Goal: Transaction & Acquisition: Register for event/course

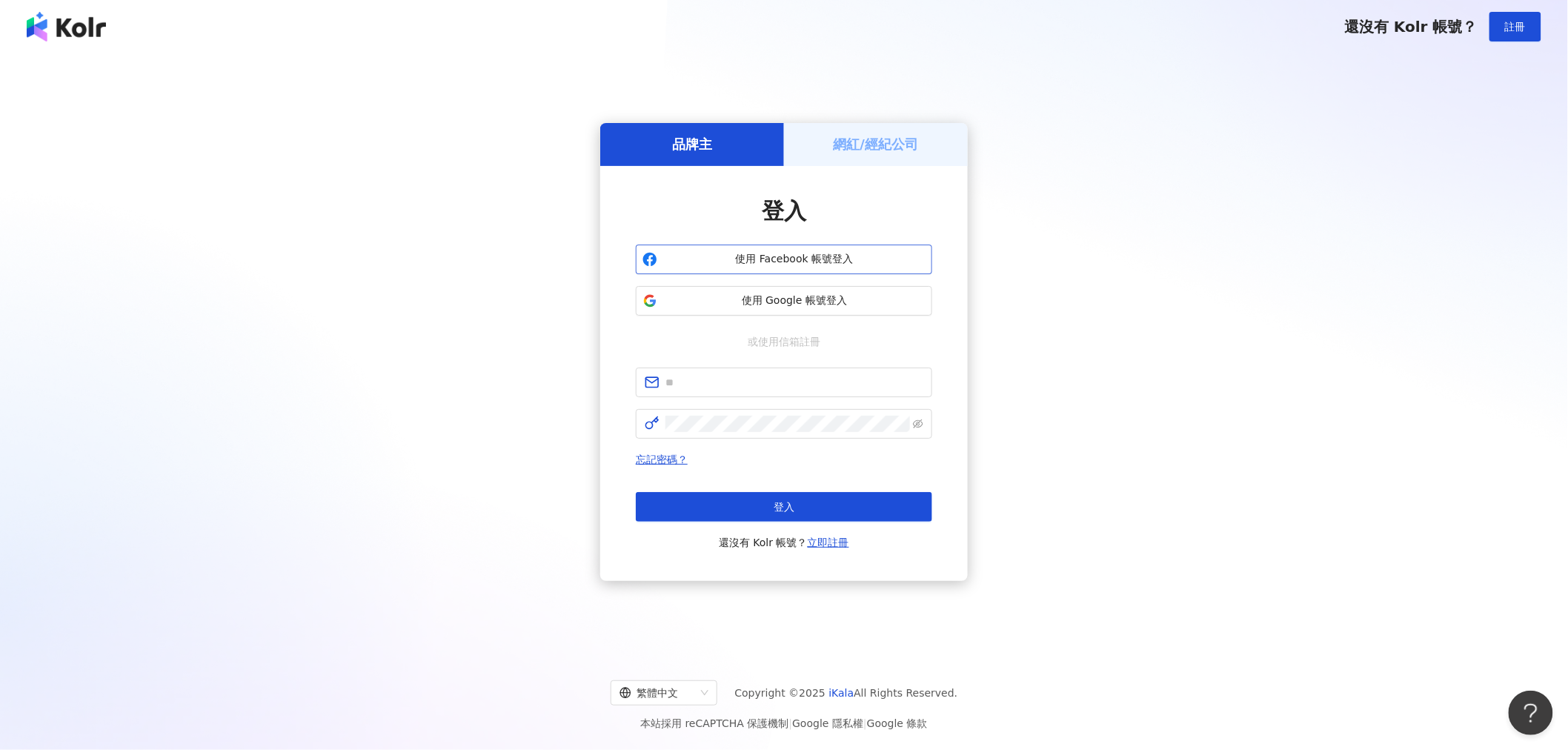
click at [833, 268] on button "使用 Facebook 帳號登入" at bounding box center [784, 259] width 296 height 29
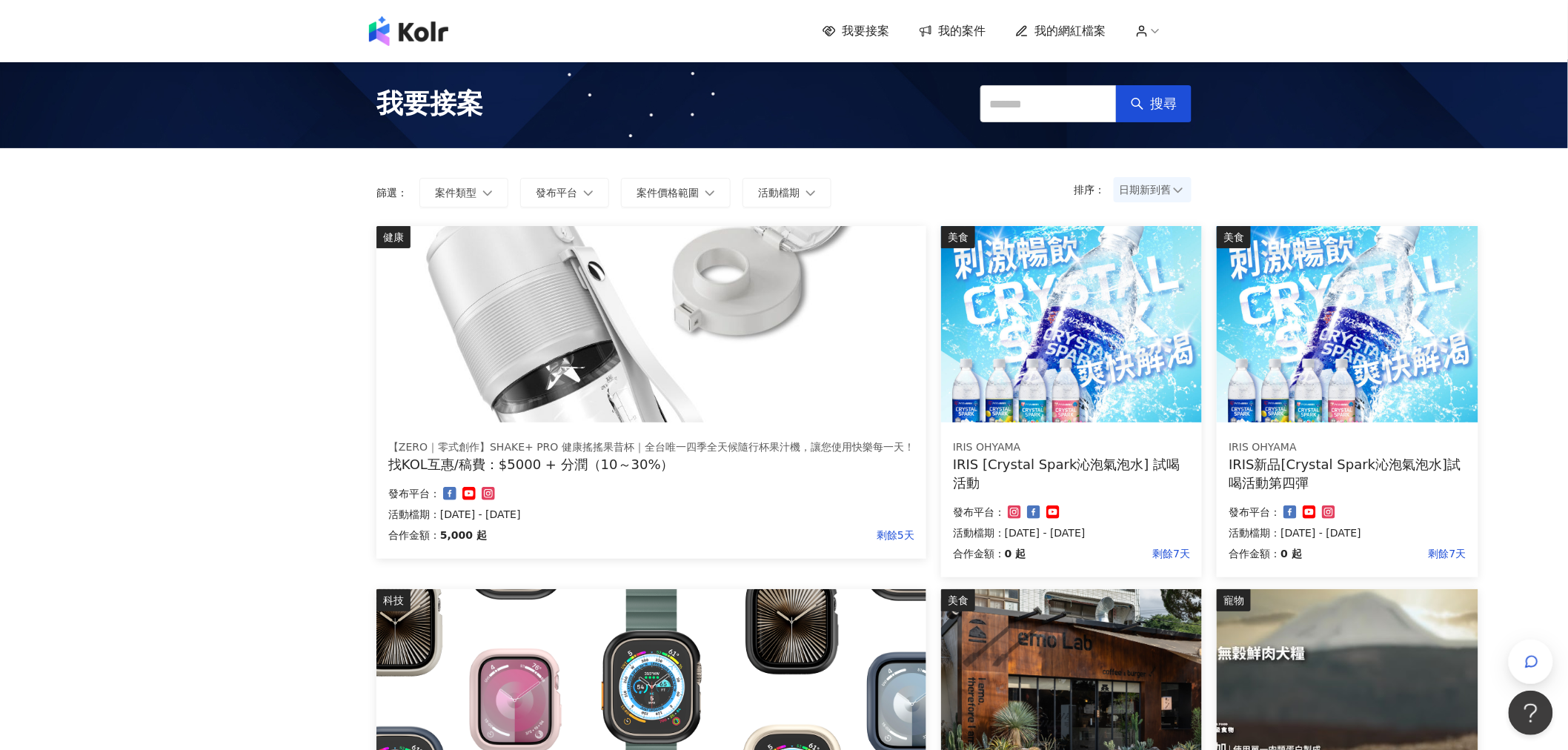
click at [1099, 421] on img at bounding box center [1071, 323] width 261 height 196
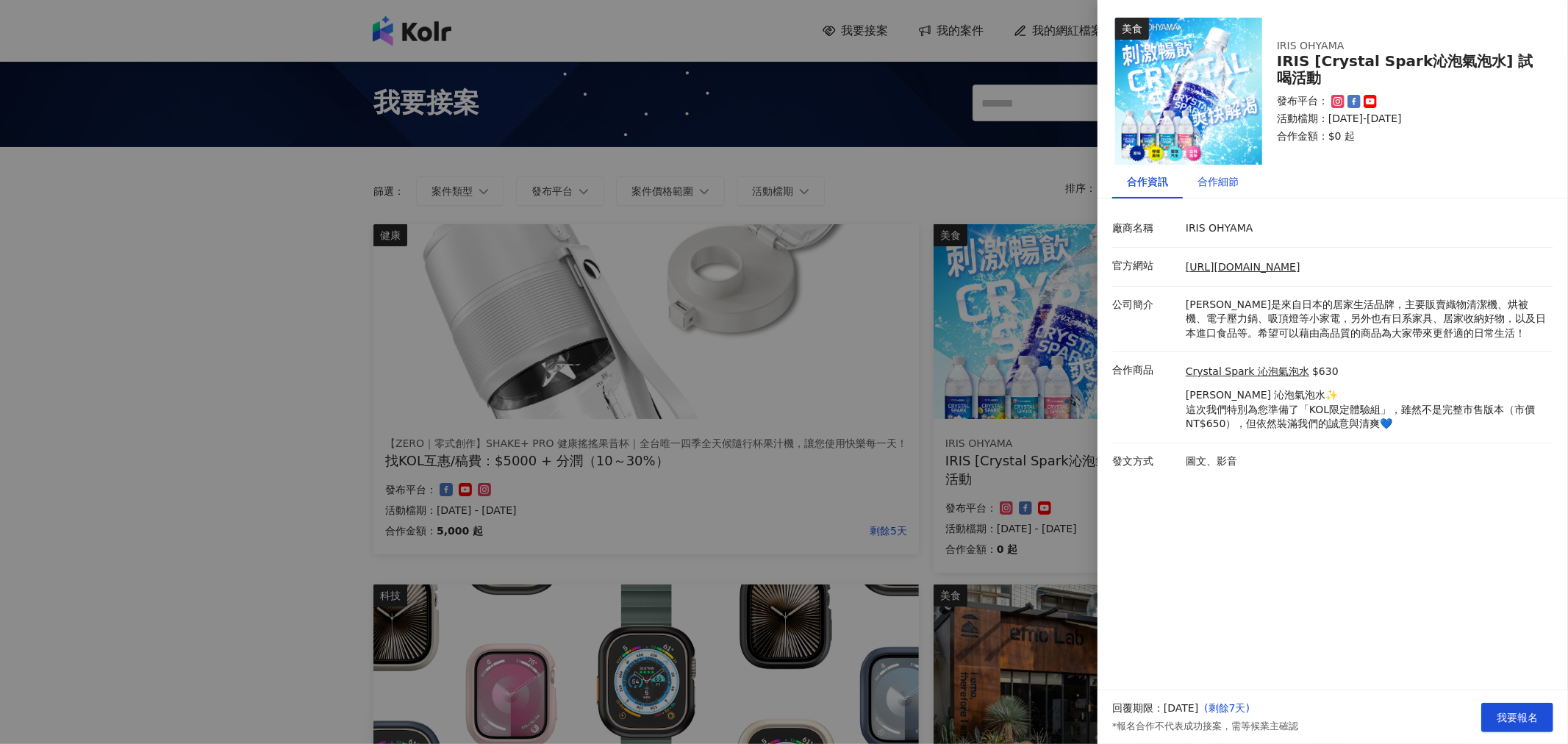
click at [1223, 177] on div "合作細節" at bounding box center [1218, 181] width 42 height 16
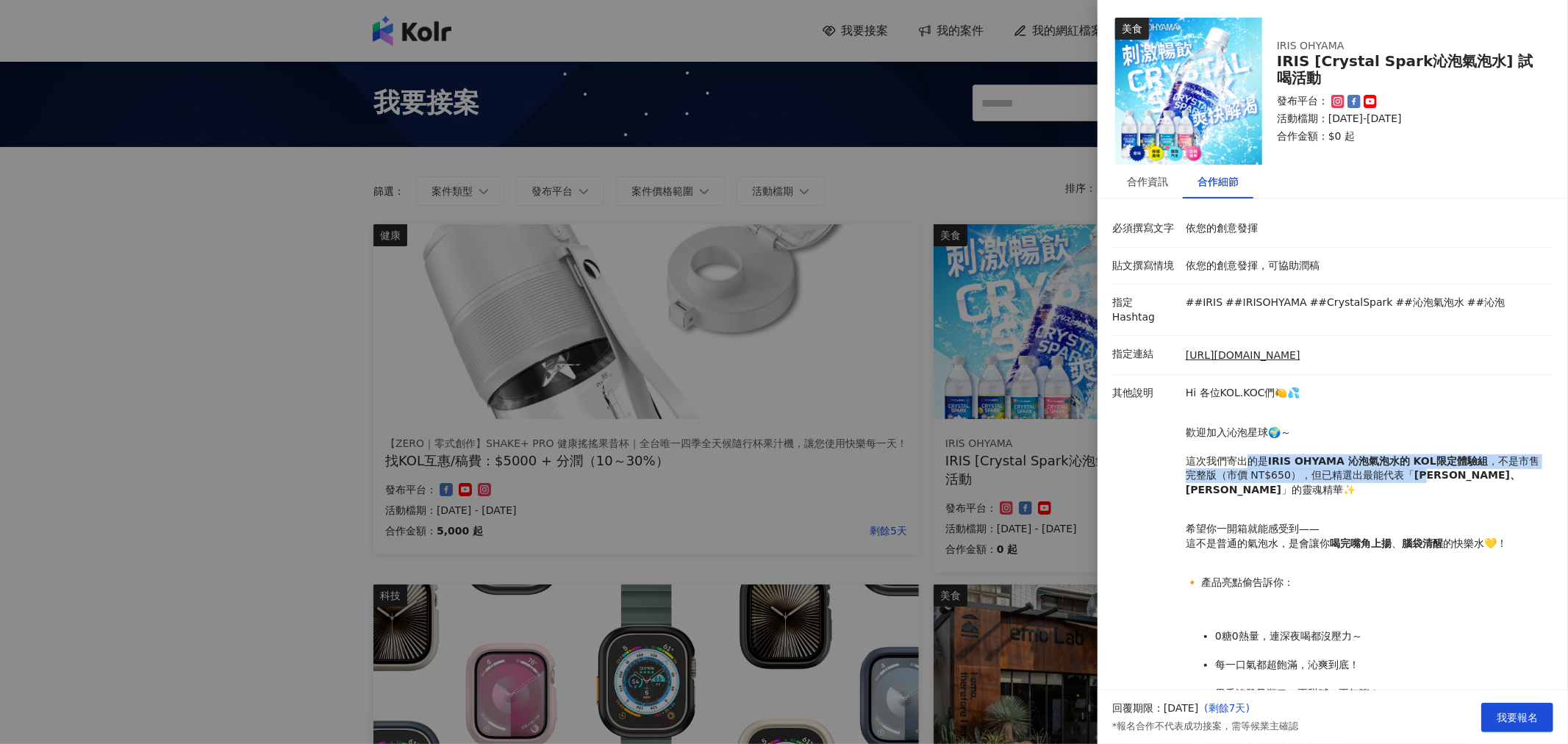
drag, startPoint x: 1245, startPoint y: 449, endPoint x: 1420, endPoint y: 465, distance: 175.7
click at [1420, 465] on p "歡迎加入沁泡星球🌍～ 這次我們寄出的是 IRIS OHYAMA 沁泡氣泡水的 KOL限定體驗組 ，不是市售完整版（市價 NT$650），但已精選出最能代表「 …" at bounding box center [1366, 462] width 360 height 72
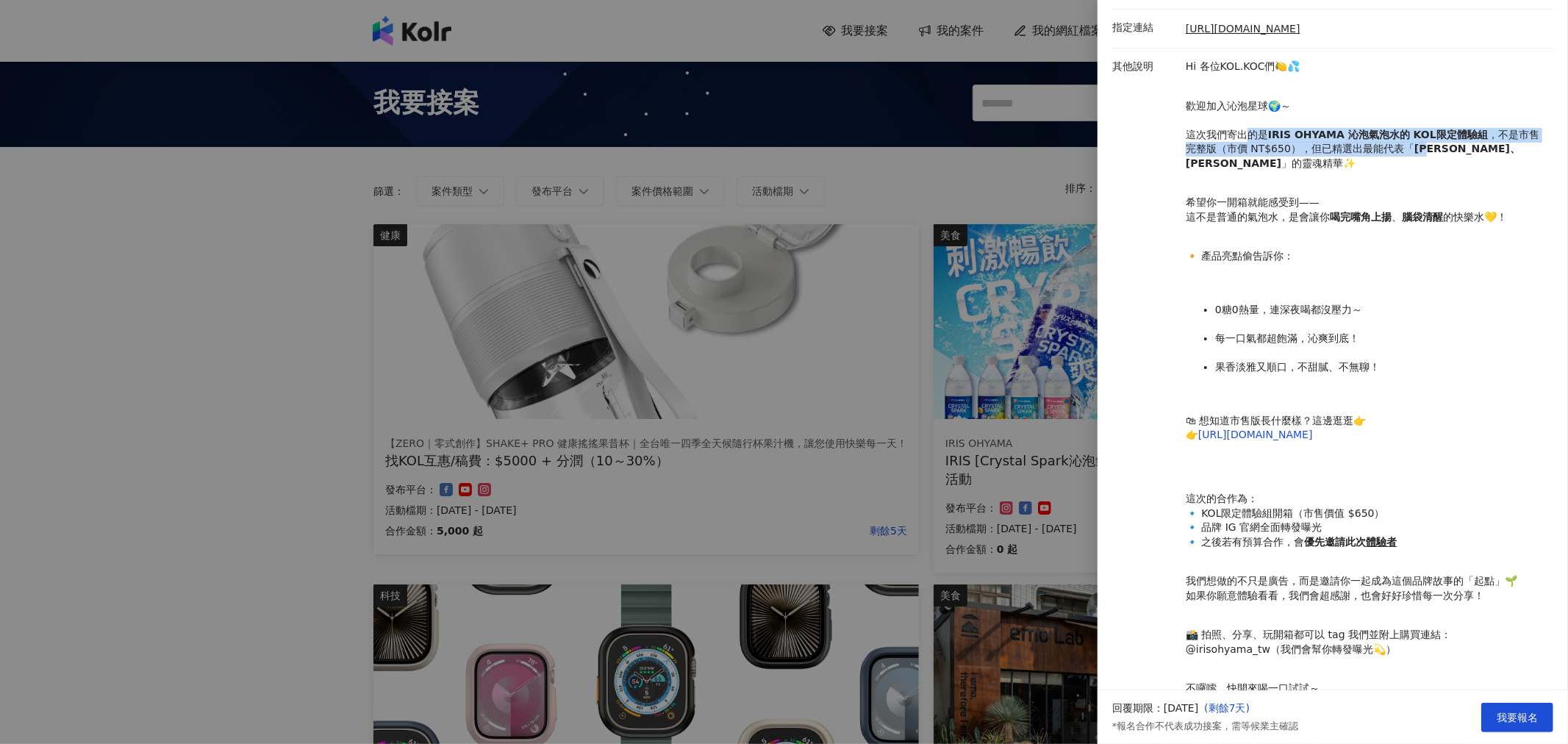
scroll to position [354, 0]
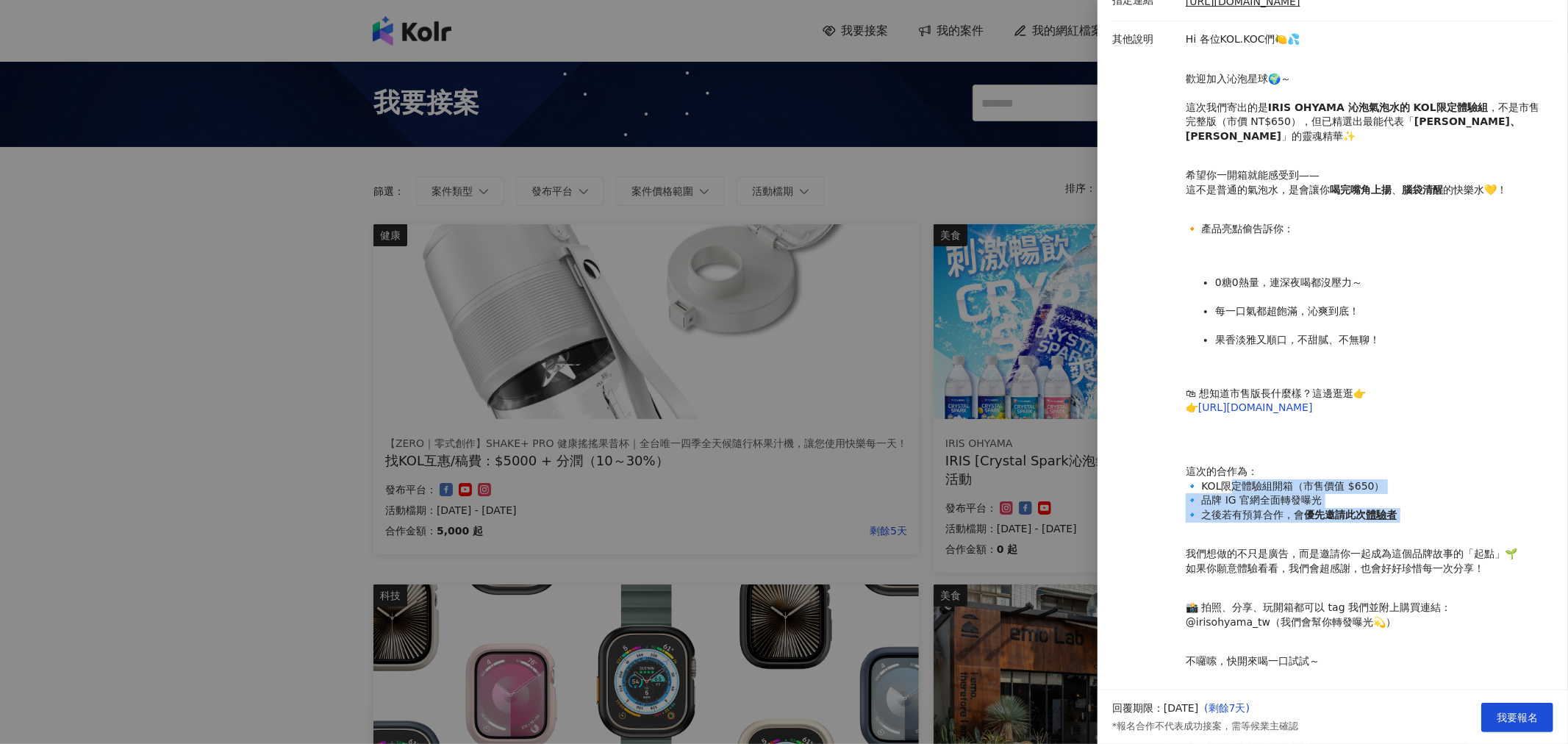
drag, startPoint x: 1229, startPoint y: 471, endPoint x: 1320, endPoint y: 512, distance: 99.8
click at [1320, 512] on p "Hi 各位KOL.KOC們🍋💦 歡迎加入沁泡星球🌍～ 這次我們寄出的是 IRIS OHYAMA 沁泡氣泡水的 KOL限定體驗組 ，不是市售完整版（市價 NT$…" at bounding box center [1366, 362] width 360 height 661
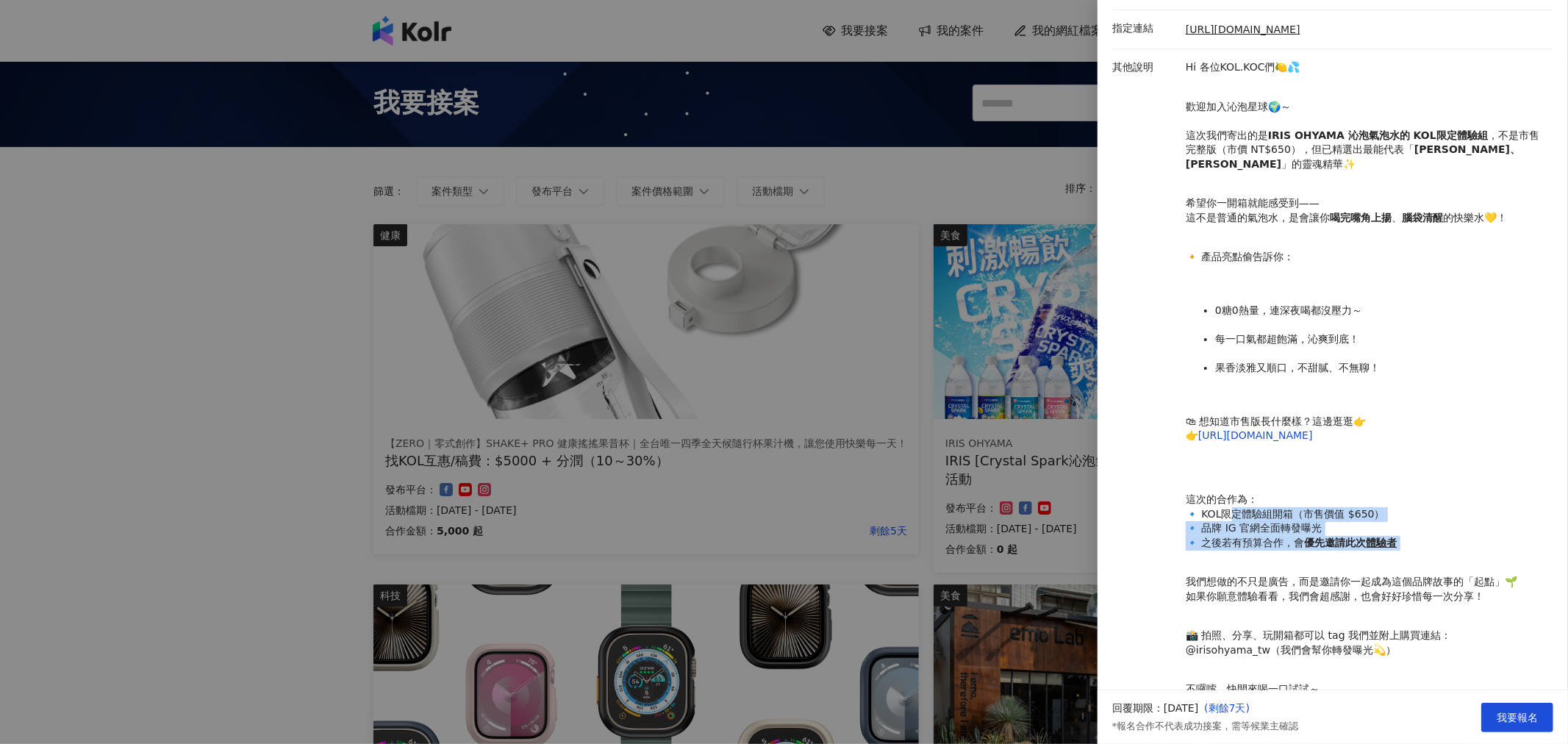
scroll to position [326, 0]
click at [1262, 505] on p "這次的合作為： 🔹 KOL限定體驗組開箱（市售價值 $650） 🔹 品牌 IG 官網全面轉發曝光 🔹 之後若有預算合作，會 優先邀請此次 體驗者" at bounding box center [1366, 520] width 360 height 58
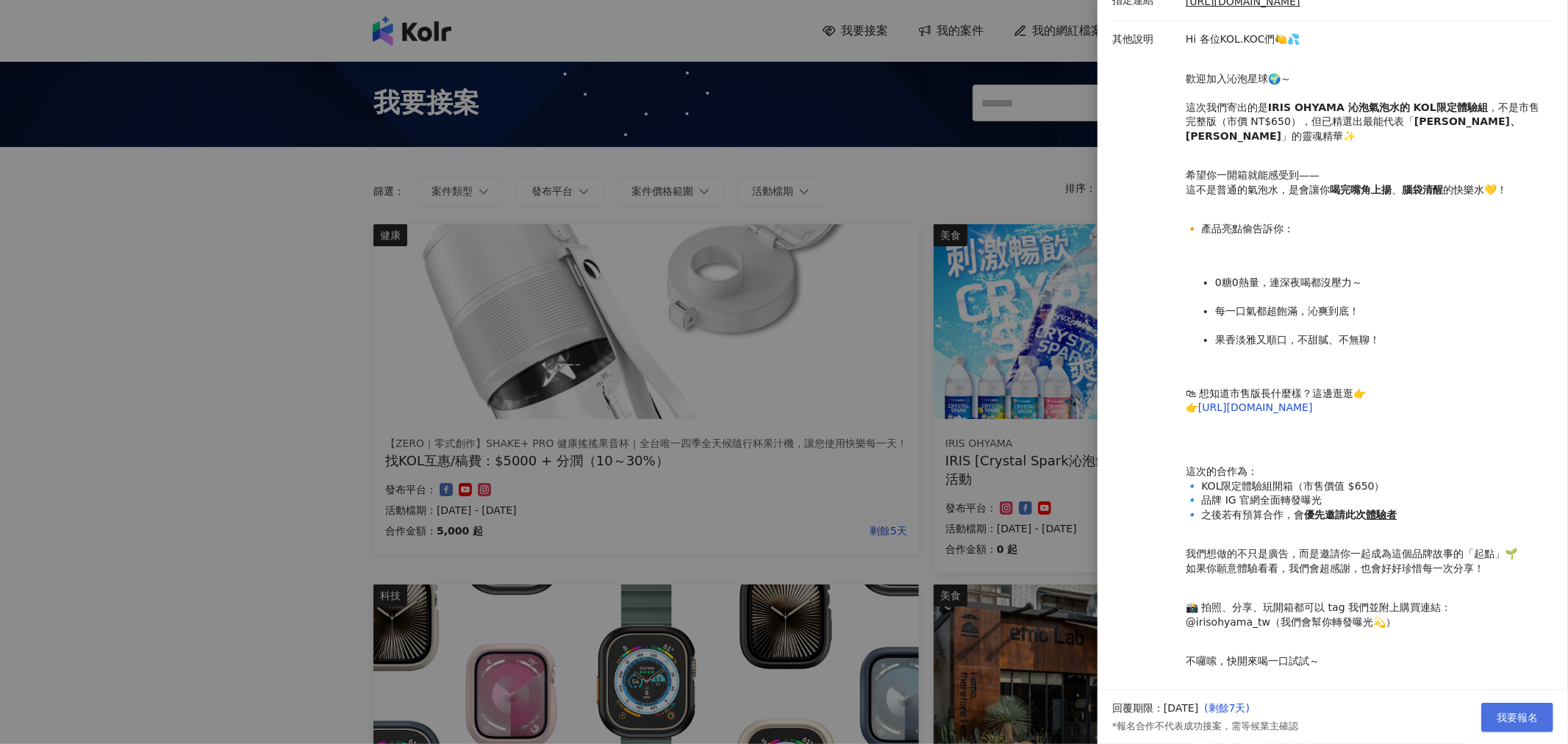
click at [1503, 722] on span "我要報名" at bounding box center [1517, 717] width 42 height 12
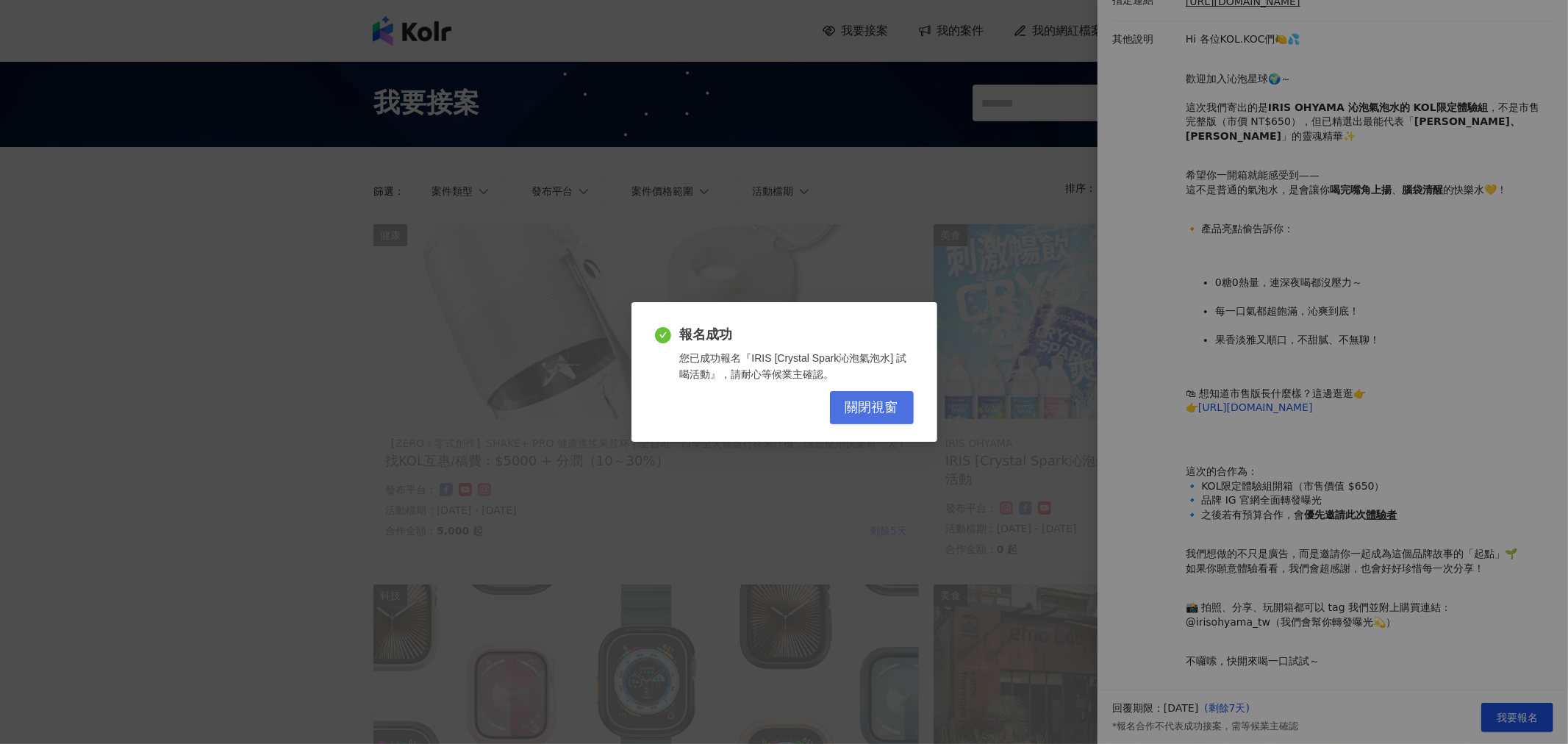
click at [870, 402] on span "關閉視窗" at bounding box center [872, 408] width 53 height 16
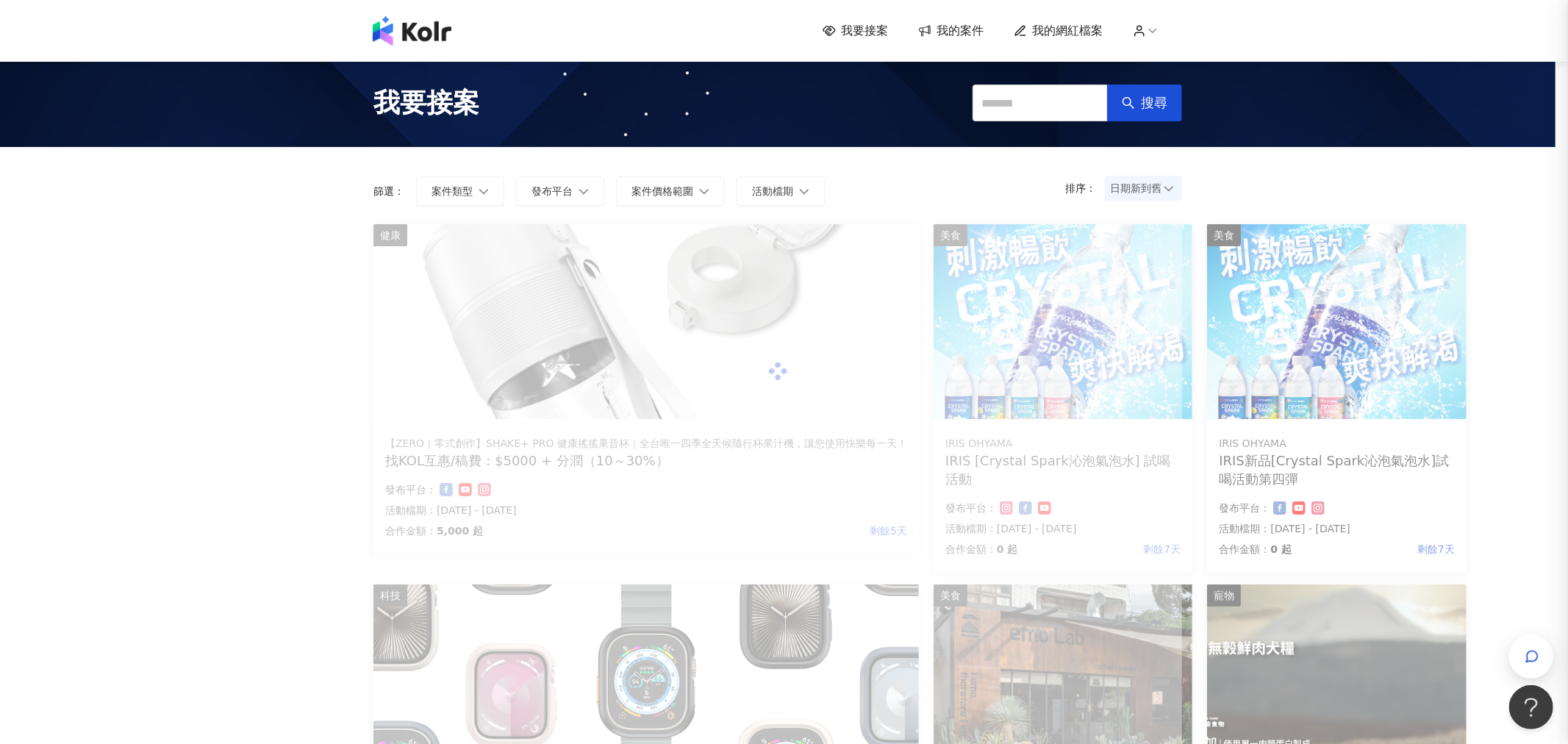
scroll to position [0, 0]
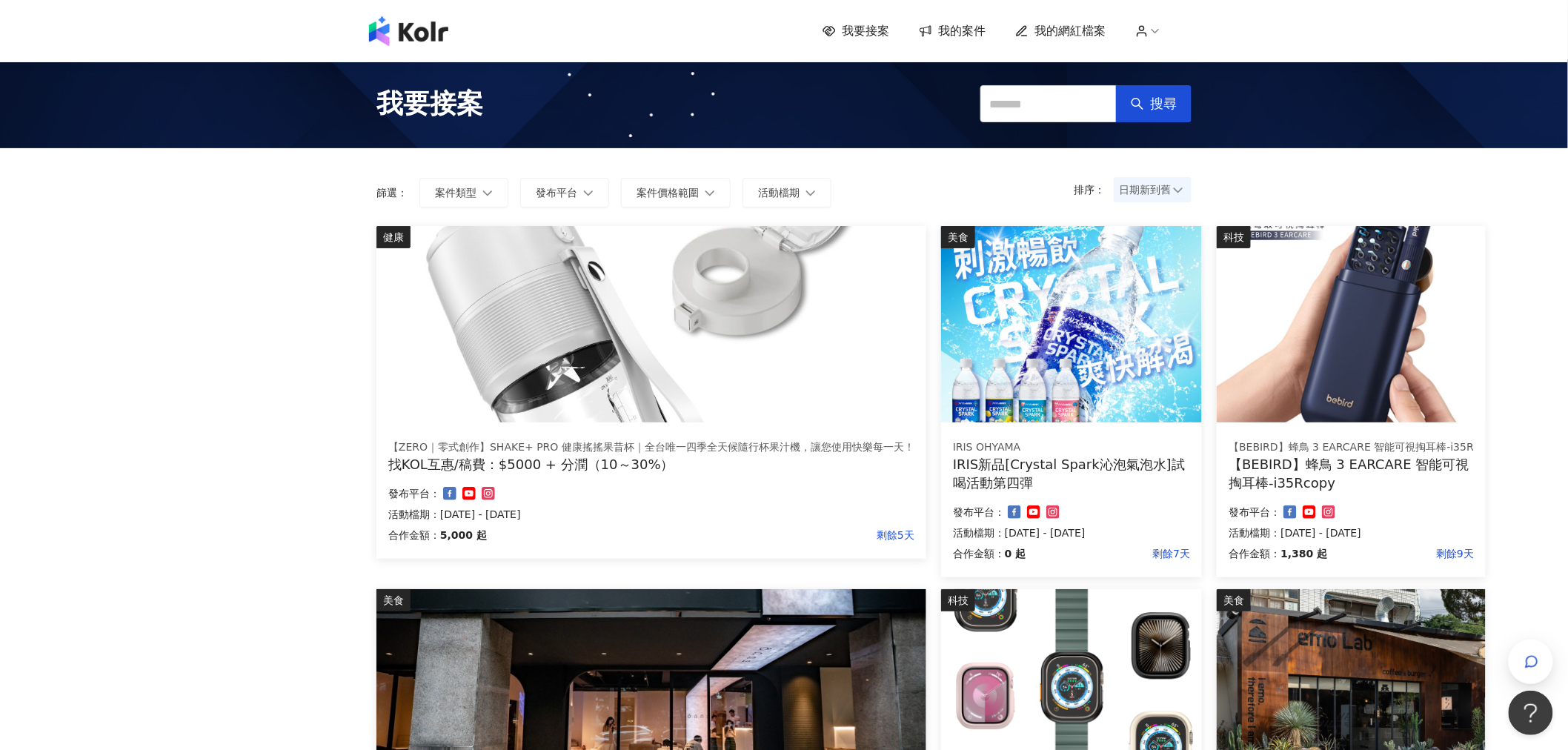
click at [1072, 378] on img at bounding box center [1071, 323] width 261 height 196
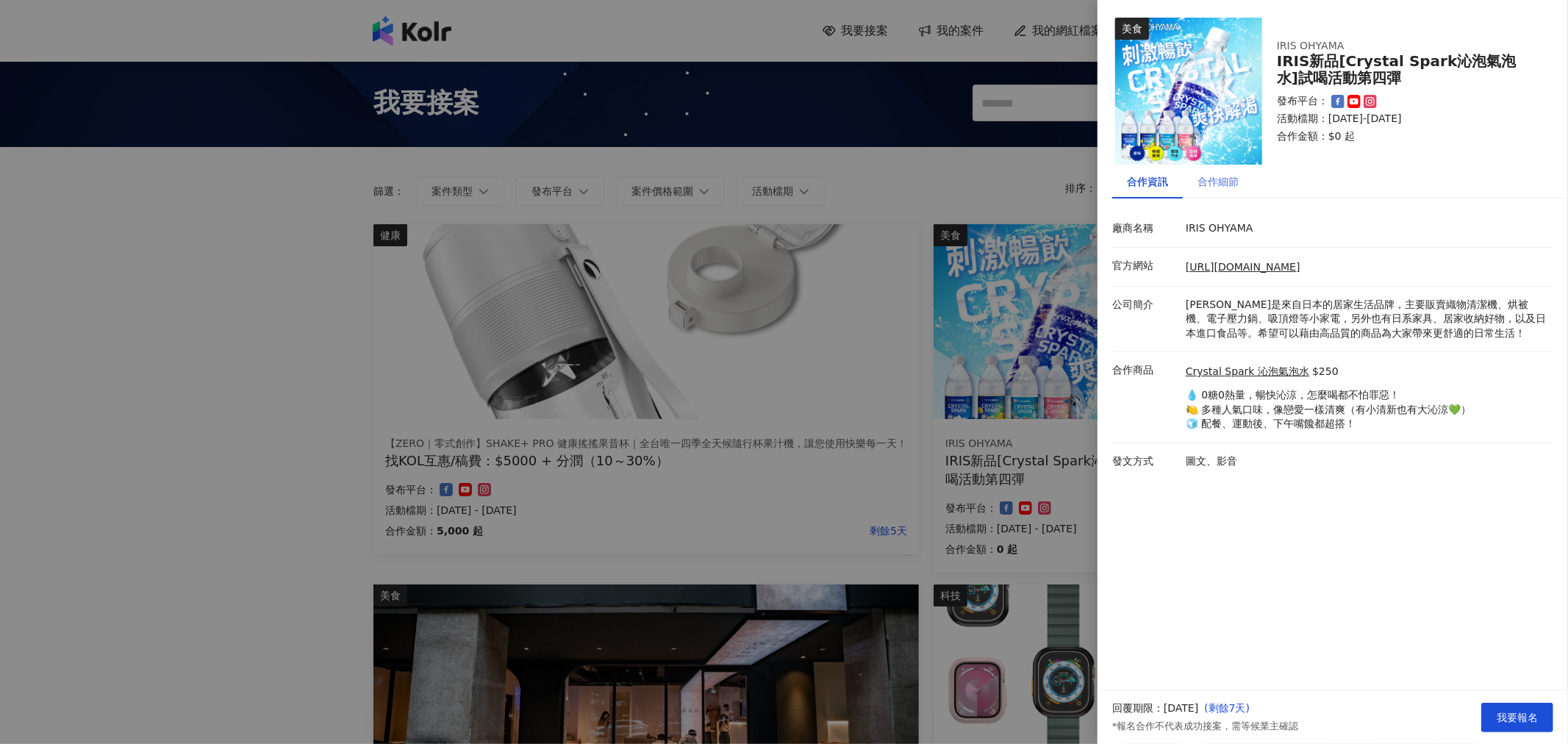
click at [1239, 186] on div "合作細節" at bounding box center [1218, 182] width 71 height 34
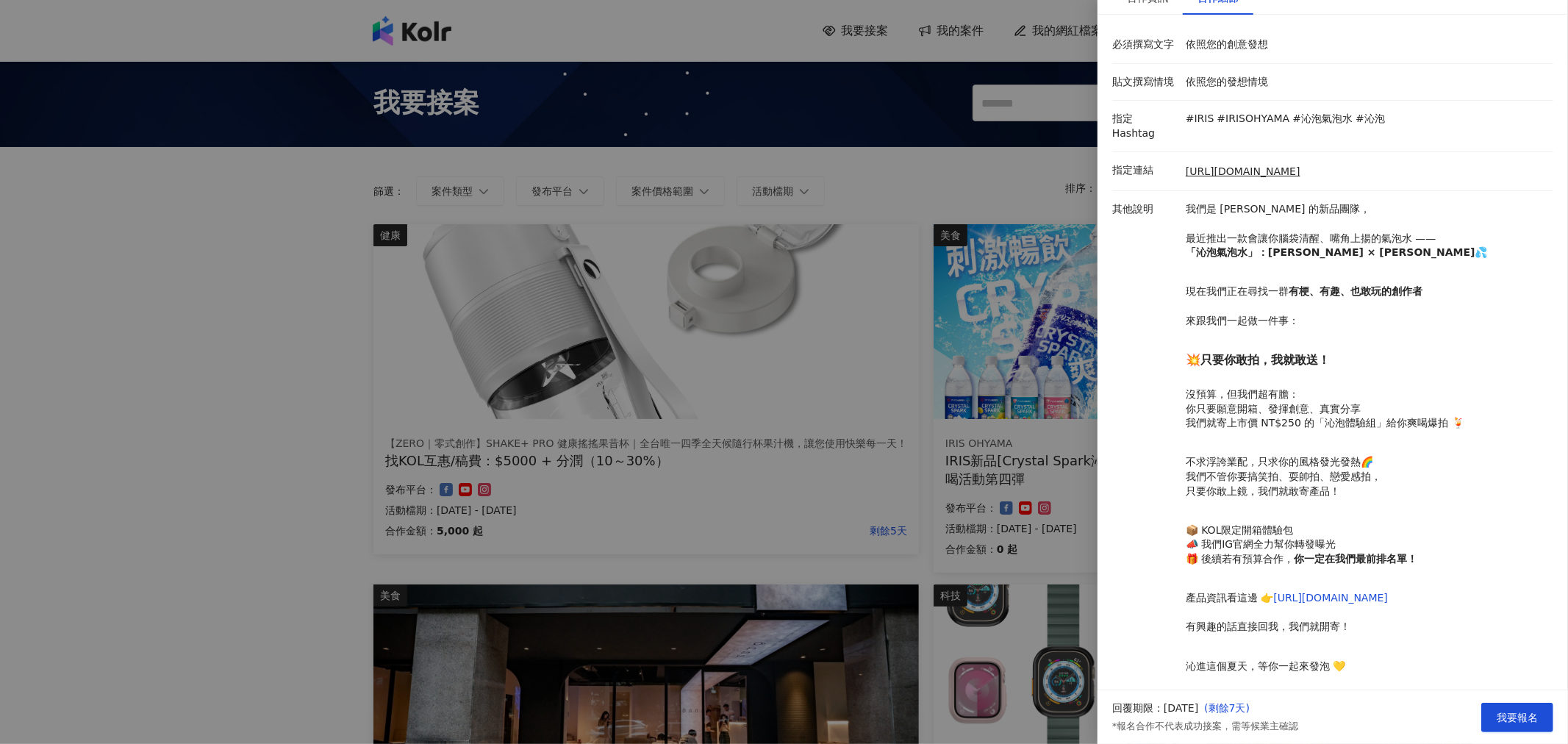
scroll to position [189, 0]
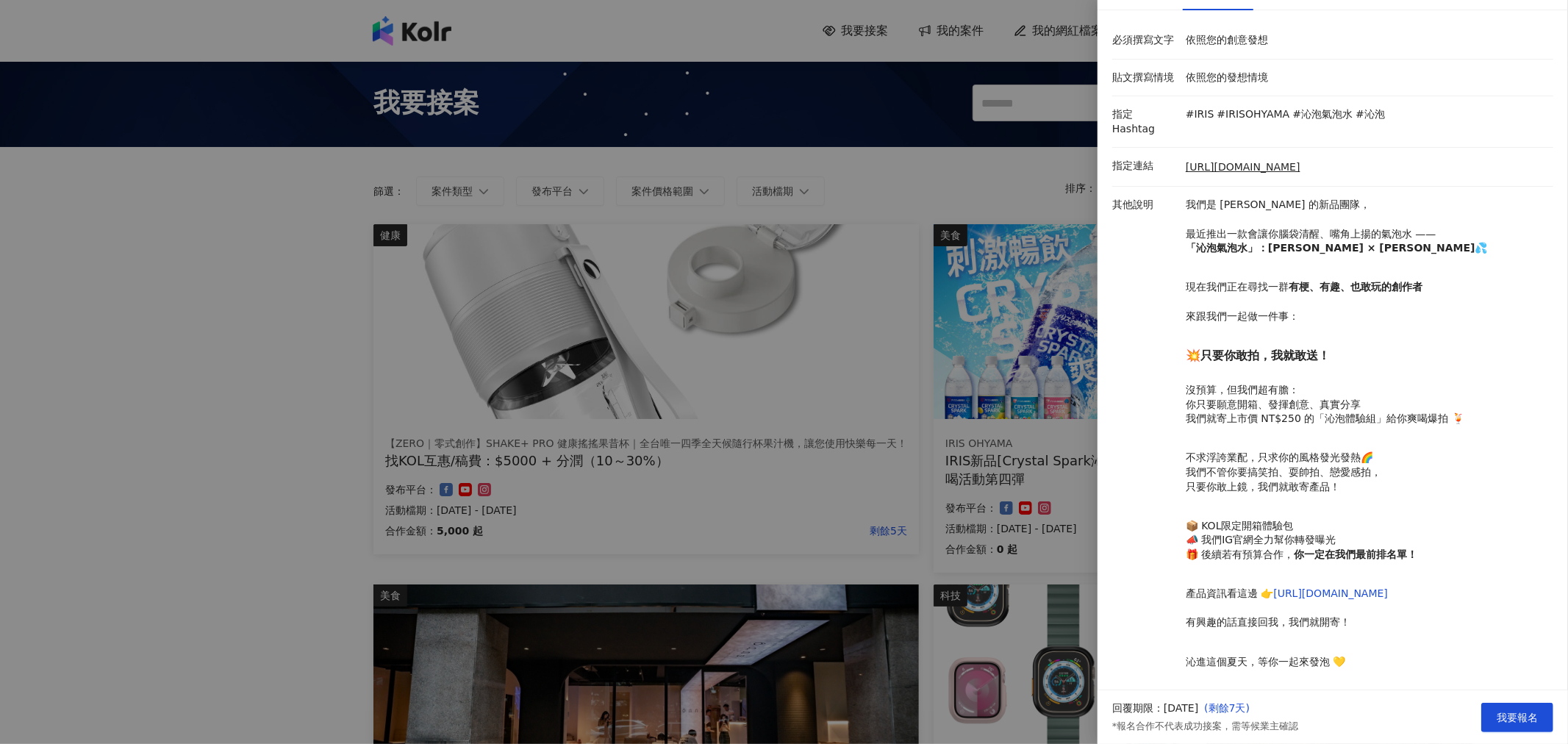
click at [819, 479] on div at bounding box center [784, 372] width 1568 height 744
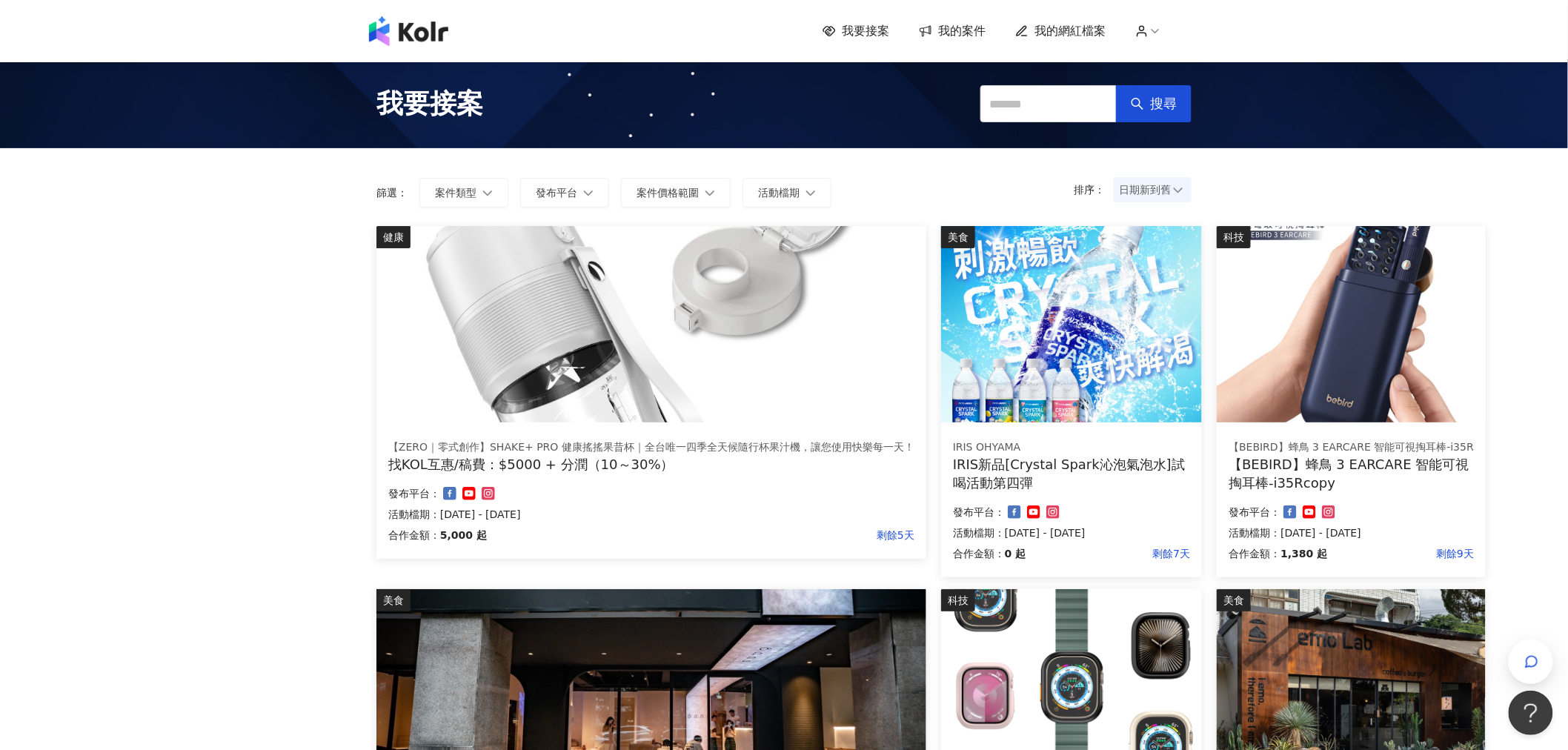
click at [1409, 457] on div "【BEBIRD】蜂鳥 3 EARCARE 智能可視掏耳棒-i35Rcopy" at bounding box center [1351, 474] width 245 height 37
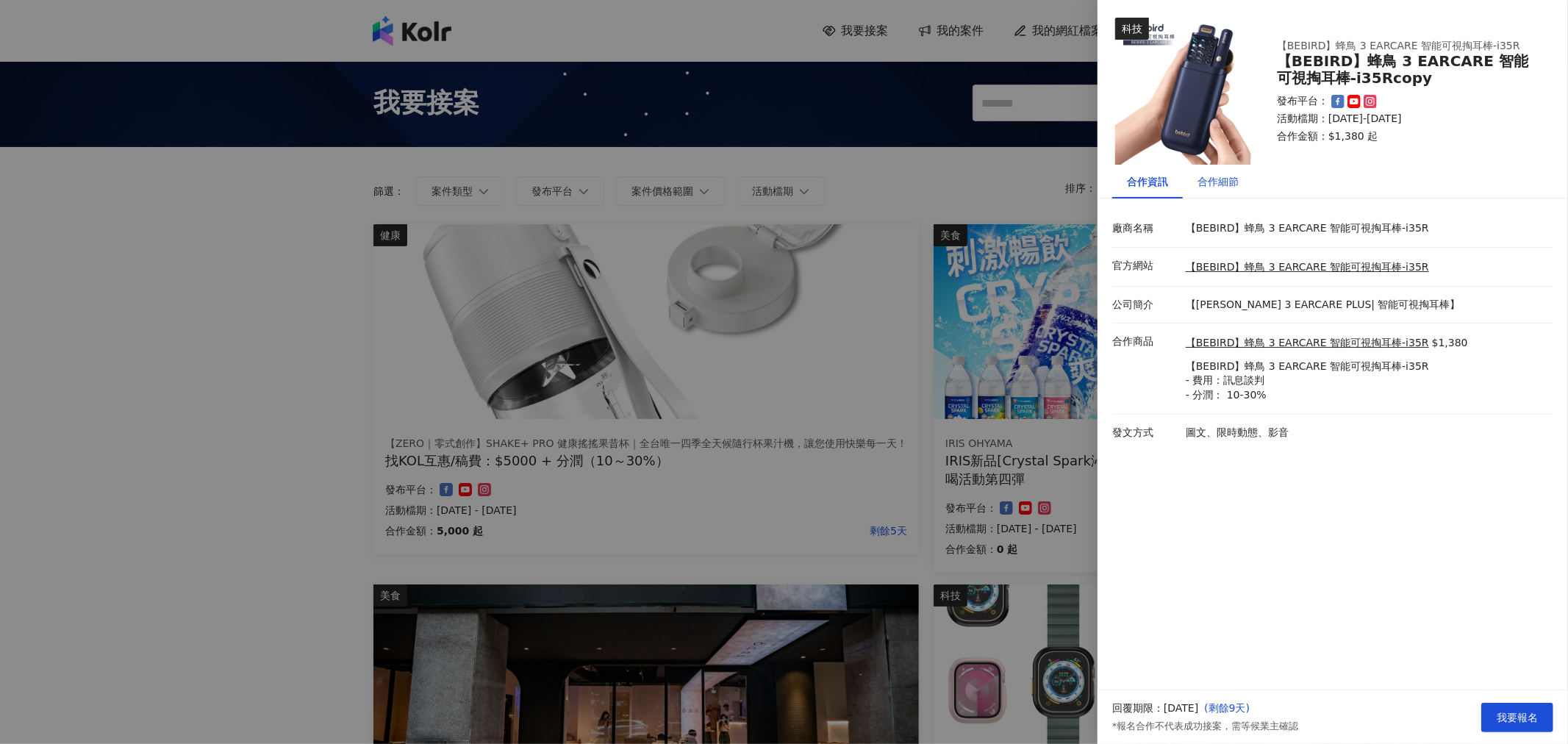
click at [1216, 189] on div "合作細節" at bounding box center [1218, 181] width 42 height 16
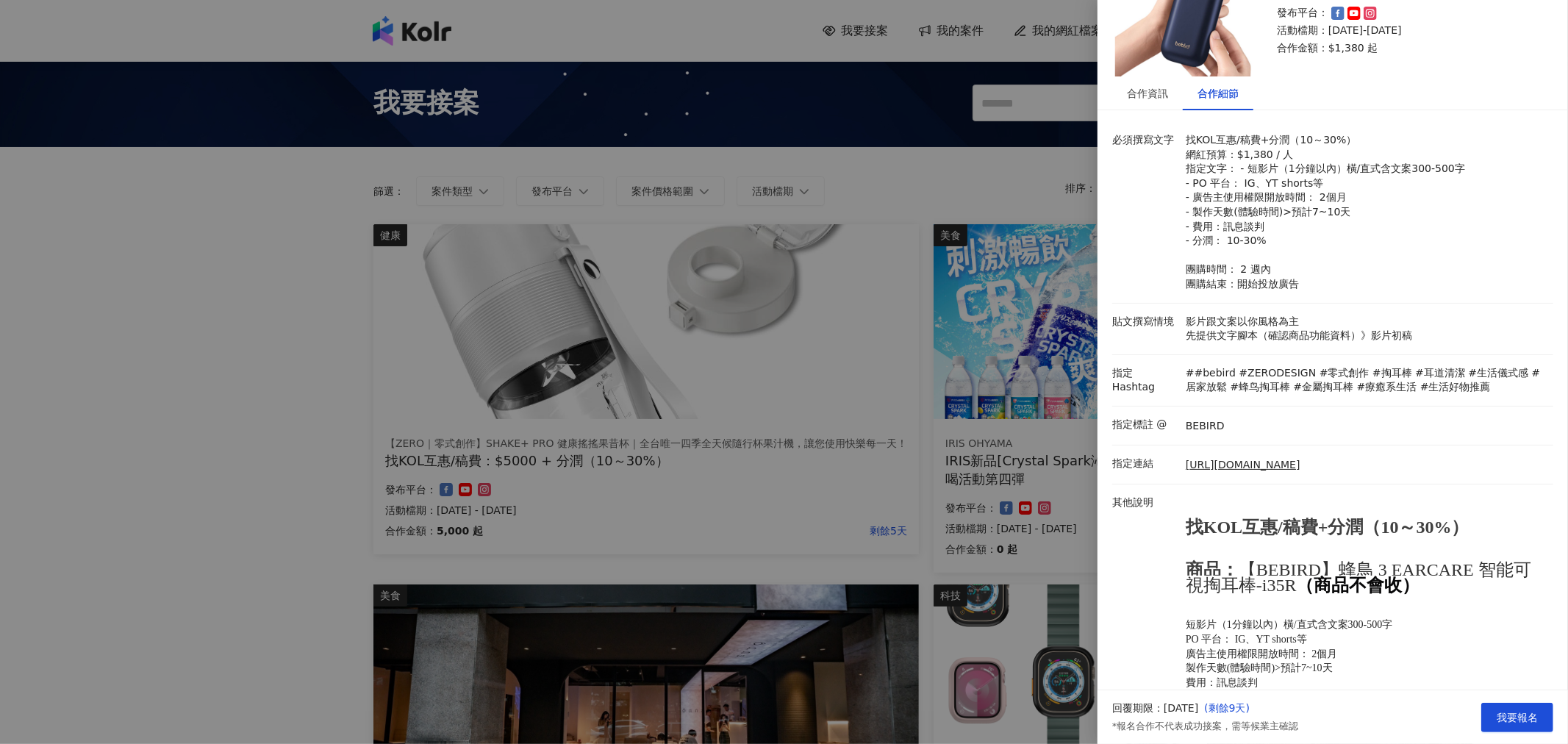
scroll to position [232, 0]
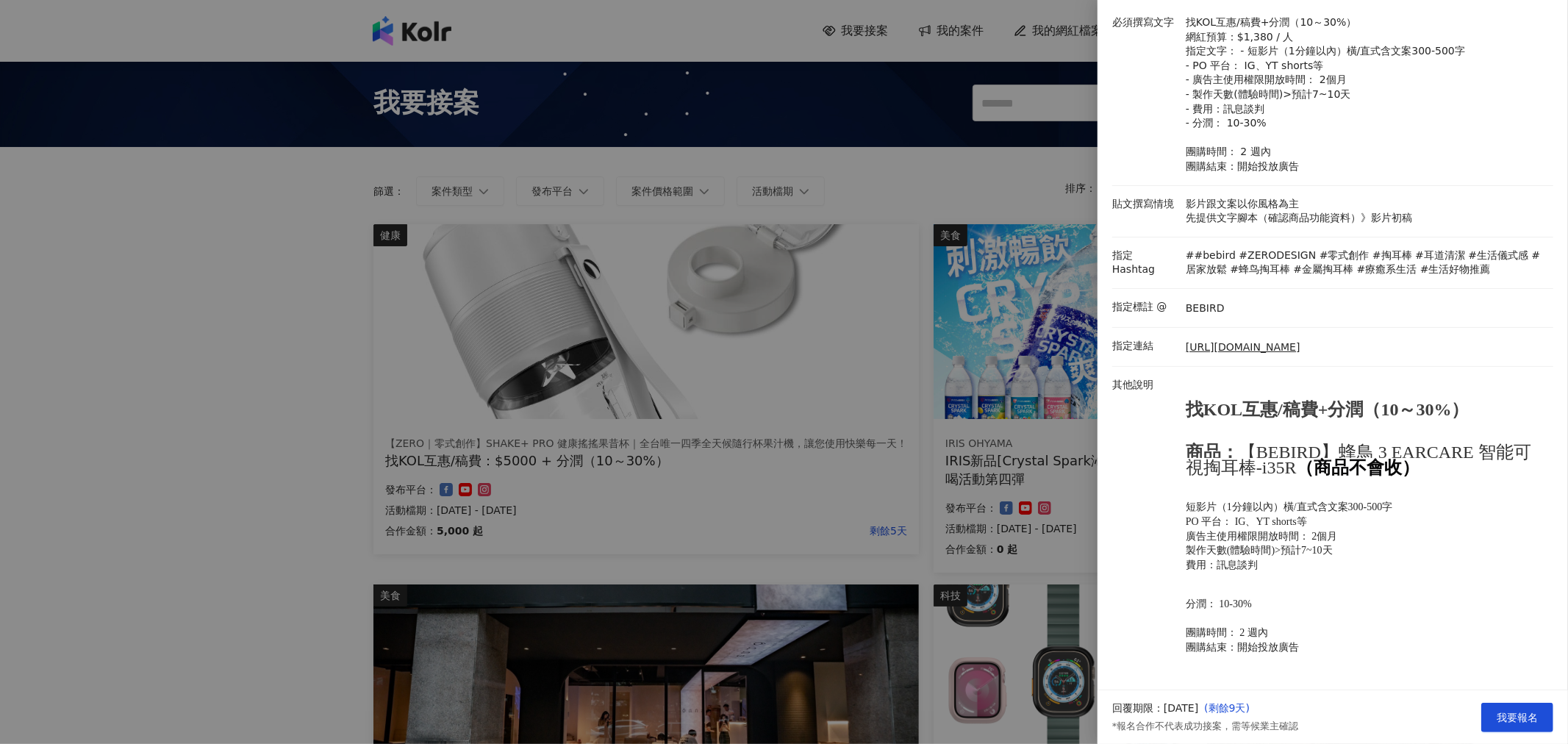
click at [783, 412] on div at bounding box center [784, 372] width 1568 height 744
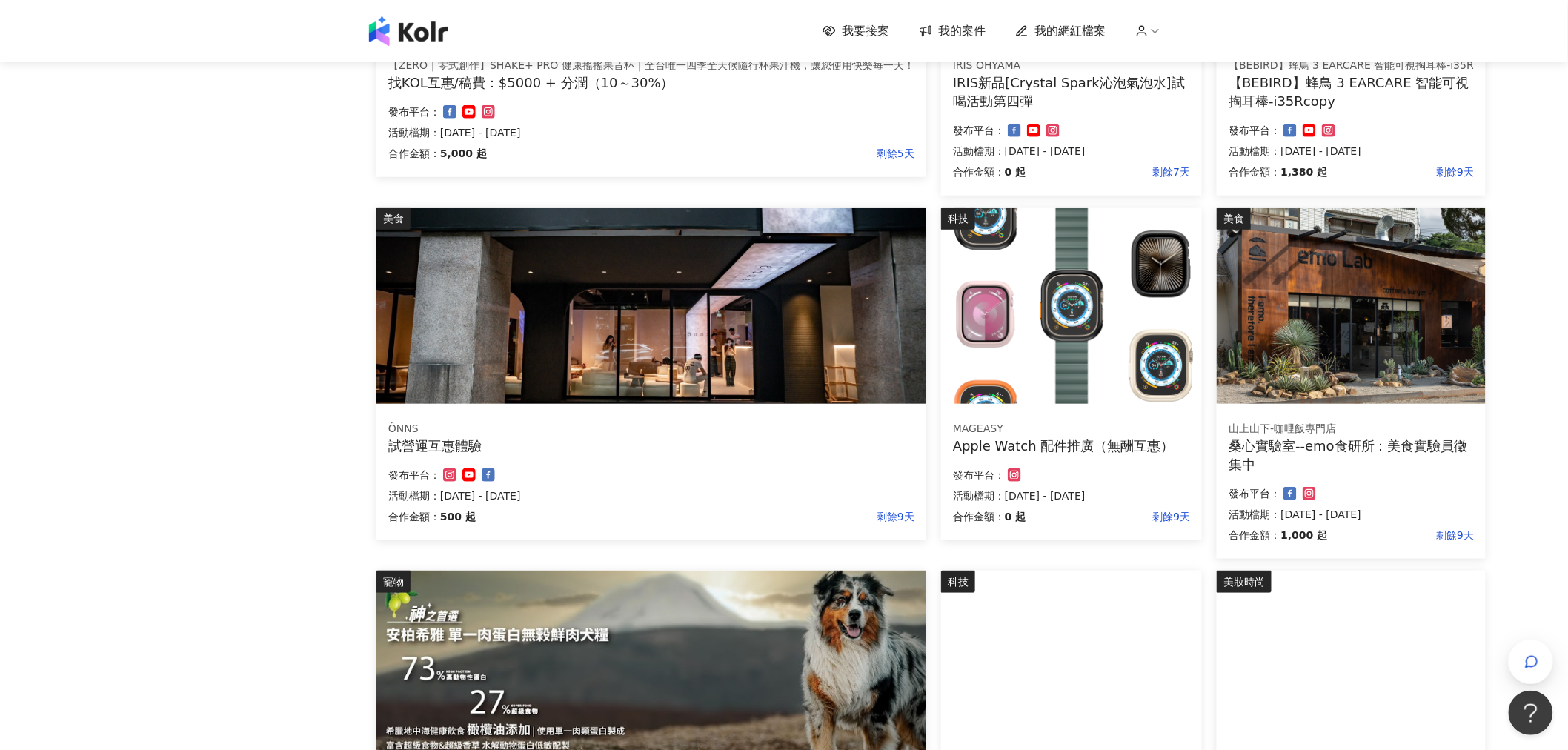
scroll to position [411, 0]
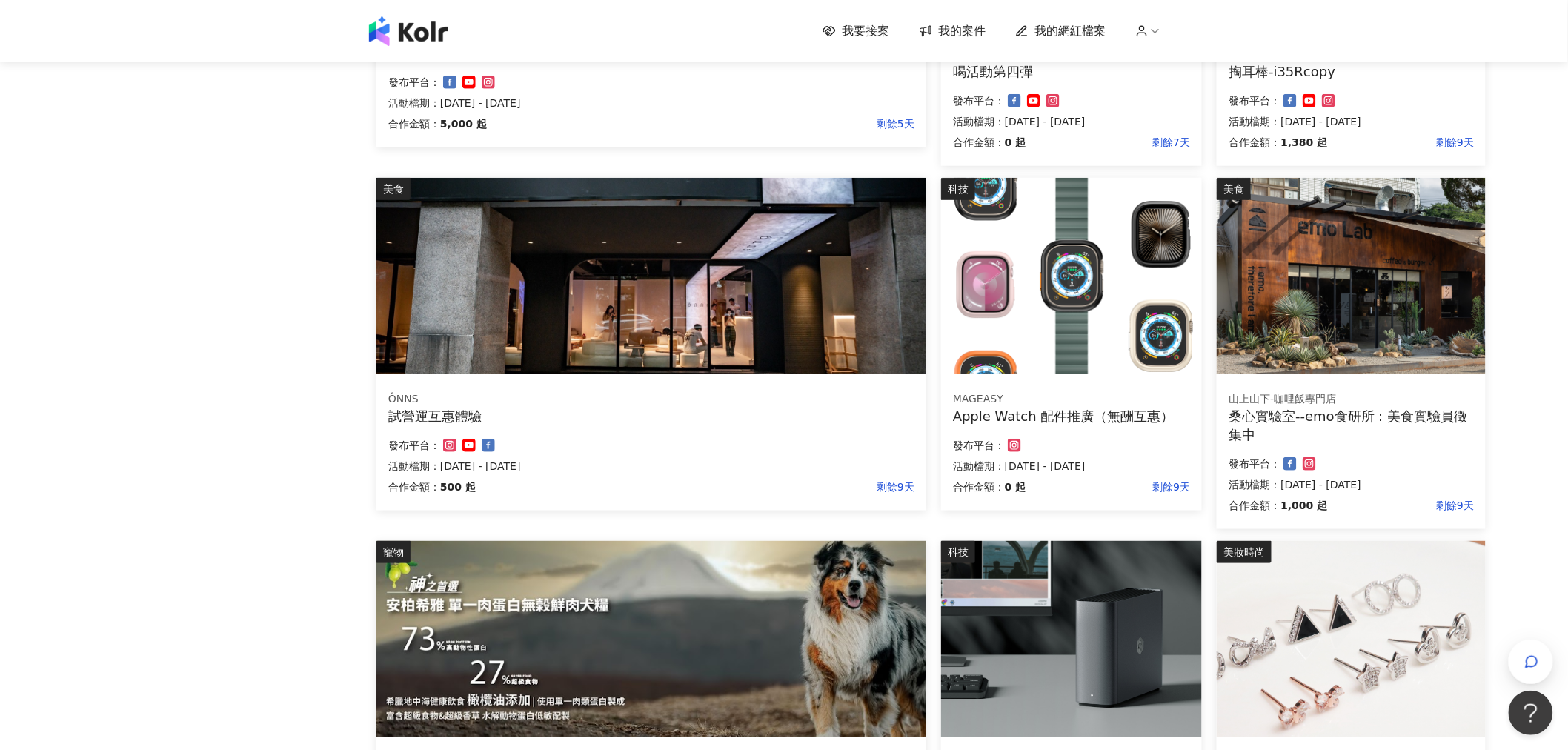
click at [1088, 361] on img at bounding box center [1071, 275] width 261 height 196
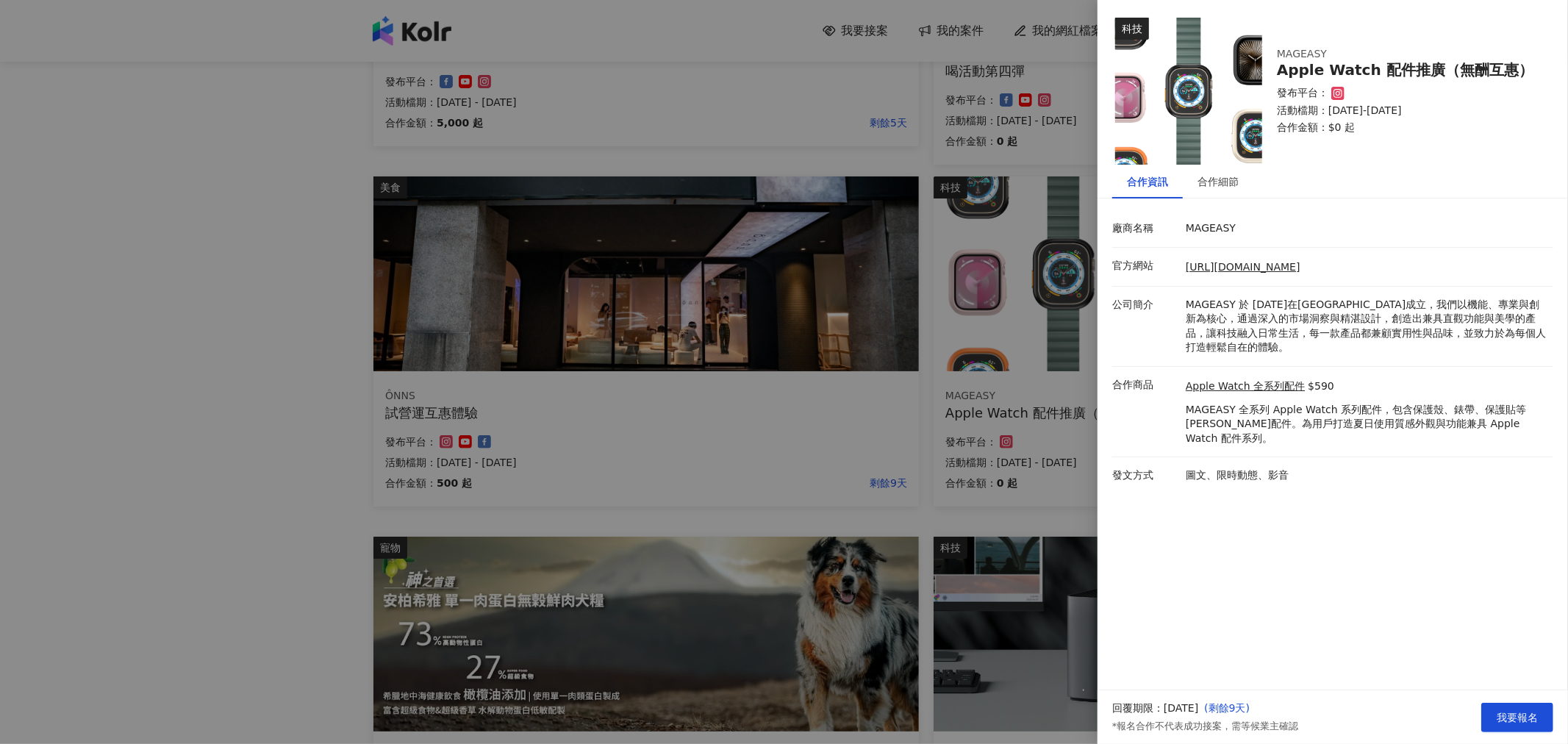
click at [759, 518] on div at bounding box center [784, 372] width 1568 height 744
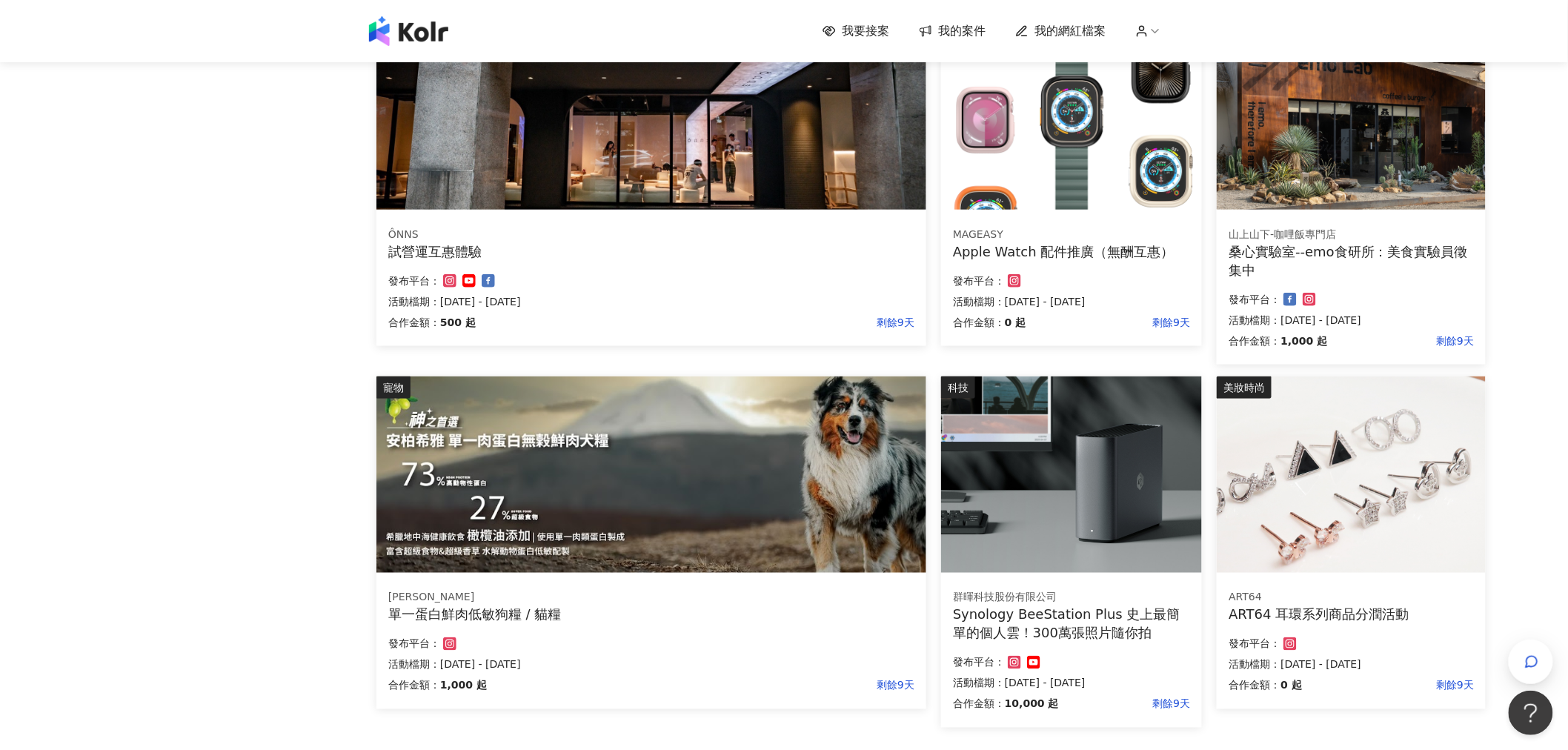
scroll to position [832, 0]
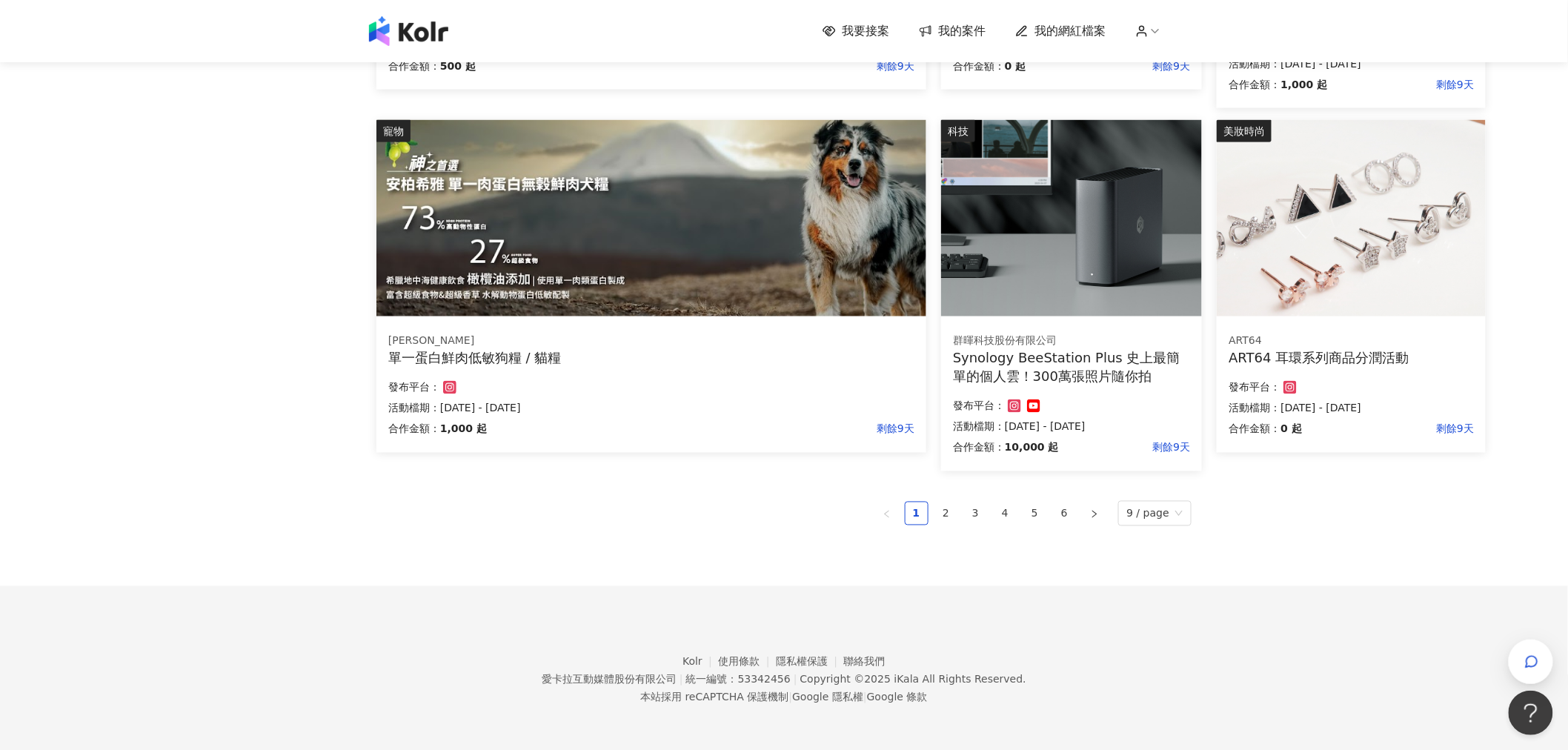
click at [810, 311] on img at bounding box center [651, 218] width 550 height 196
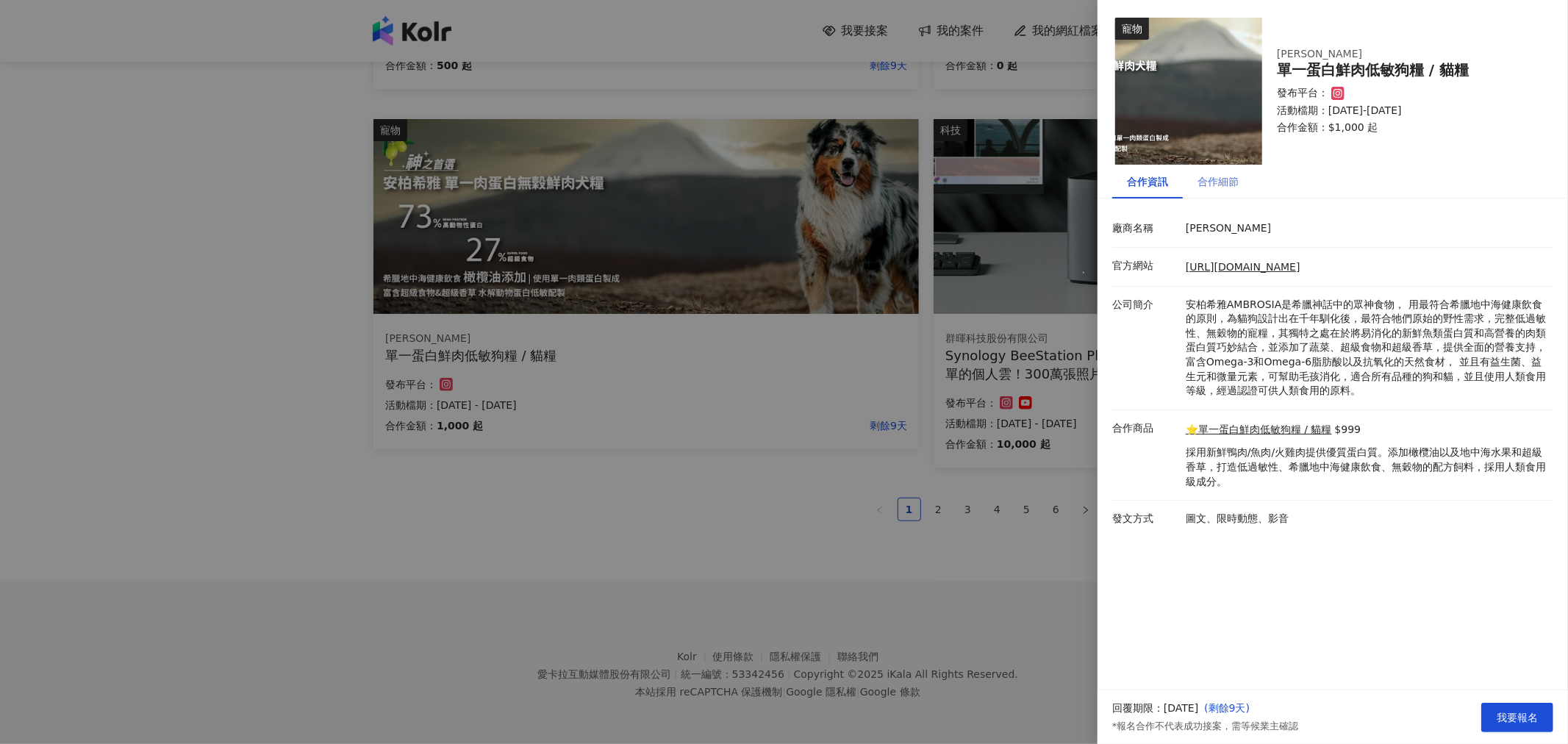
click at [1244, 185] on div "合作細節" at bounding box center [1218, 182] width 71 height 34
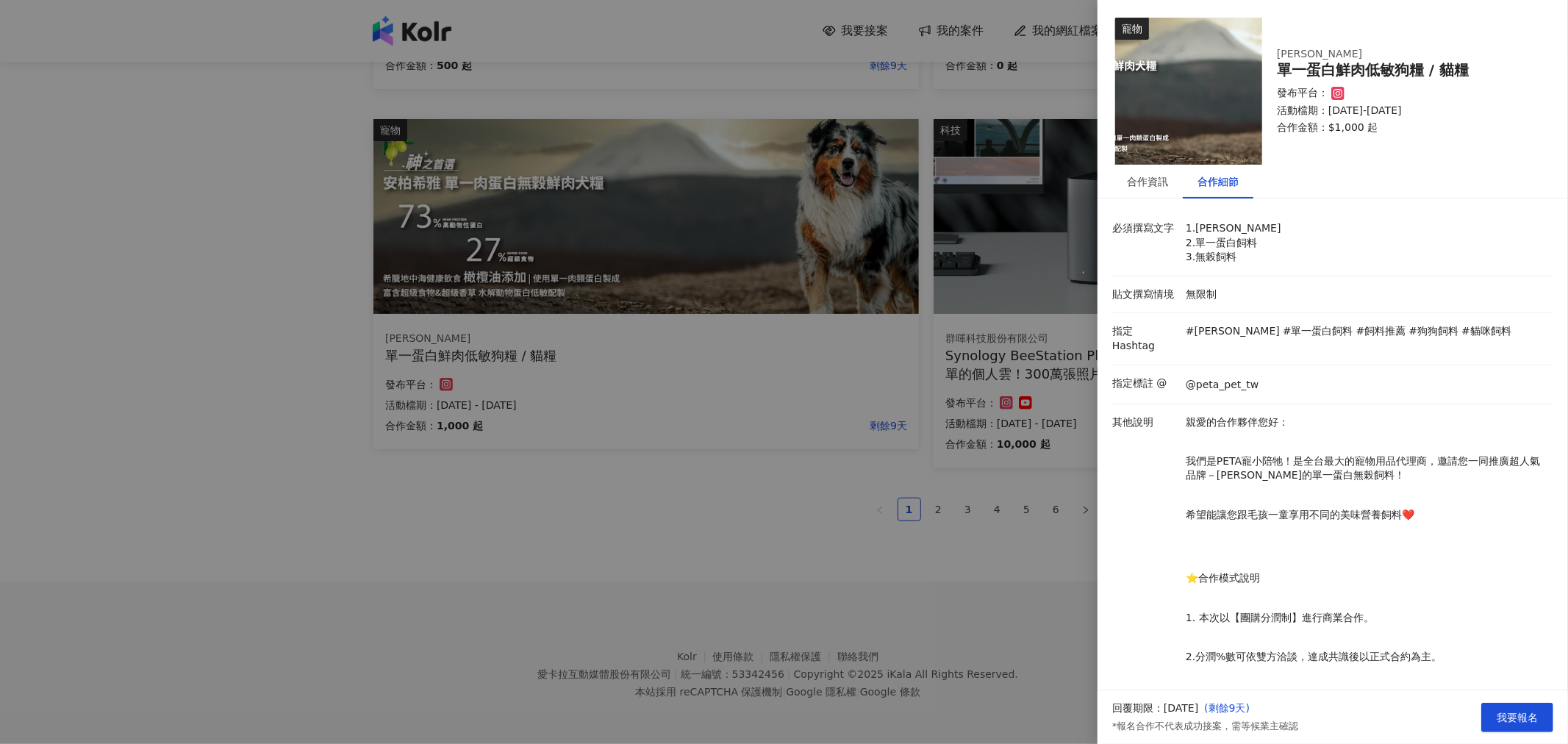
click at [996, 528] on div at bounding box center [784, 372] width 1568 height 744
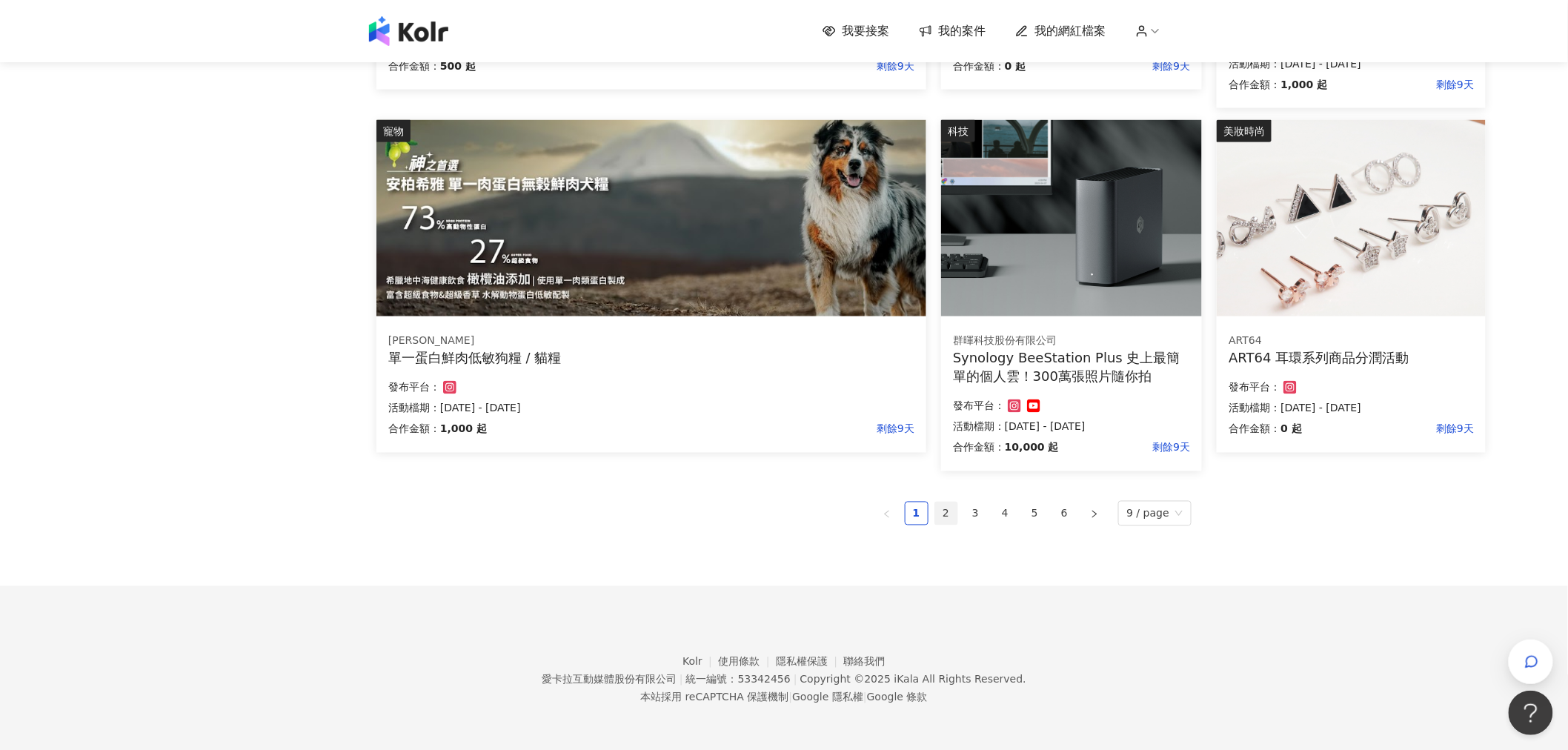
click at [949, 513] on link "2" at bounding box center [946, 513] width 22 height 22
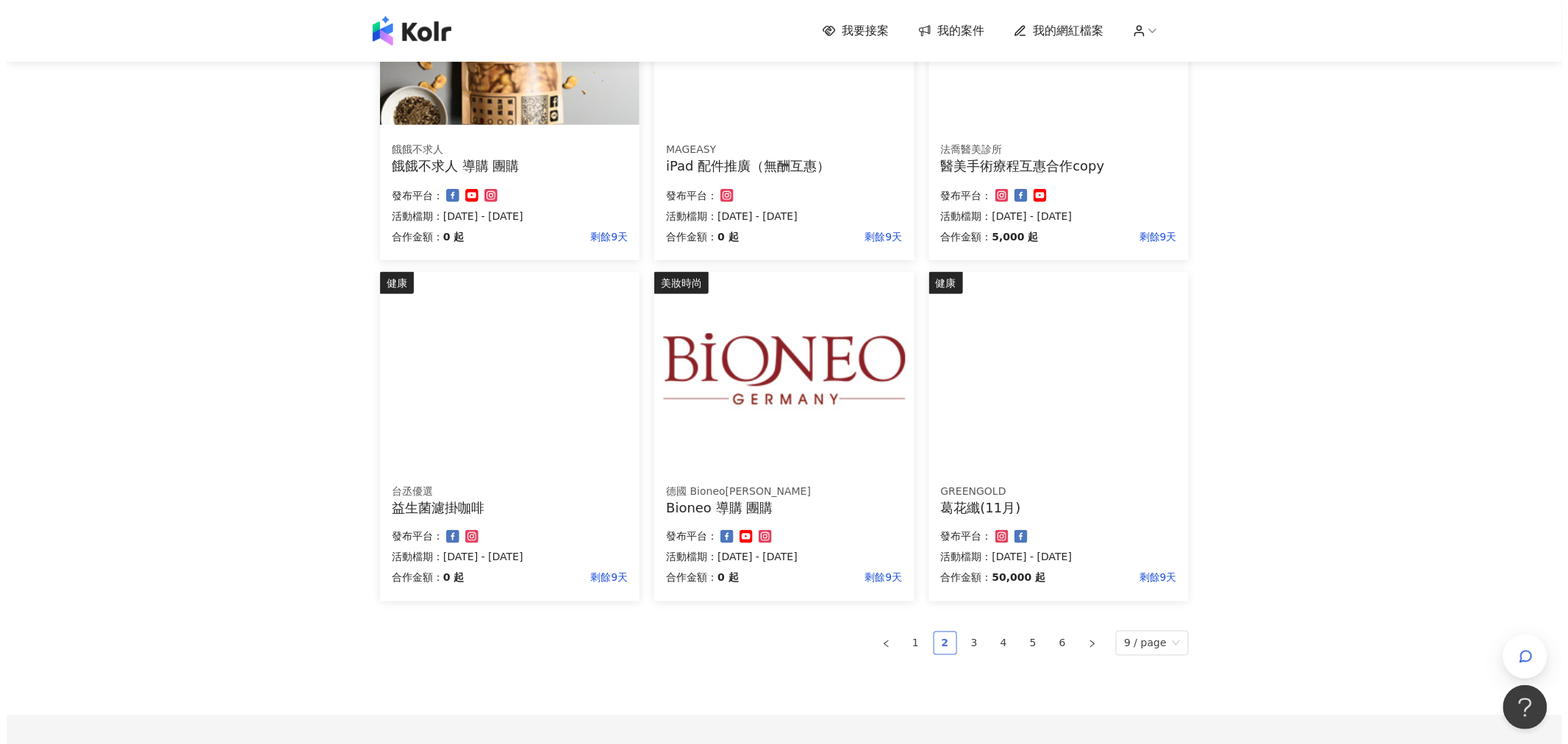
scroll to position [443, 0]
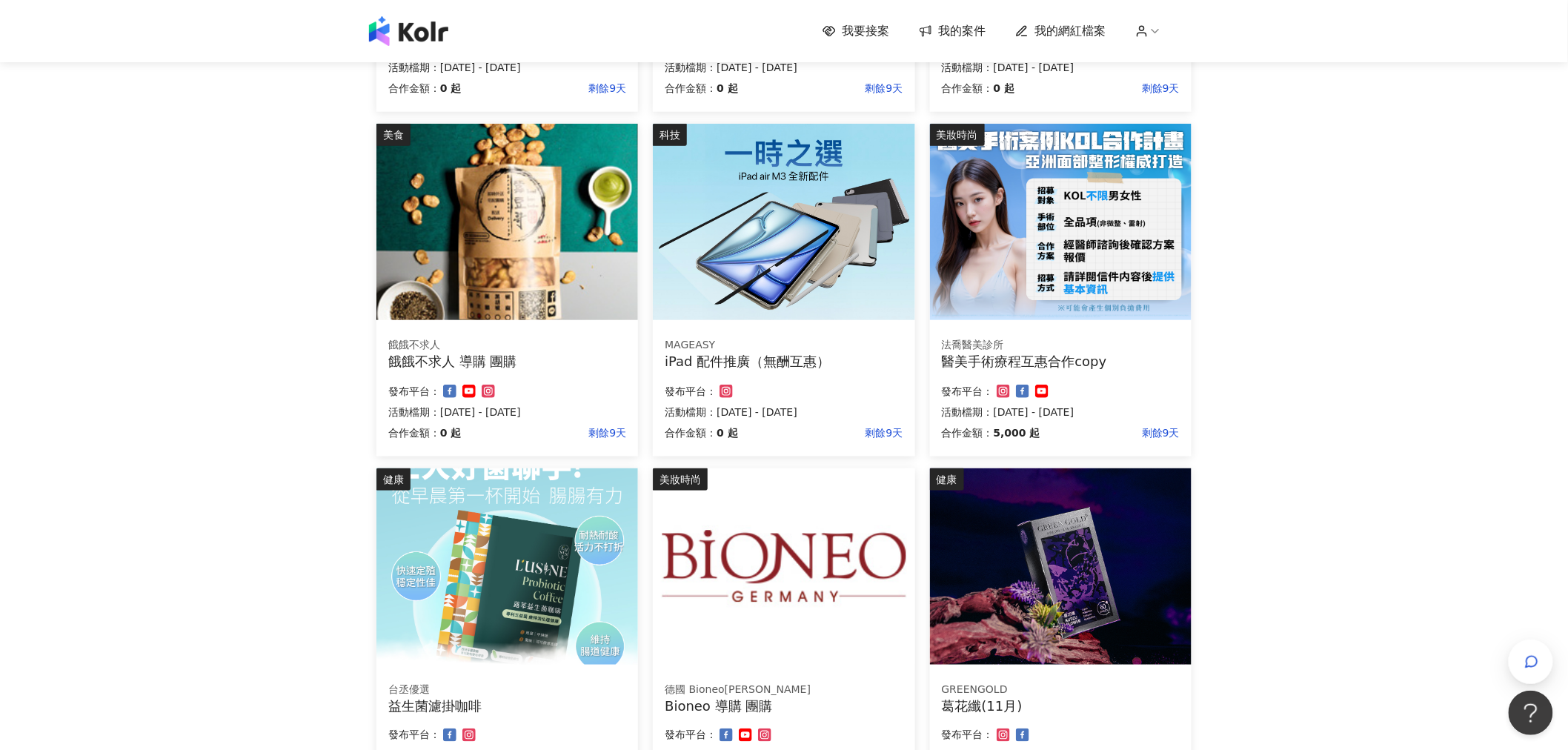
click at [1072, 259] on img at bounding box center [1060, 222] width 261 height 196
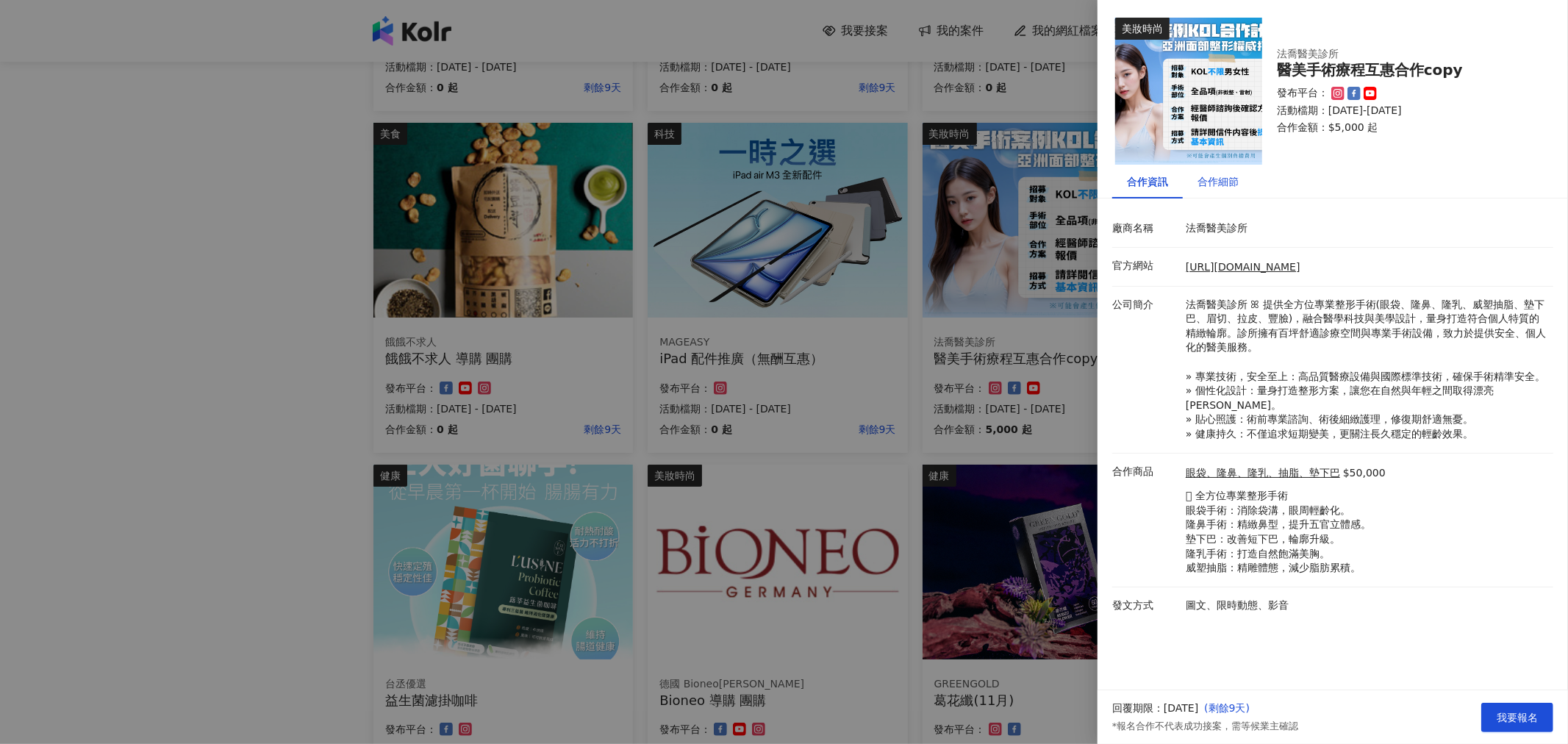
click at [1219, 182] on div "合作細節" at bounding box center [1218, 181] width 42 height 16
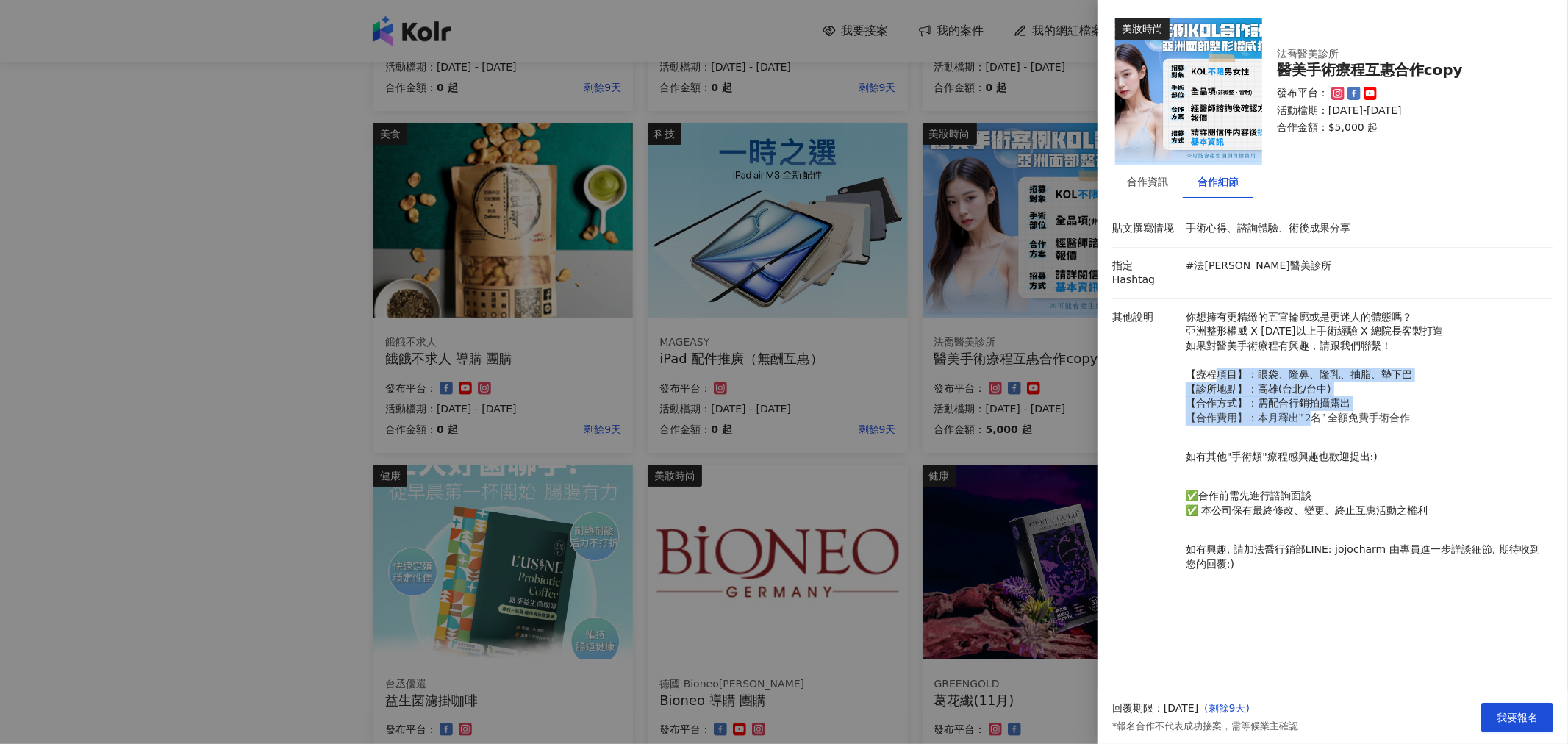
drag, startPoint x: 1214, startPoint y: 366, endPoint x: 1310, endPoint y: 402, distance: 102.5
click at [1310, 402] on p "你想擁有更精緻的五官輪廓或是更迷人的體態嗎？ 亞洲整形權威 X [DATE]以上手術經驗 X 總院長客製打造 如果對醫美手術療程有興趣，請跟我們聯繫！ 【療程…" at bounding box center [1366, 368] width 360 height 115
click at [1353, 412] on span "【合作費用】：本月釋出" 2名" 全額免費手術合作" at bounding box center [1297, 418] width 224 height 11
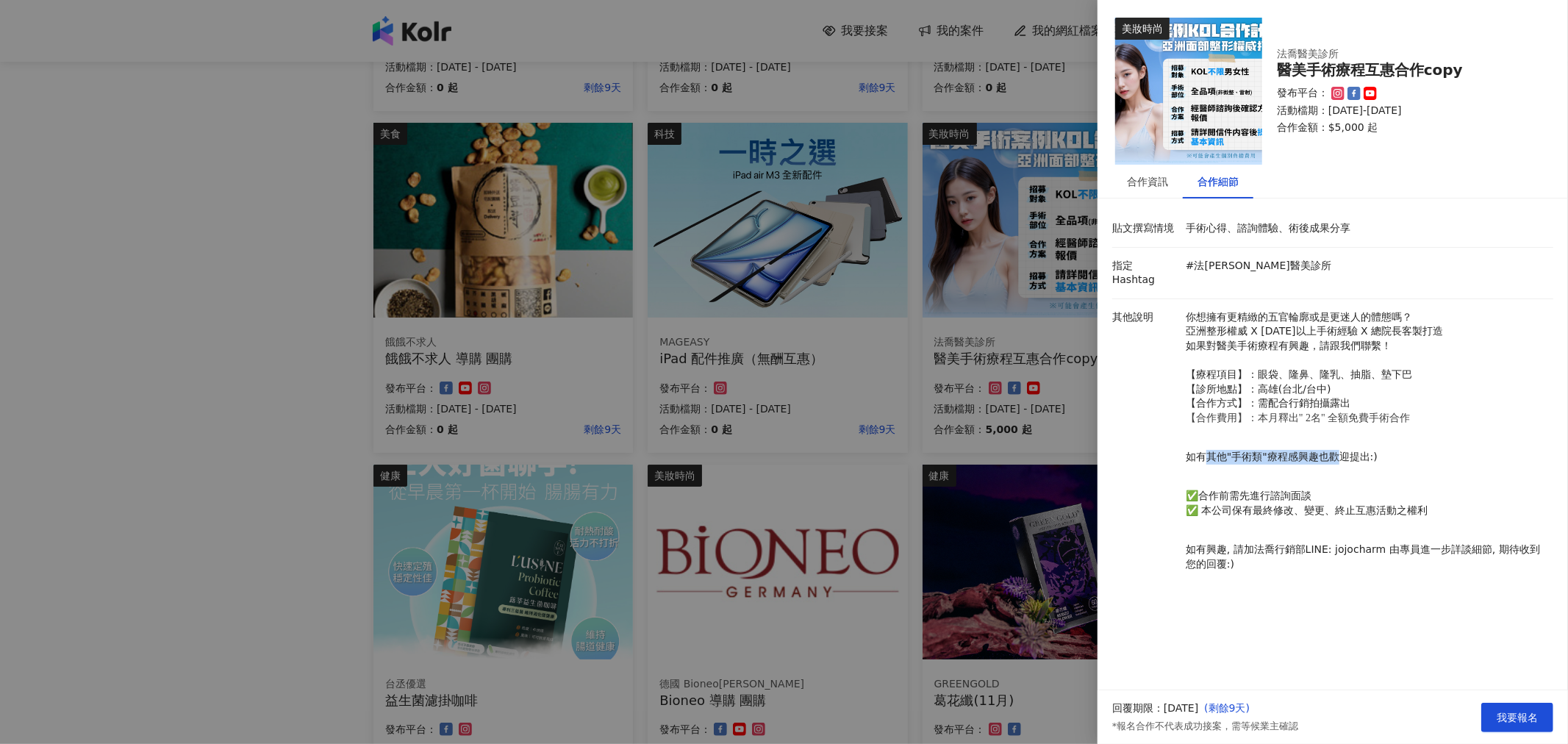
drag, startPoint x: 1208, startPoint y: 449, endPoint x: 1340, endPoint y: 445, distance: 132.1
click at [1340, 450] on p "如有其他"手術類"療程感興趣也歡迎提出:)" at bounding box center [1366, 457] width 360 height 15
click at [810, 390] on div at bounding box center [784, 372] width 1568 height 744
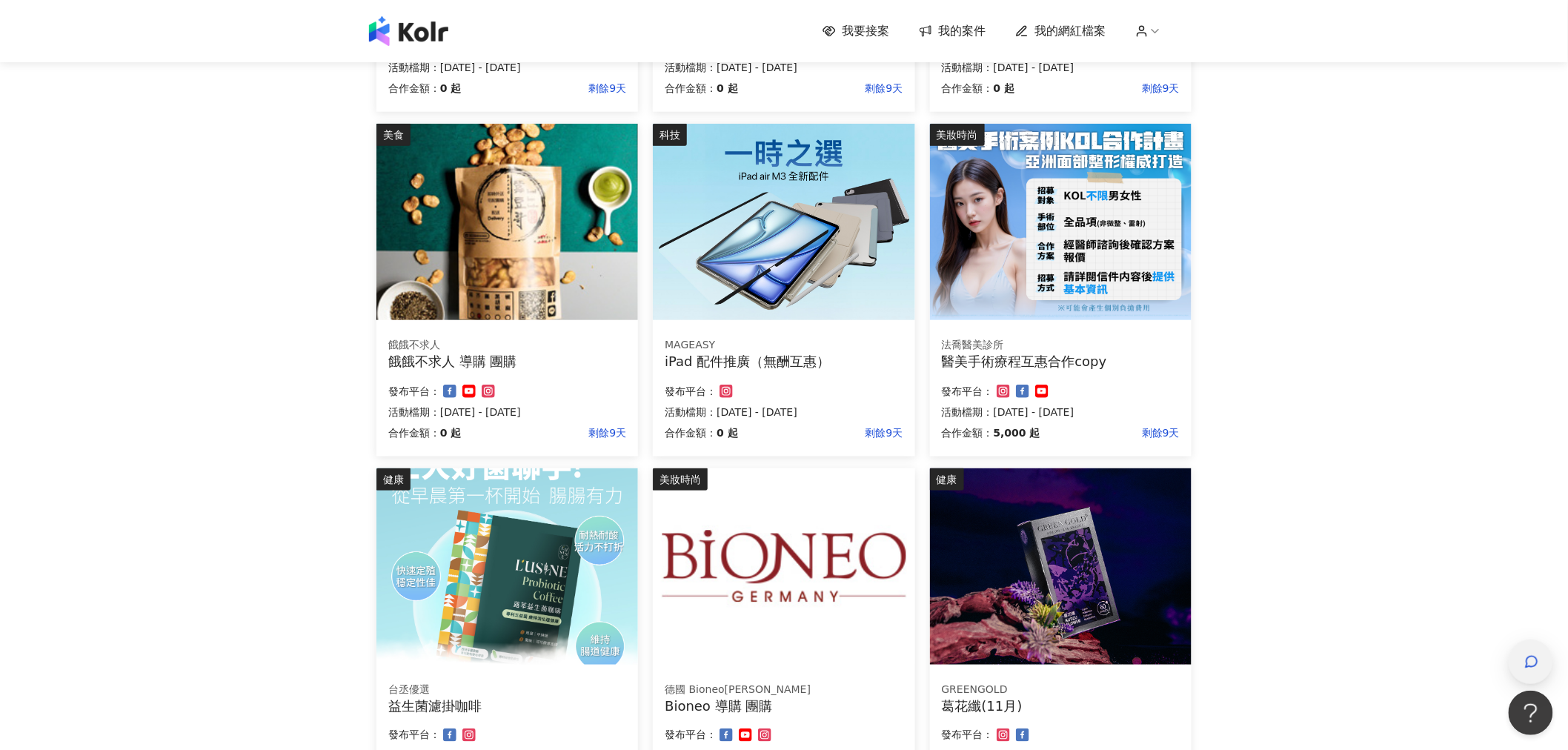
click at [1527, 671] on span "button" at bounding box center [1531, 662] width 15 height 18
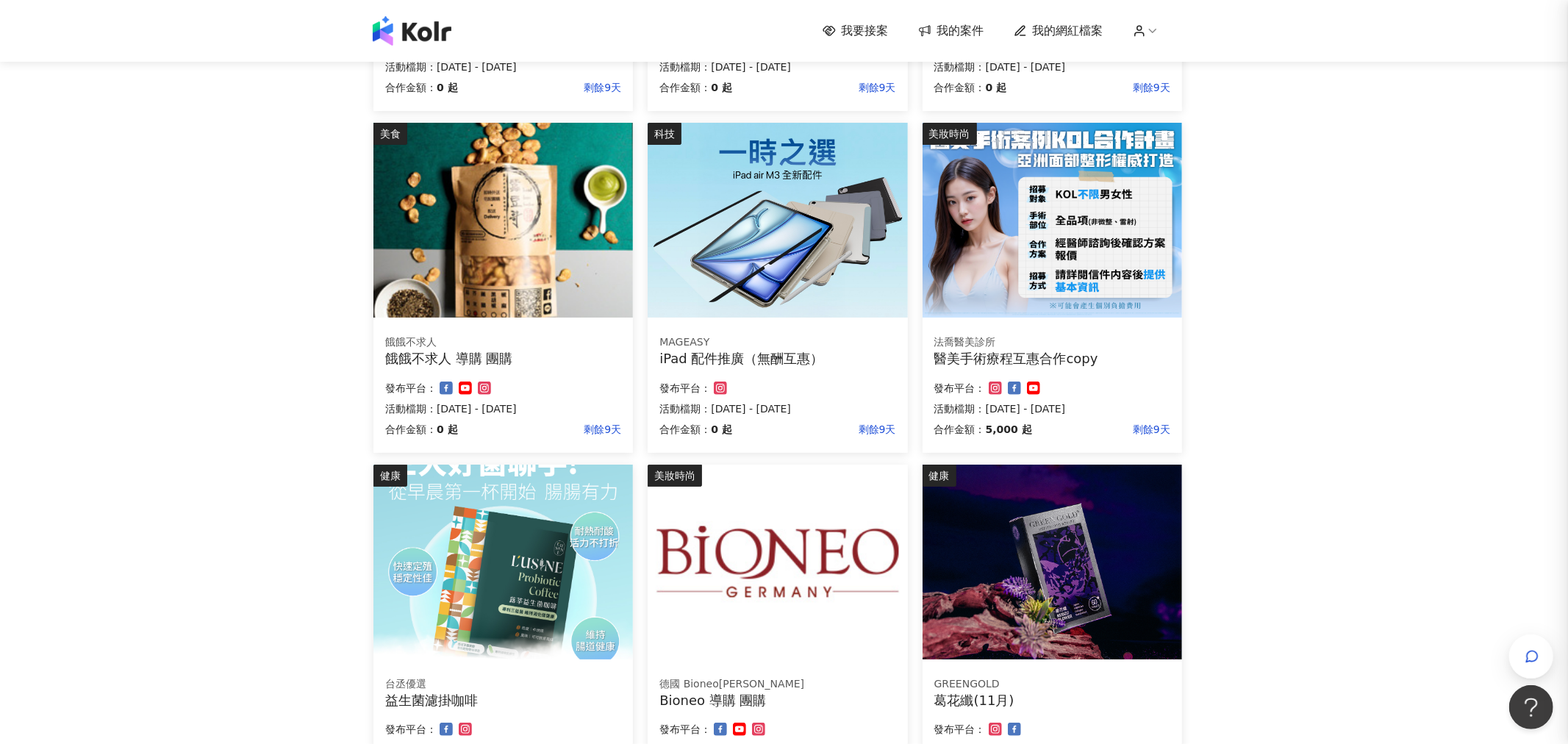
scroll to position [407, 0]
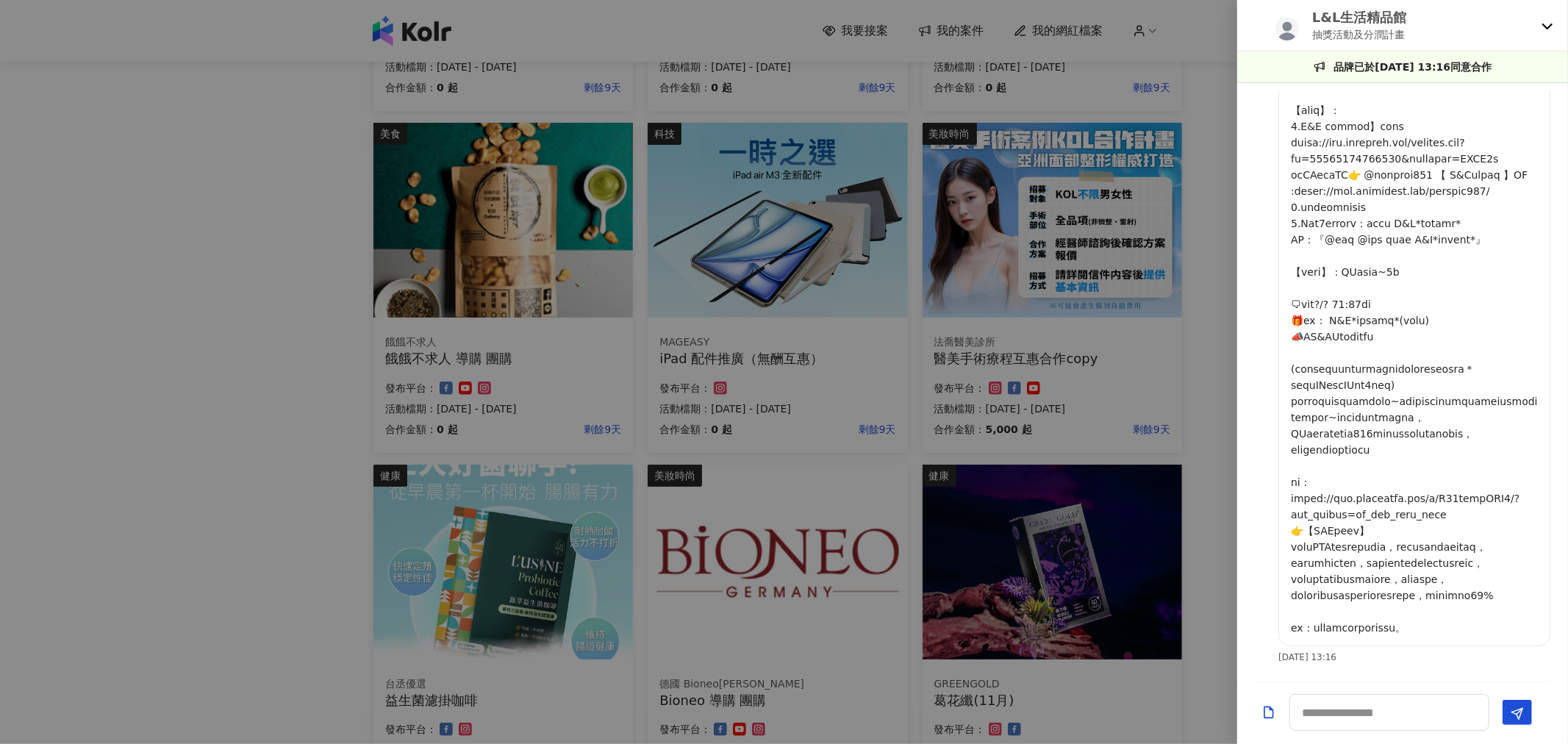
click at [1544, 25] on icon at bounding box center [1546, 27] width 10 height 6
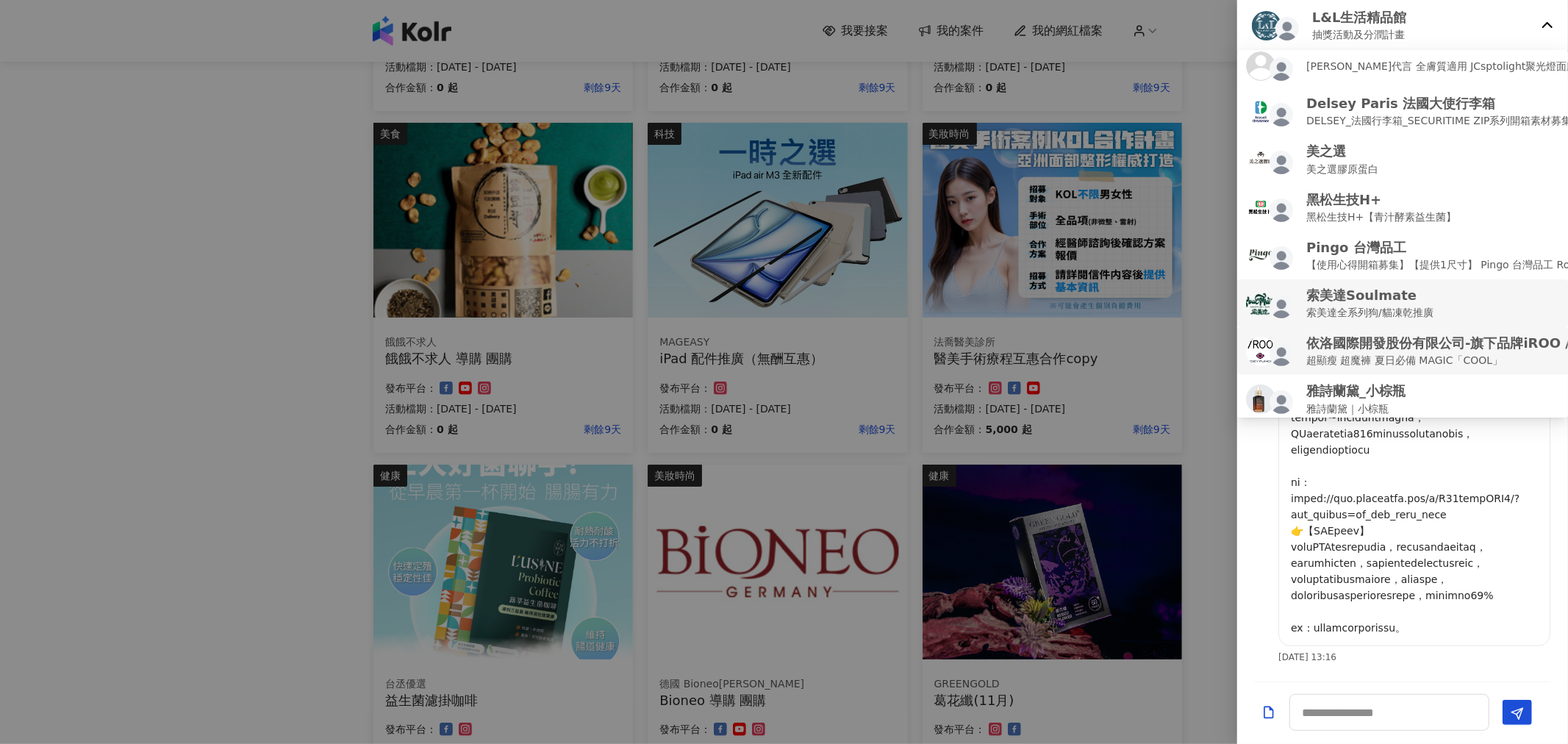
scroll to position [265, 0]
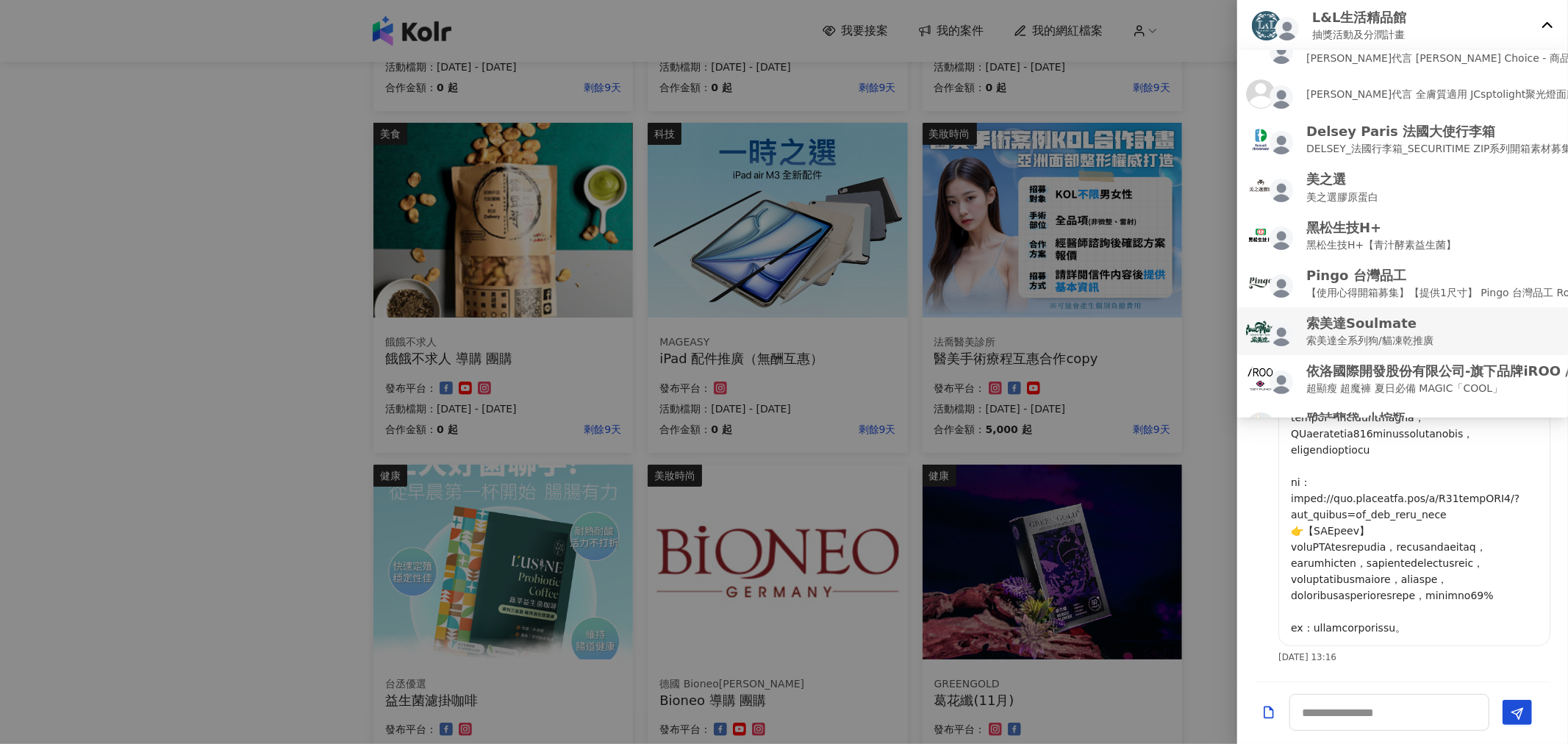
click at [1387, 347] on li "索美達Soulmate 索美達全系列狗/貓凍乾推廣" at bounding box center [1403, 331] width 331 height 48
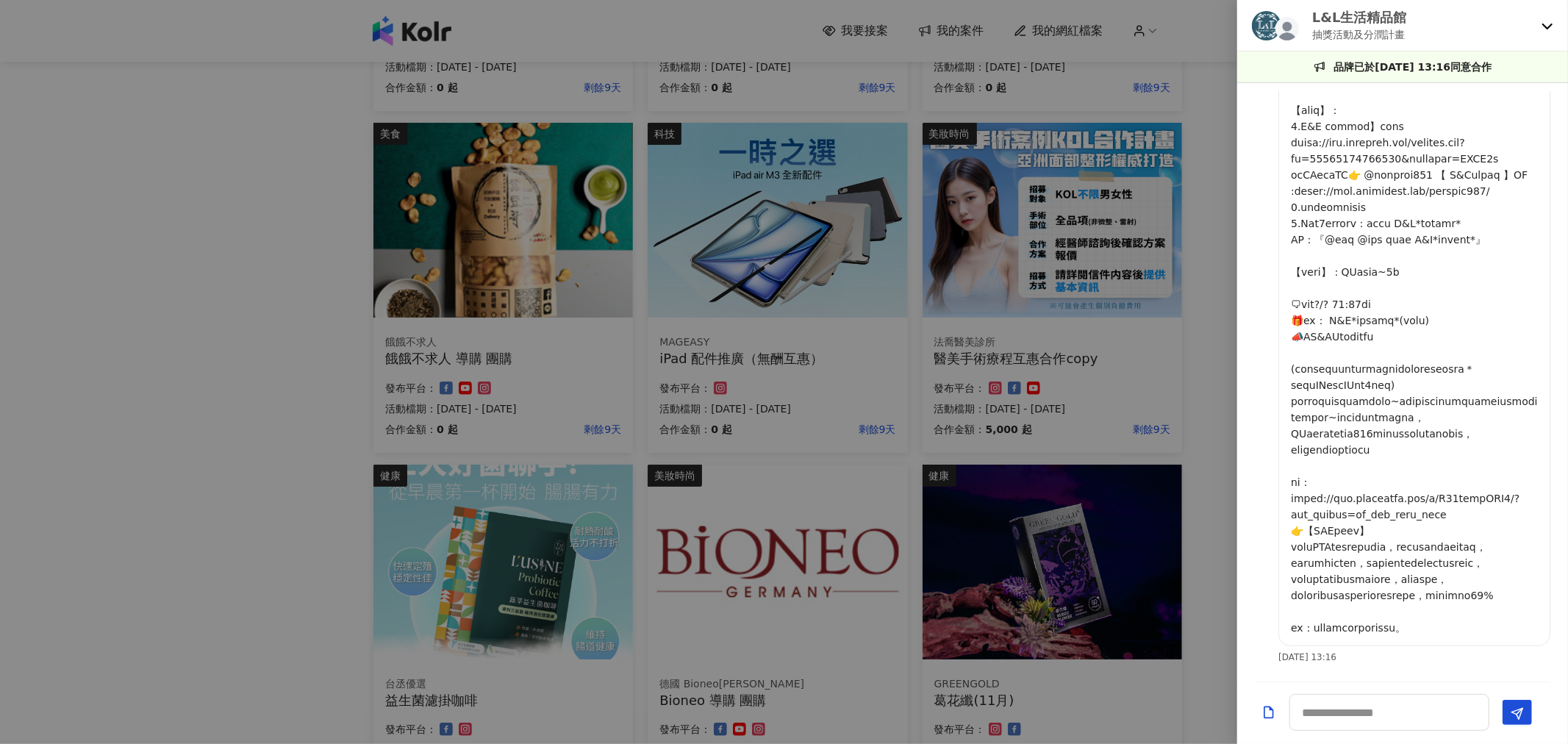
click at [1542, 22] on icon at bounding box center [1547, 25] width 12 height 12
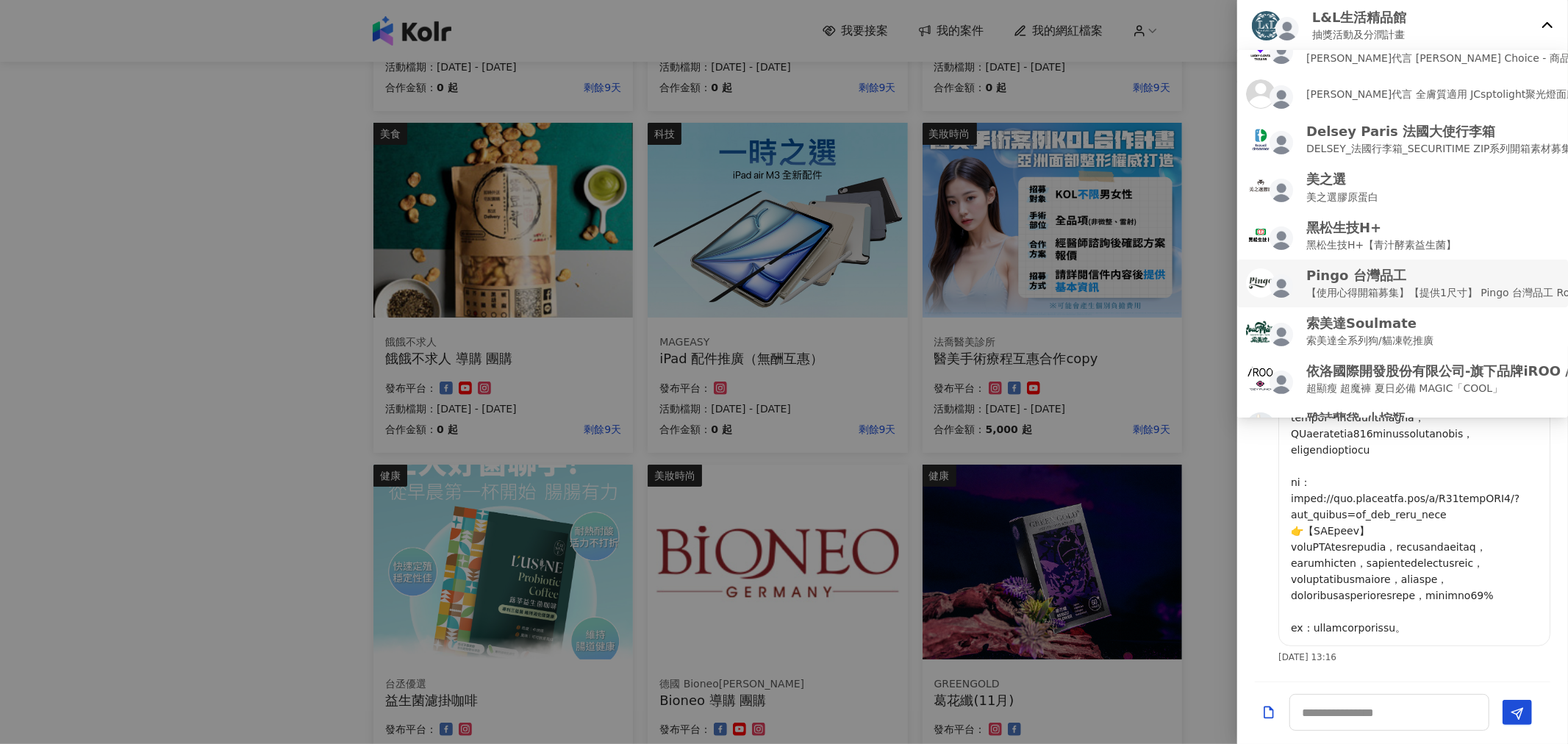
scroll to position [346, 0]
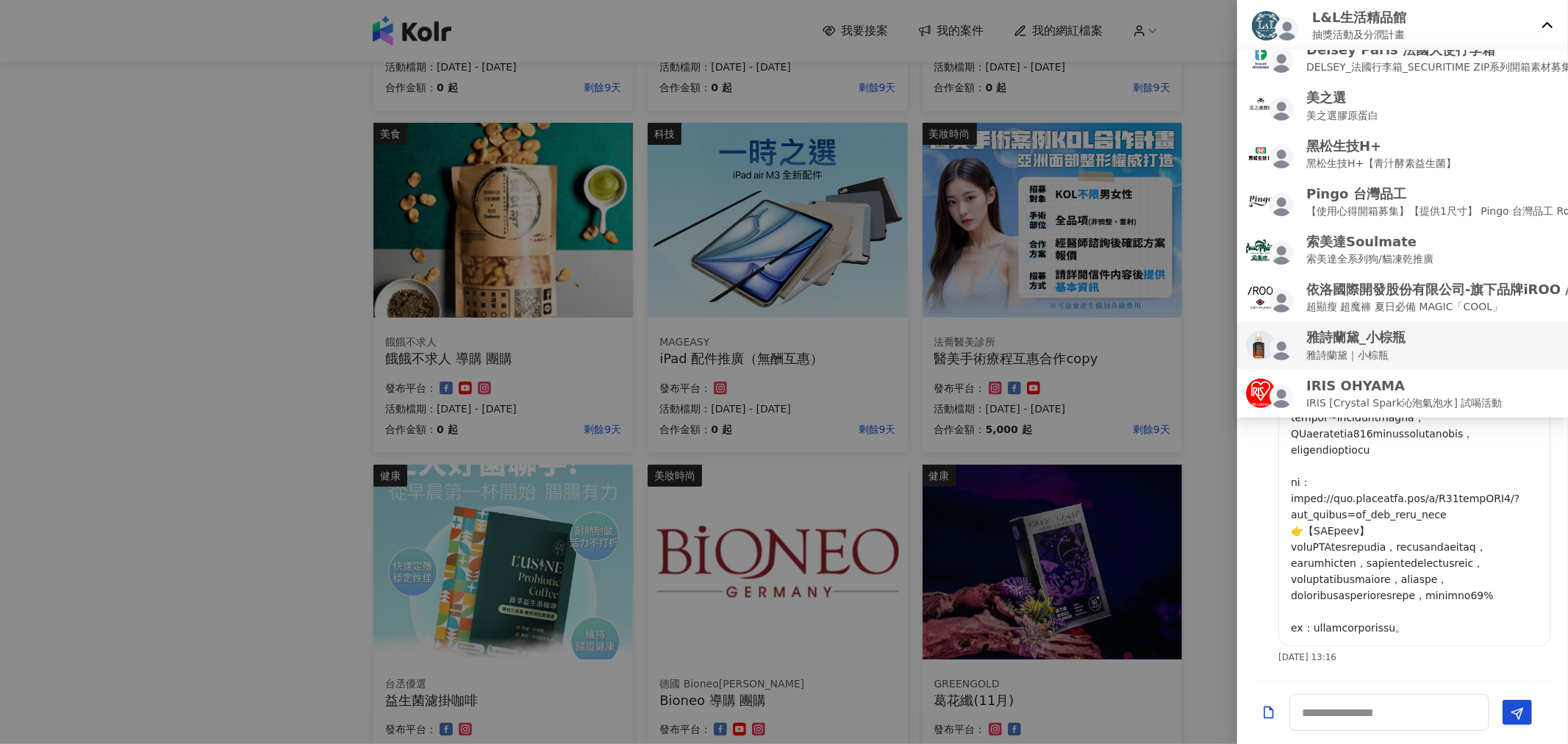
click at [1263, 349] on img at bounding box center [1260, 345] width 29 height 29
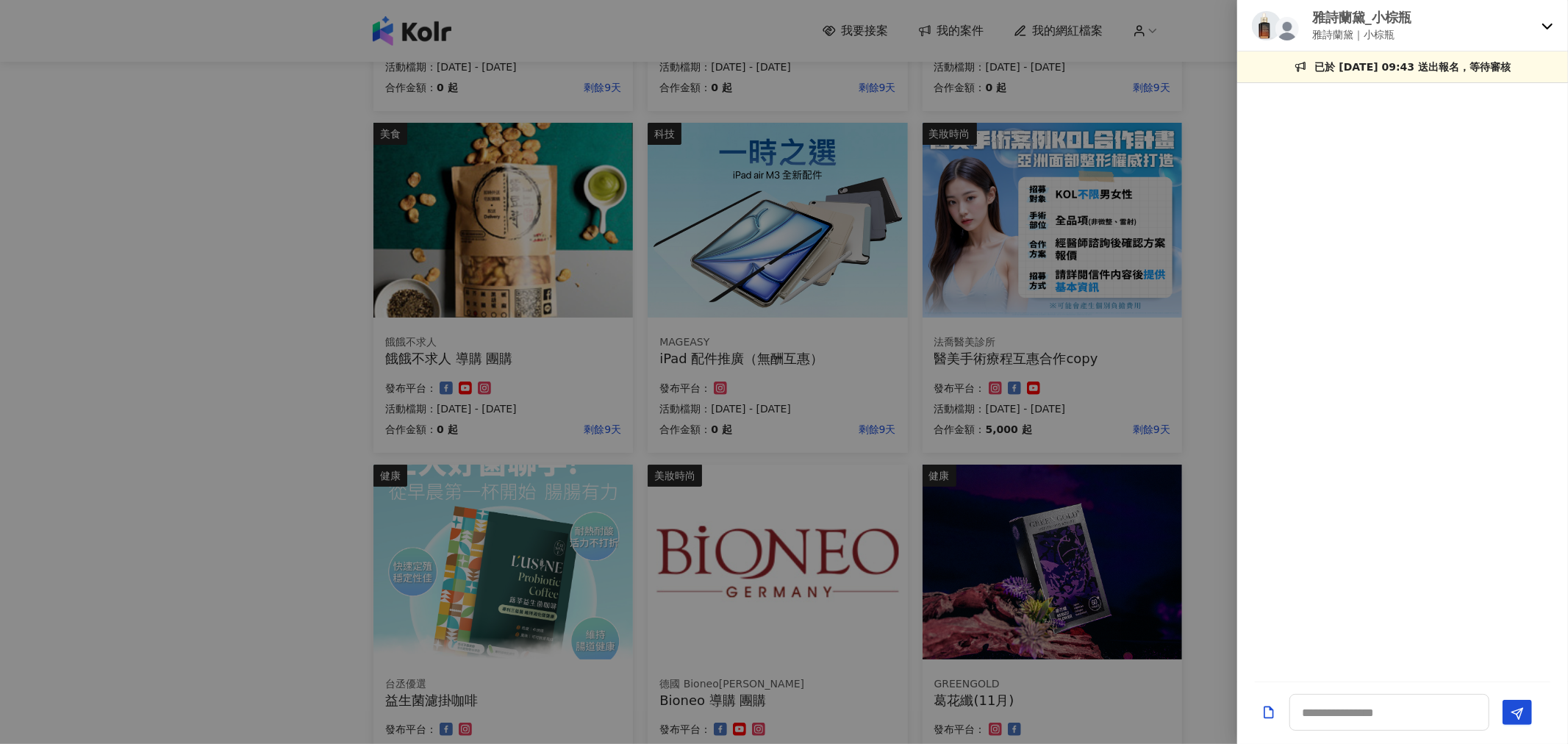
scroll to position [0, 0]
click at [1551, 26] on icon at bounding box center [1547, 25] width 12 height 12
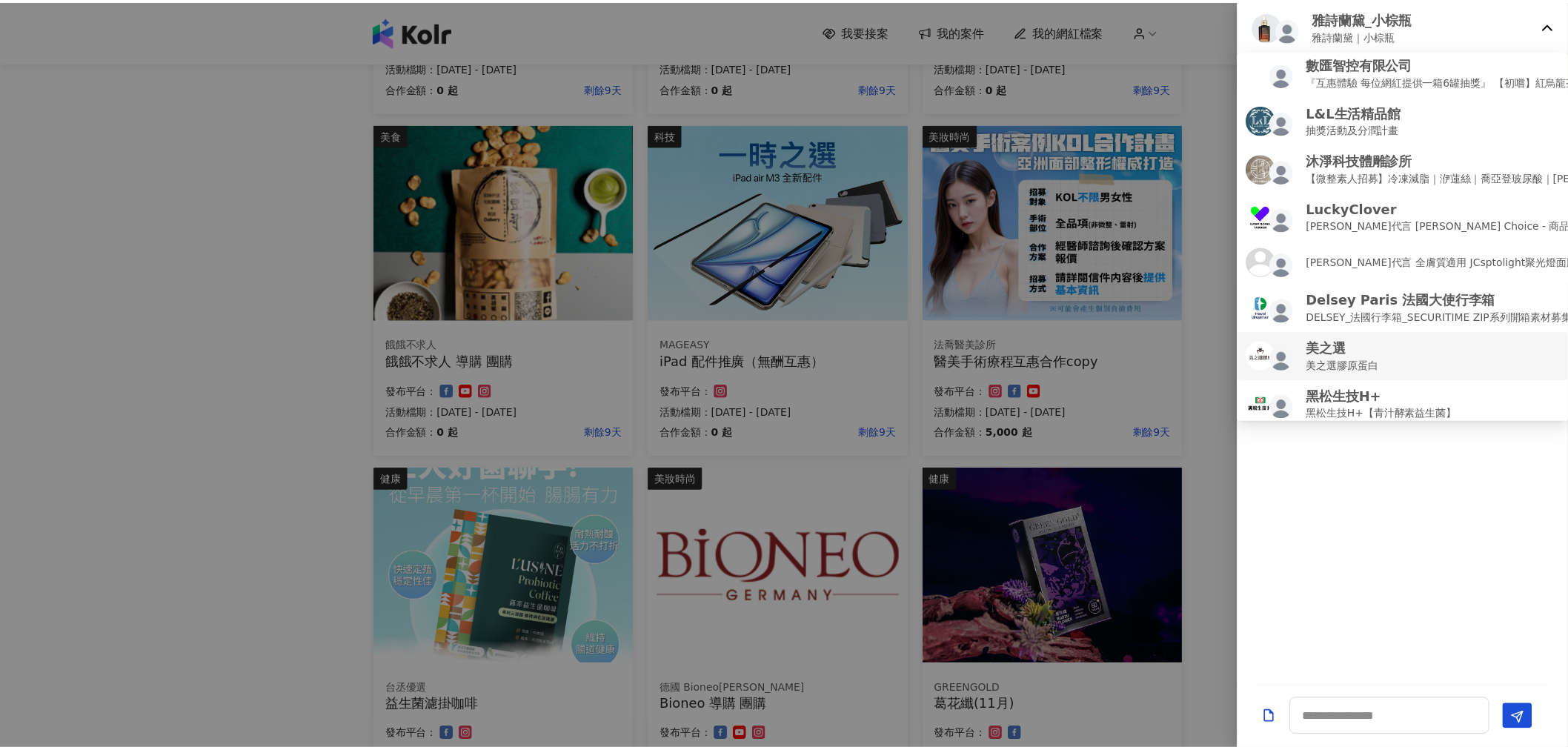
scroll to position [102, 0]
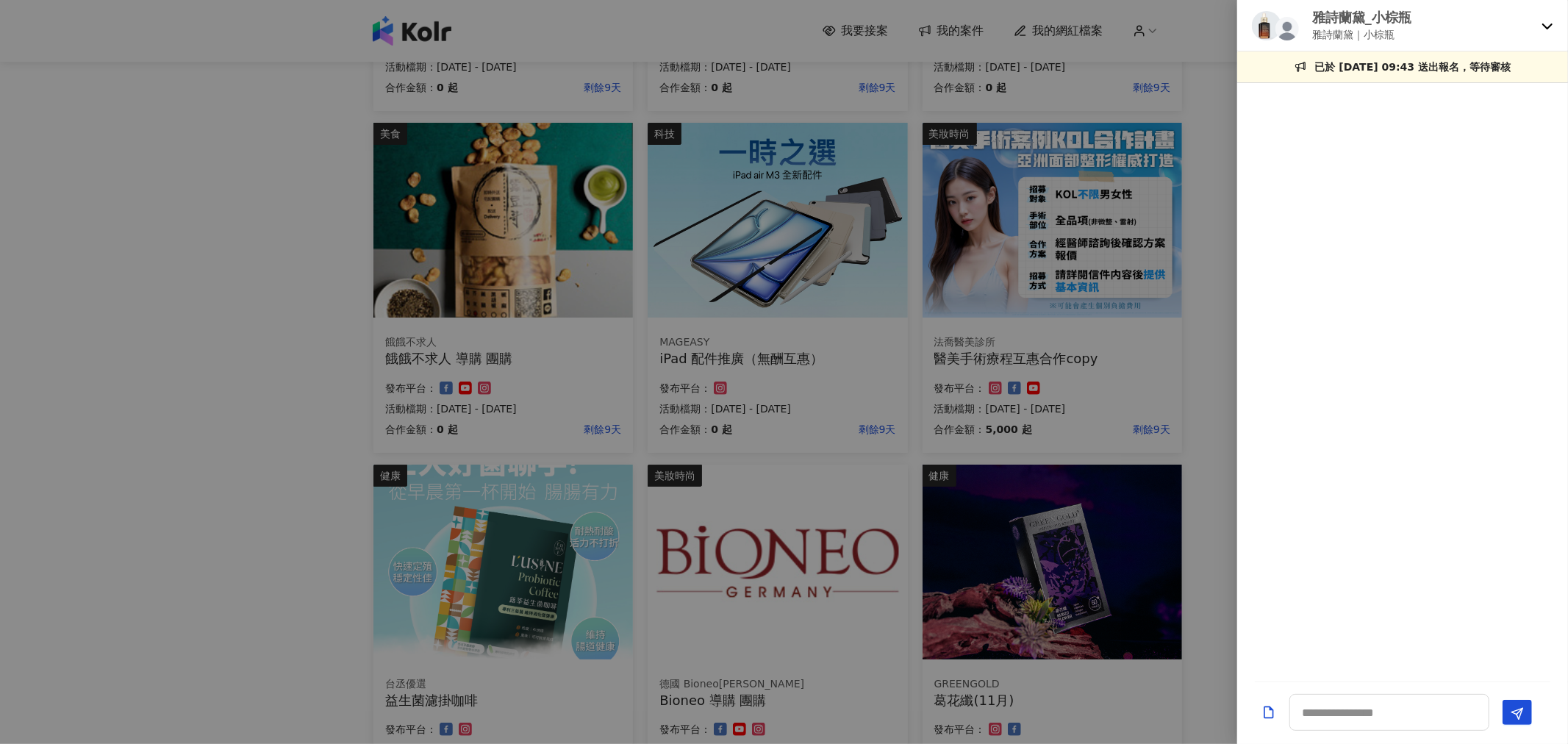
click at [1135, 305] on div at bounding box center [784, 372] width 1568 height 744
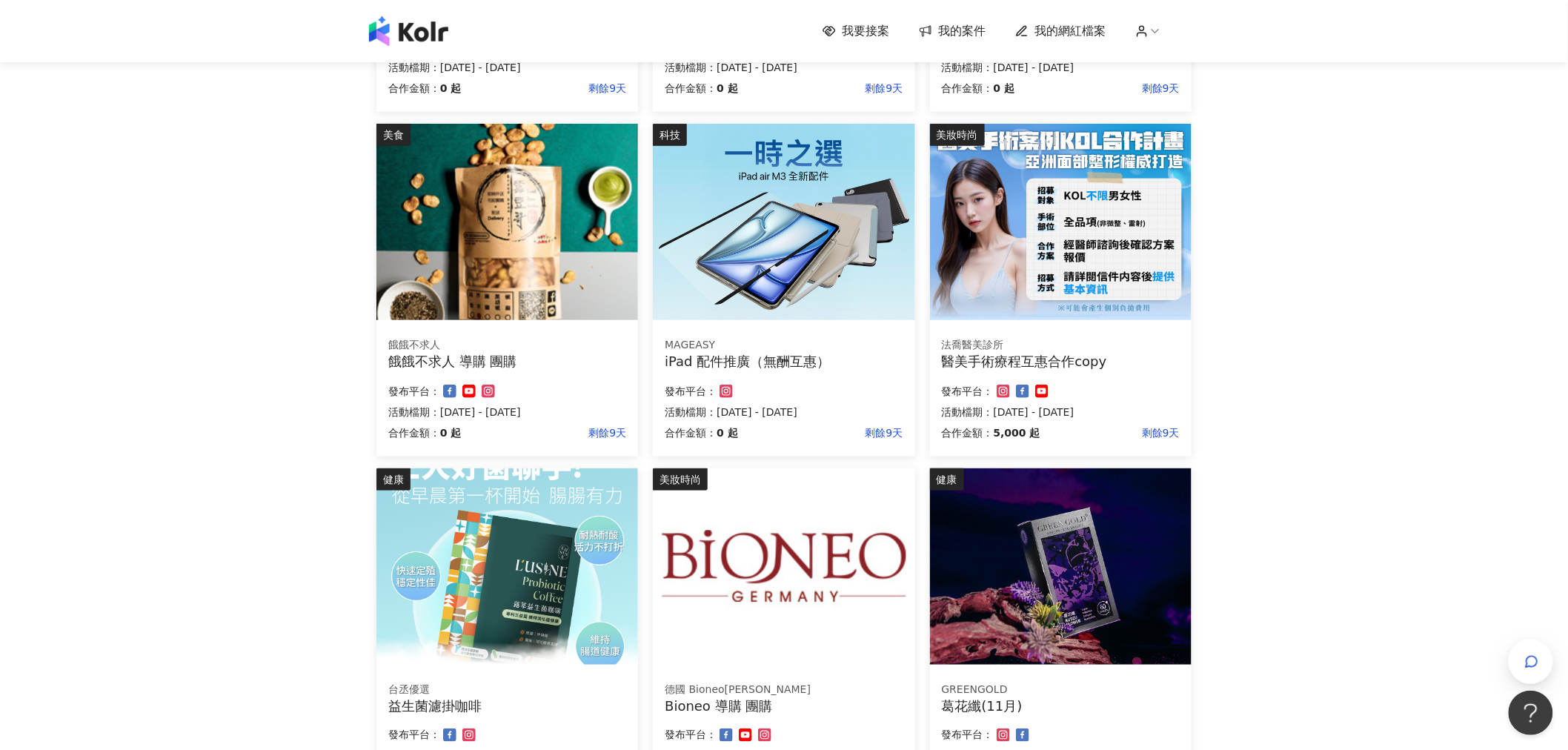
click at [1122, 269] on img at bounding box center [1060, 222] width 261 height 196
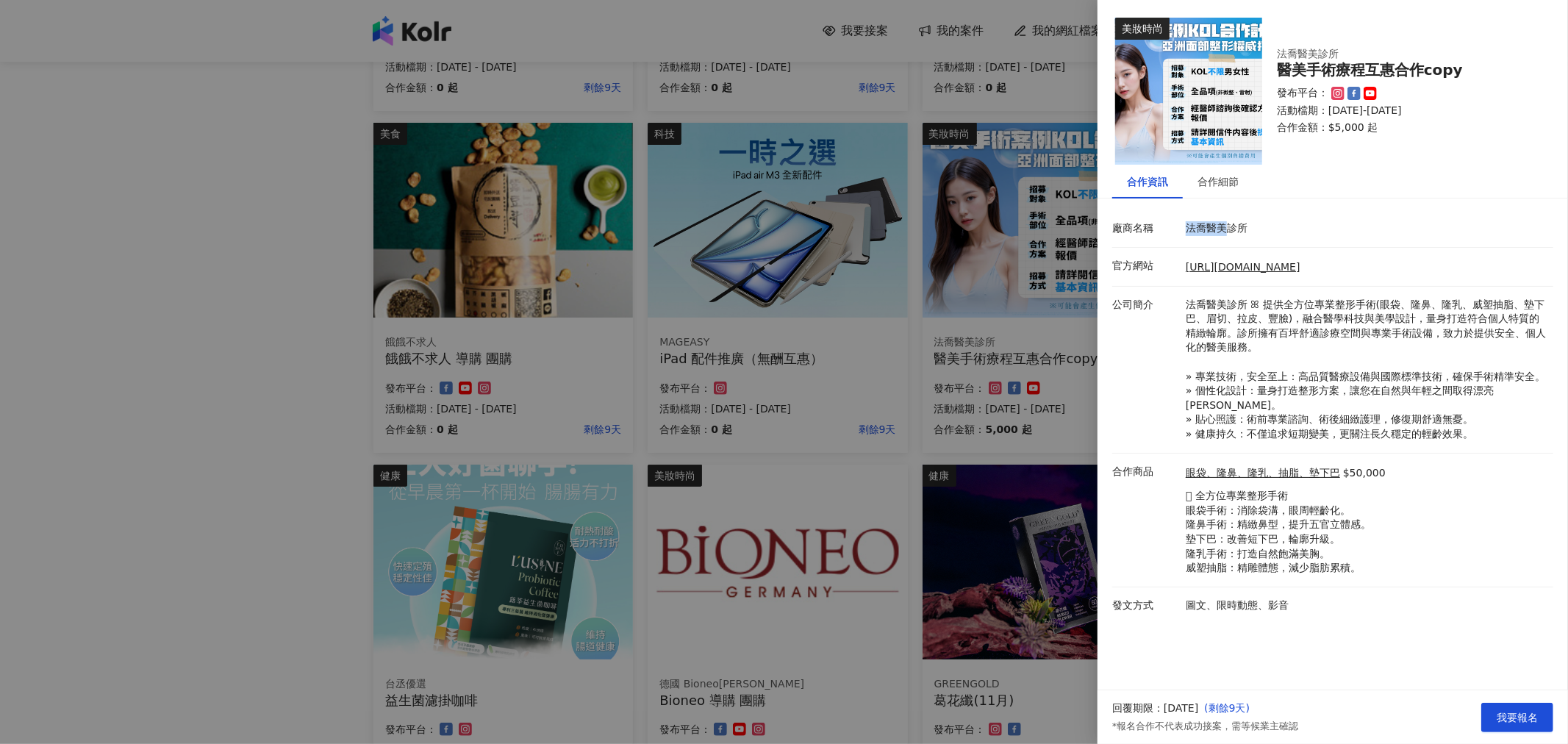
drag, startPoint x: 1184, startPoint y: 228, endPoint x: 1229, endPoint y: 233, distance: 45.3
click at [1229, 233] on div "法喬醫美診所" at bounding box center [1366, 229] width 368 height 15
drag, startPoint x: 1364, startPoint y: 272, endPoint x: 1169, endPoint y: 262, distance: 195.3
click at [1169, 262] on div "官方網站 [URL][DOMAIN_NAME]" at bounding box center [1329, 266] width 441 height 16
click at [1226, 255] on li "官方網站 [URL][DOMAIN_NAME]" at bounding box center [1333, 267] width 441 height 39
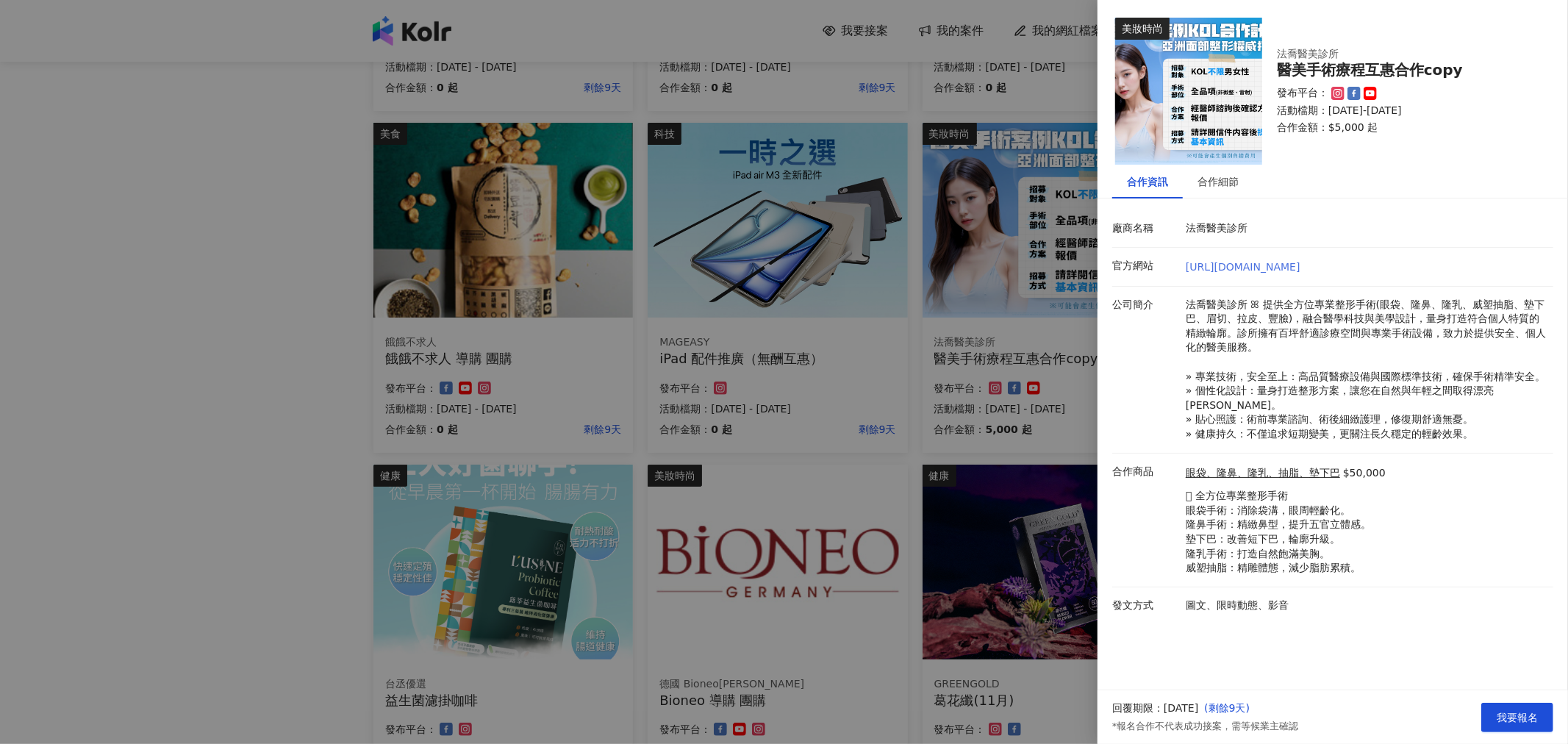
click at [1229, 270] on link "[URL][DOMAIN_NAME]" at bounding box center [1243, 266] width 115 height 12
drag, startPoint x: 1183, startPoint y: 232, endPoint x: 1259, endPoint y: 233, distance: 76.0
click at [1259, 233] on div "法喬醫美診所" at bounding box center [1366, 229] width 368 height 15
copy p "法喬醫美診所"
click at [1256, 490] on p "𖧷 全方位專業整形手術 眼袋手術：消除袋溝，眼周輕齡化。 隆鼻手術：精緻鼻型，提升五官立體感。 墊下巴：改善短下巴，輪廓升級。 隆乳手術：打造自然飽滿美胸。 …" at bounding box center [1286, 532] width 200 height 87
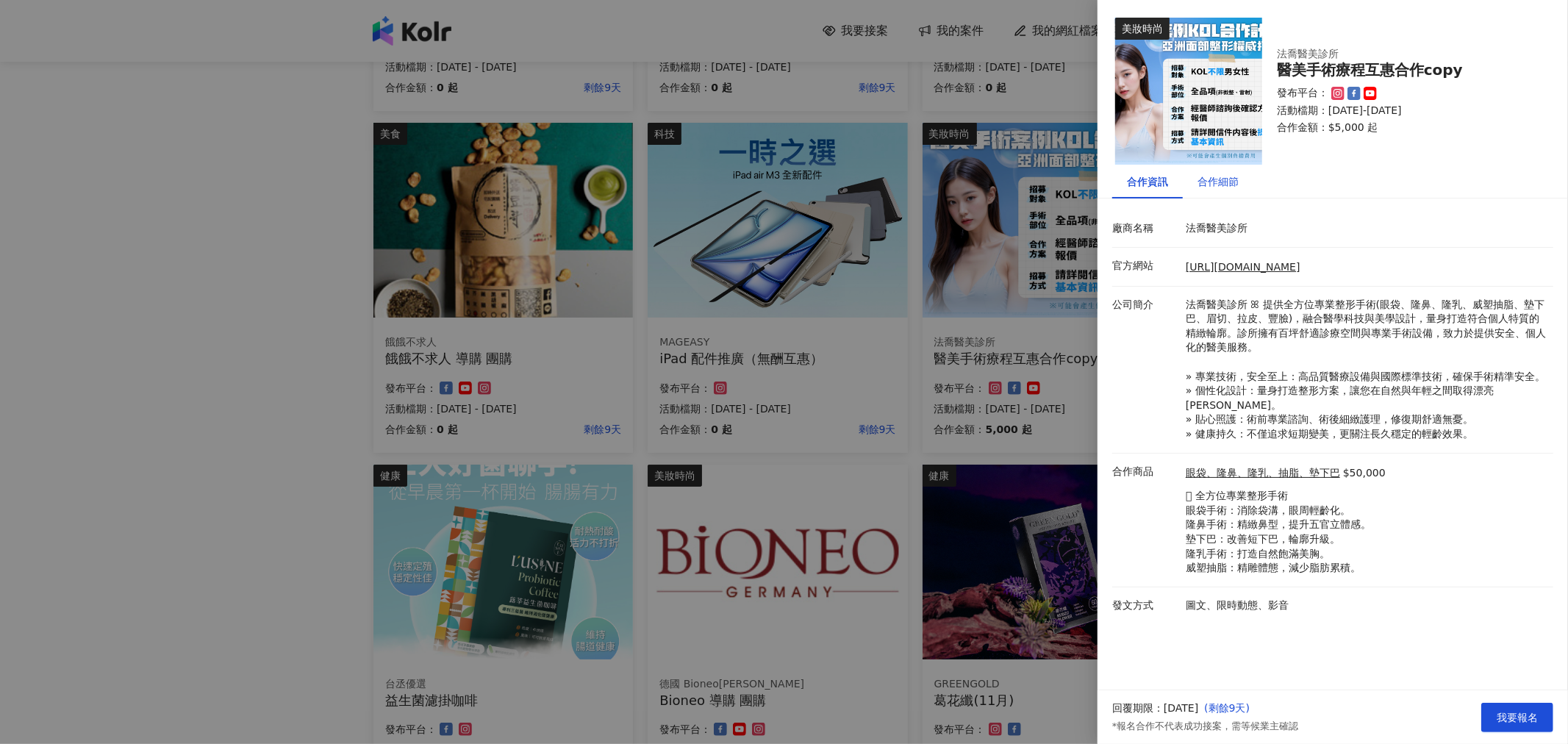
click at [1230, 176] on div "合作細節" at bounding box center [1218, 181] width 42 height 16
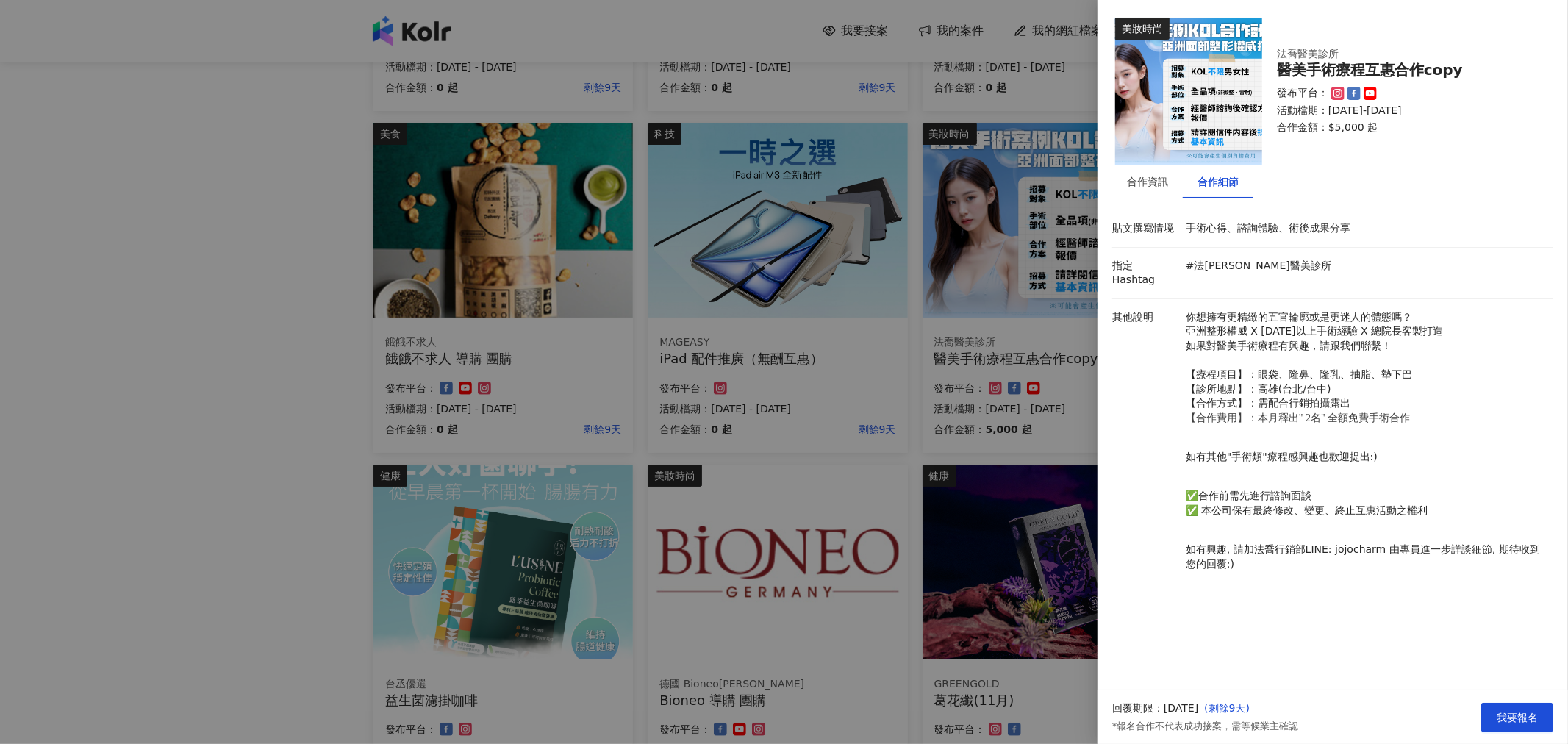
click at [744, 362] on div at bounding box center [784, 372] width 1568 height 744
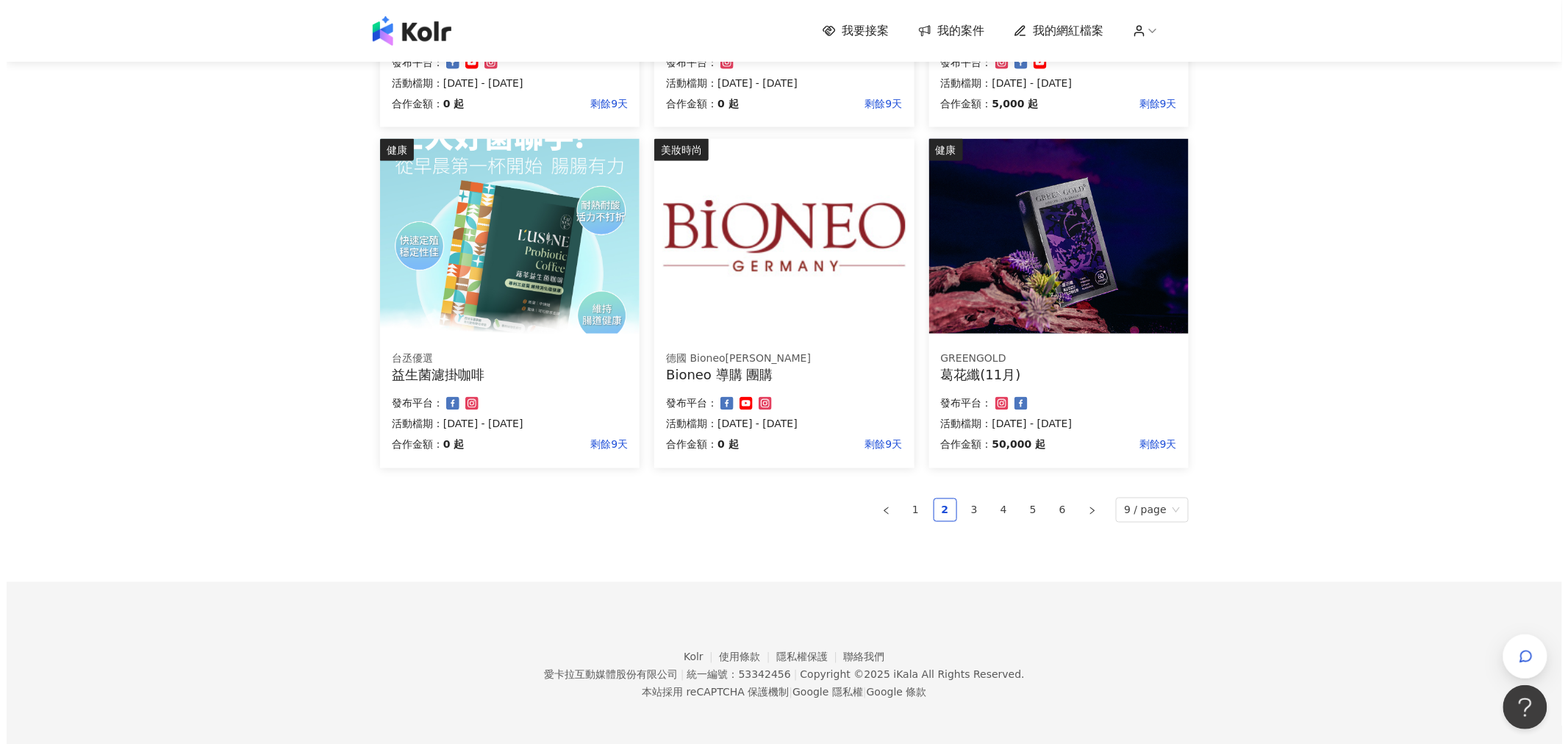
scroll to position [769, 0]
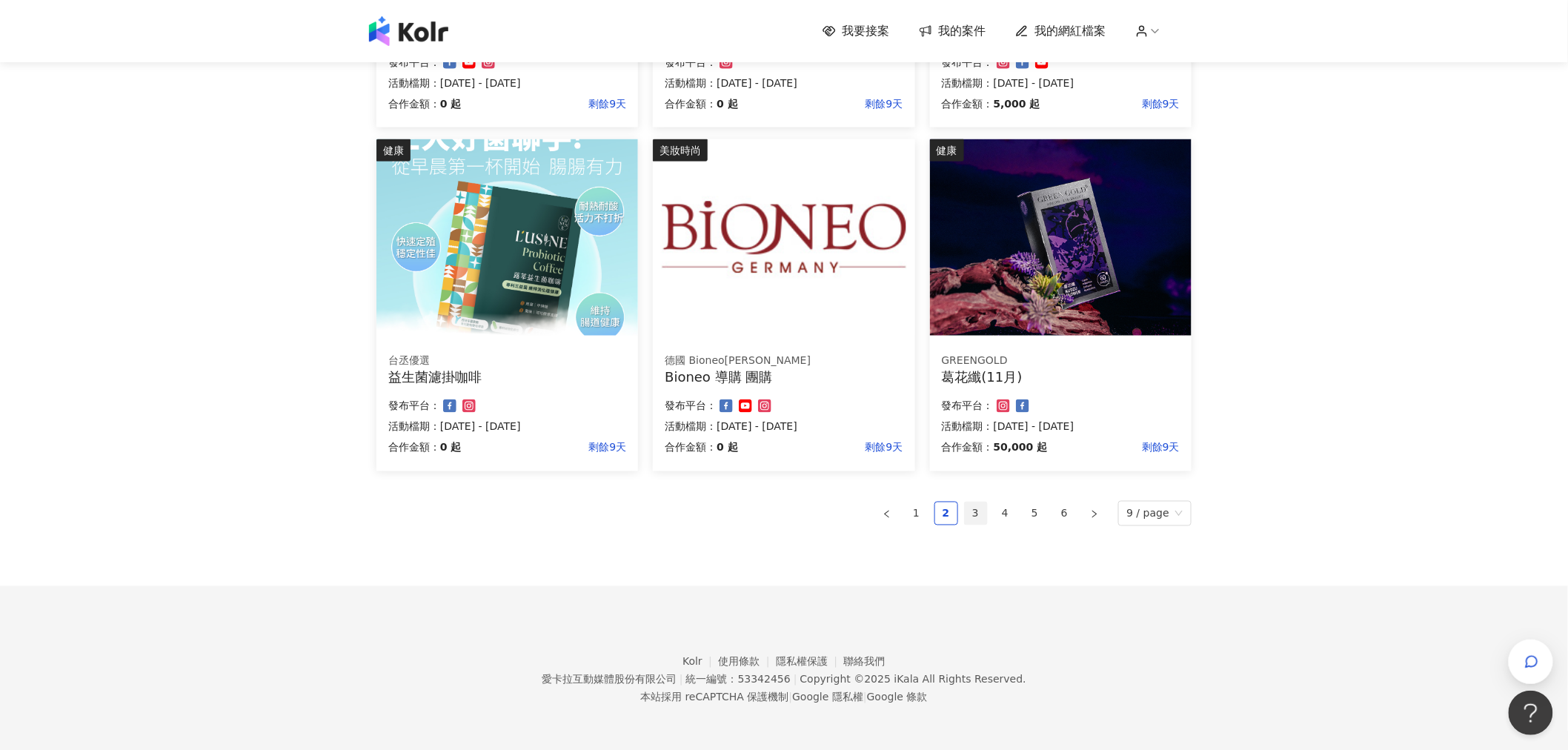
click at [978, 524] on link "3" at bounding box center [976, 513] width 22 height 22
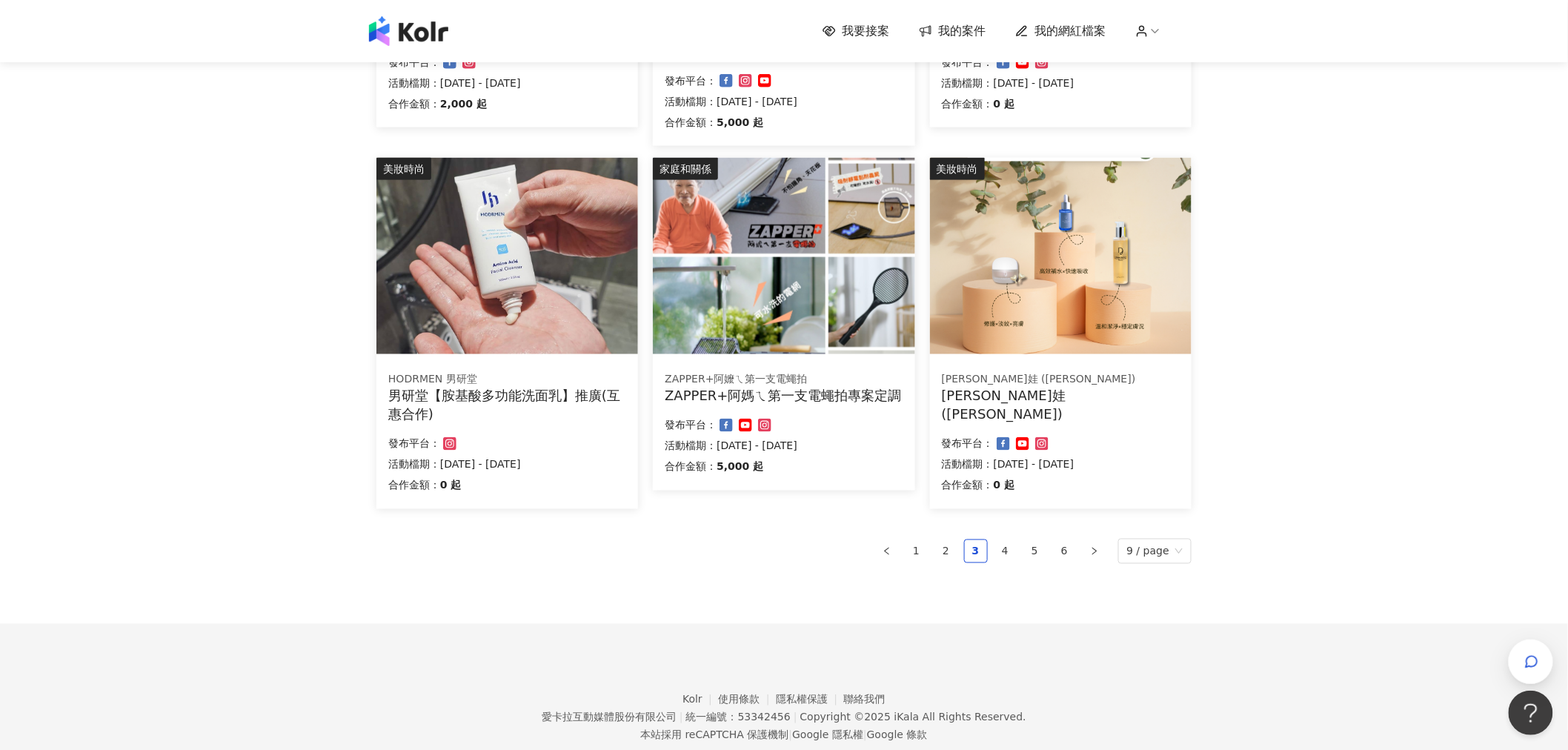
click at [499, 285] on img at bounding box center [506, 256] width 261 height 196
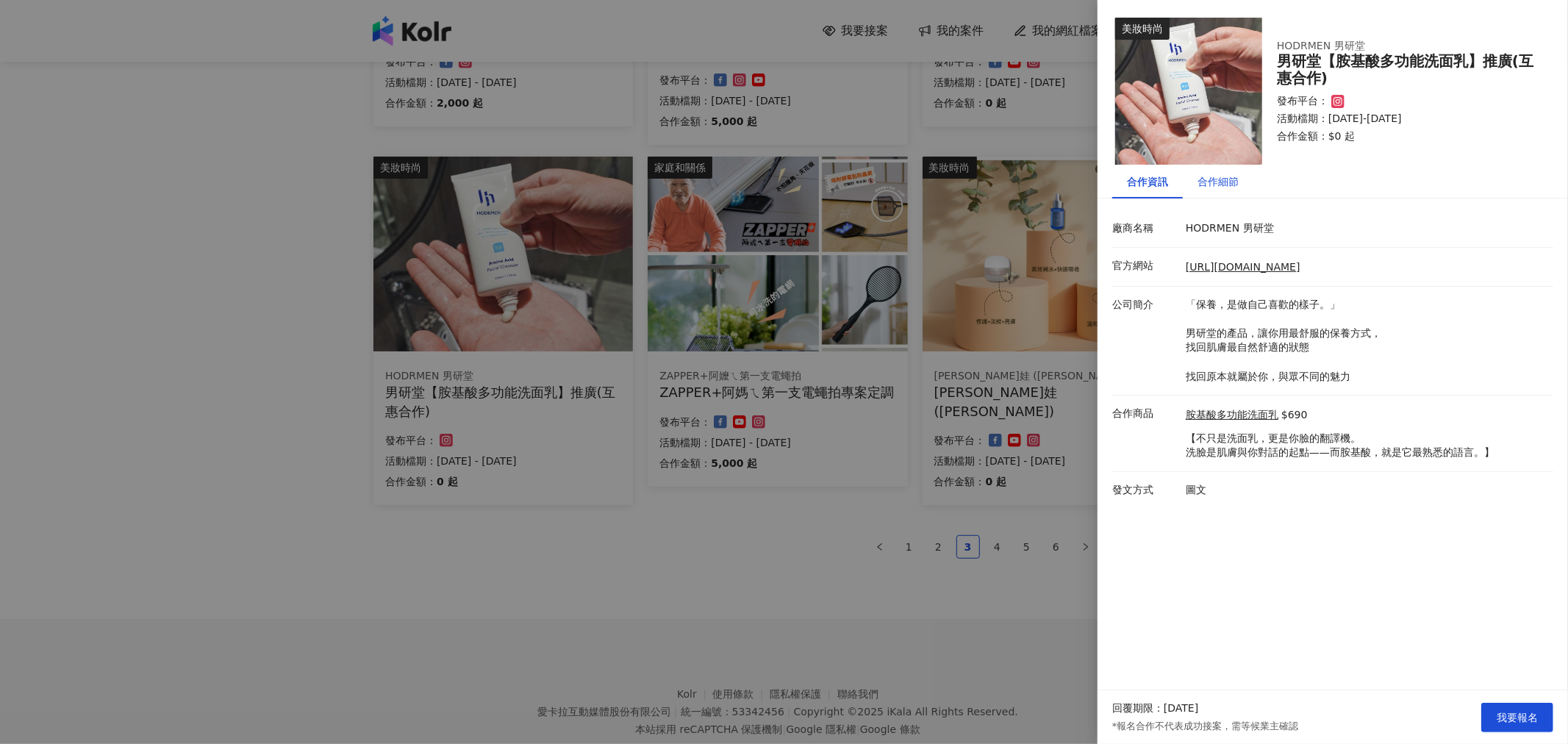
click at [1224, 178] on div "合作細節" at bounding box center [1218, 181] width 42 height 16
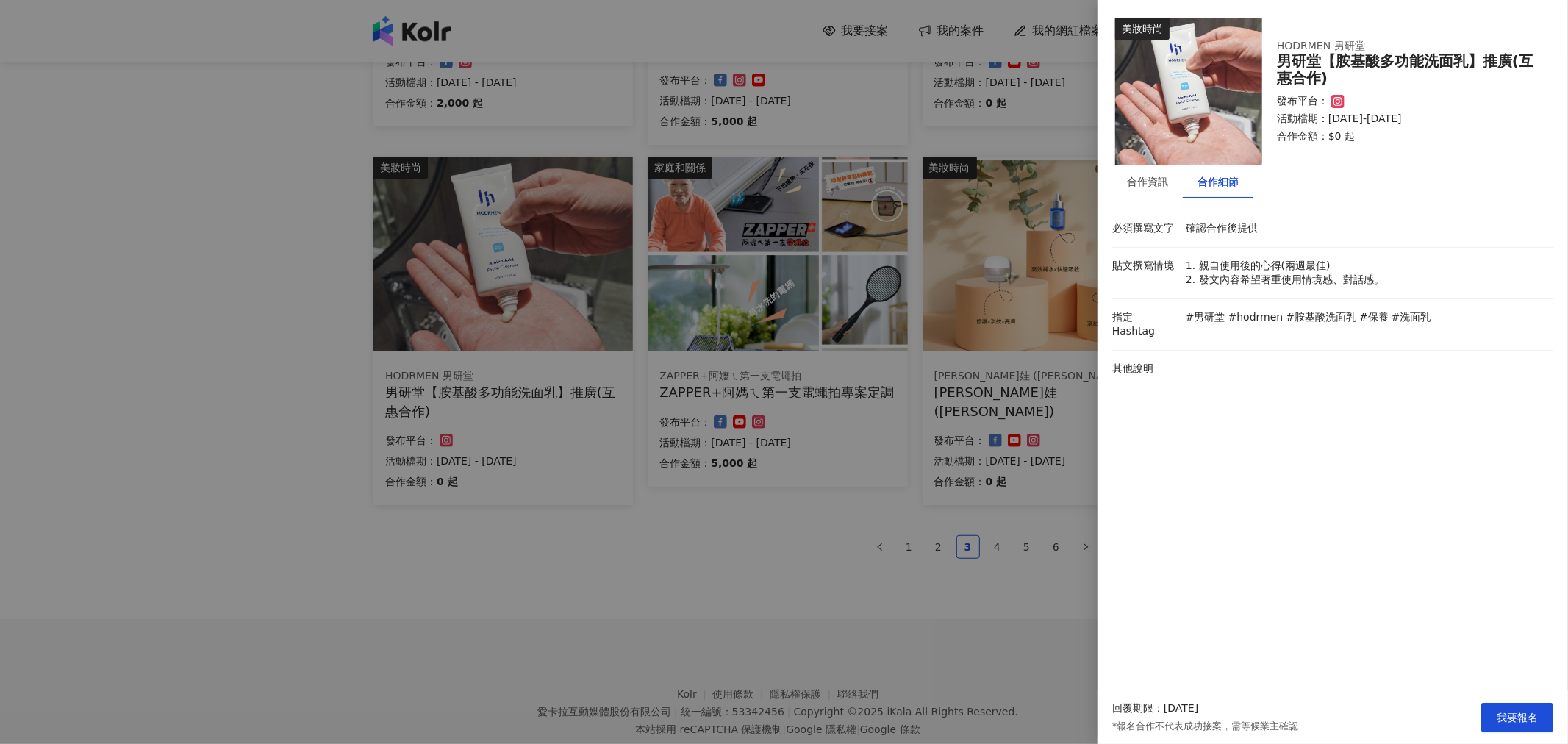
click at [832, 468] on div at bounding box center [784, 372] width 1568 height 744
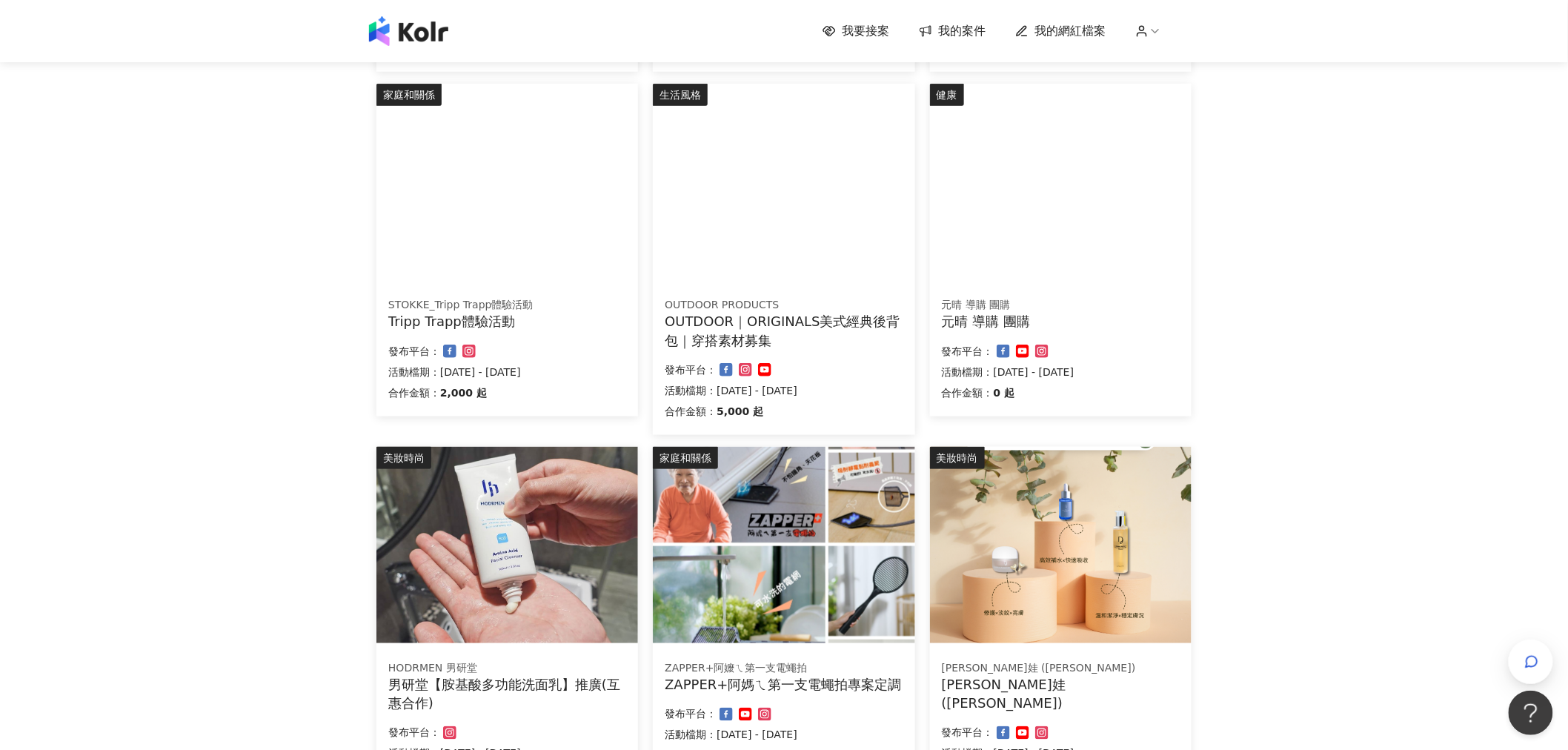
scroll to position [447, 0]
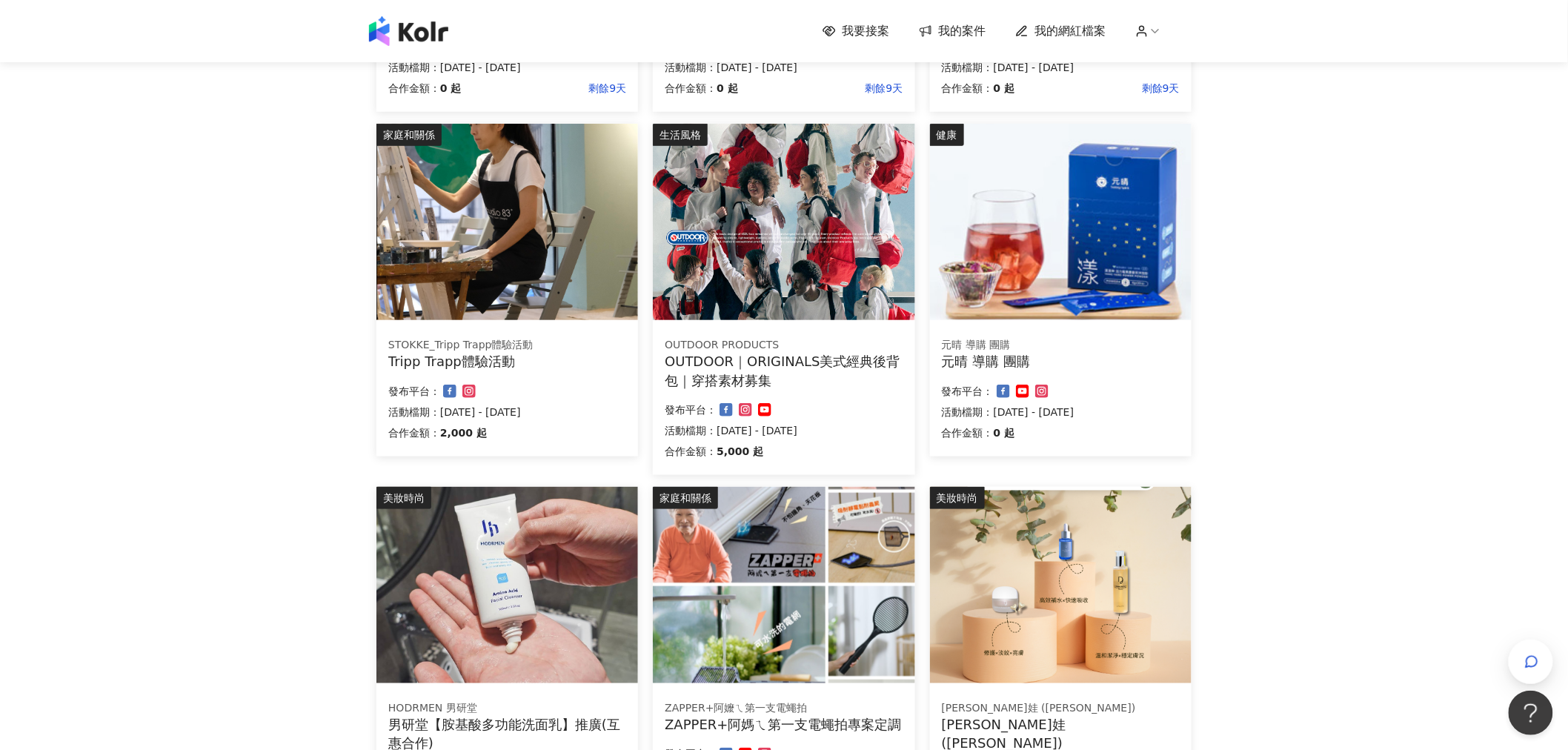
click at [528, 265] on img at bounding box center [506, 222] width 261 height 196
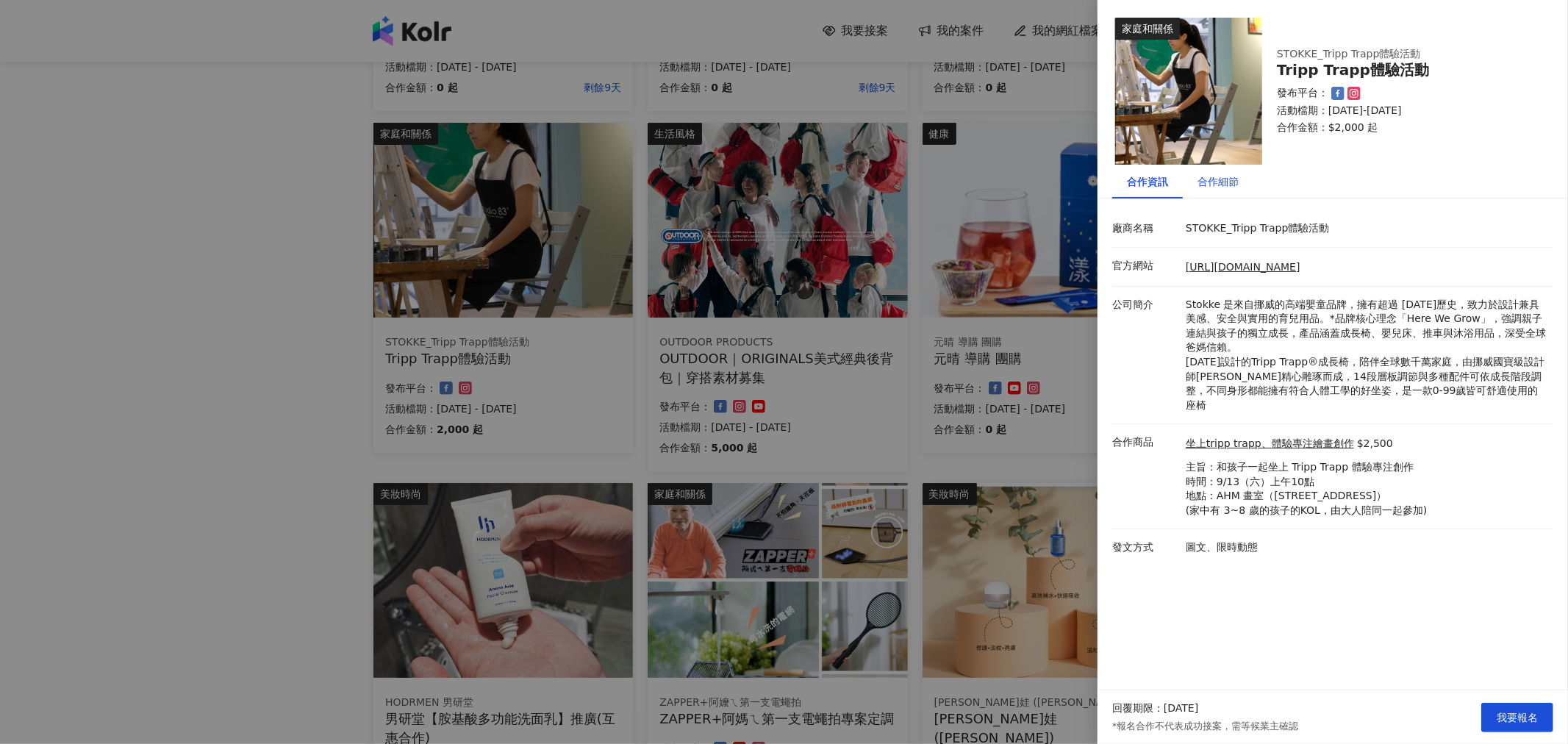
click at [1217, 182] on div "合作細節" at bounding box center [1218, 181] width 42 height 16
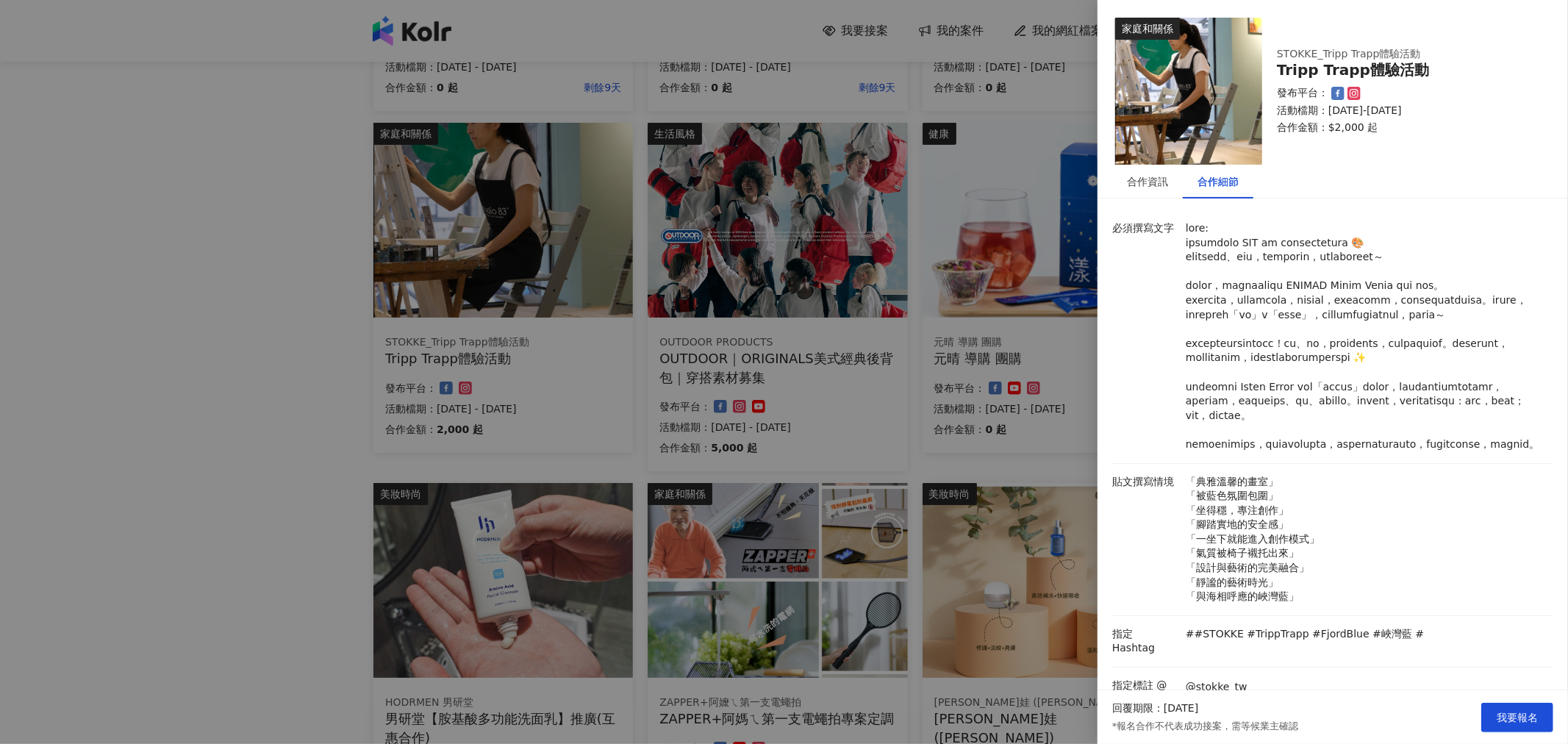
click at [916, 430] on div at bounding box center [784, 372] width 1568 height 744
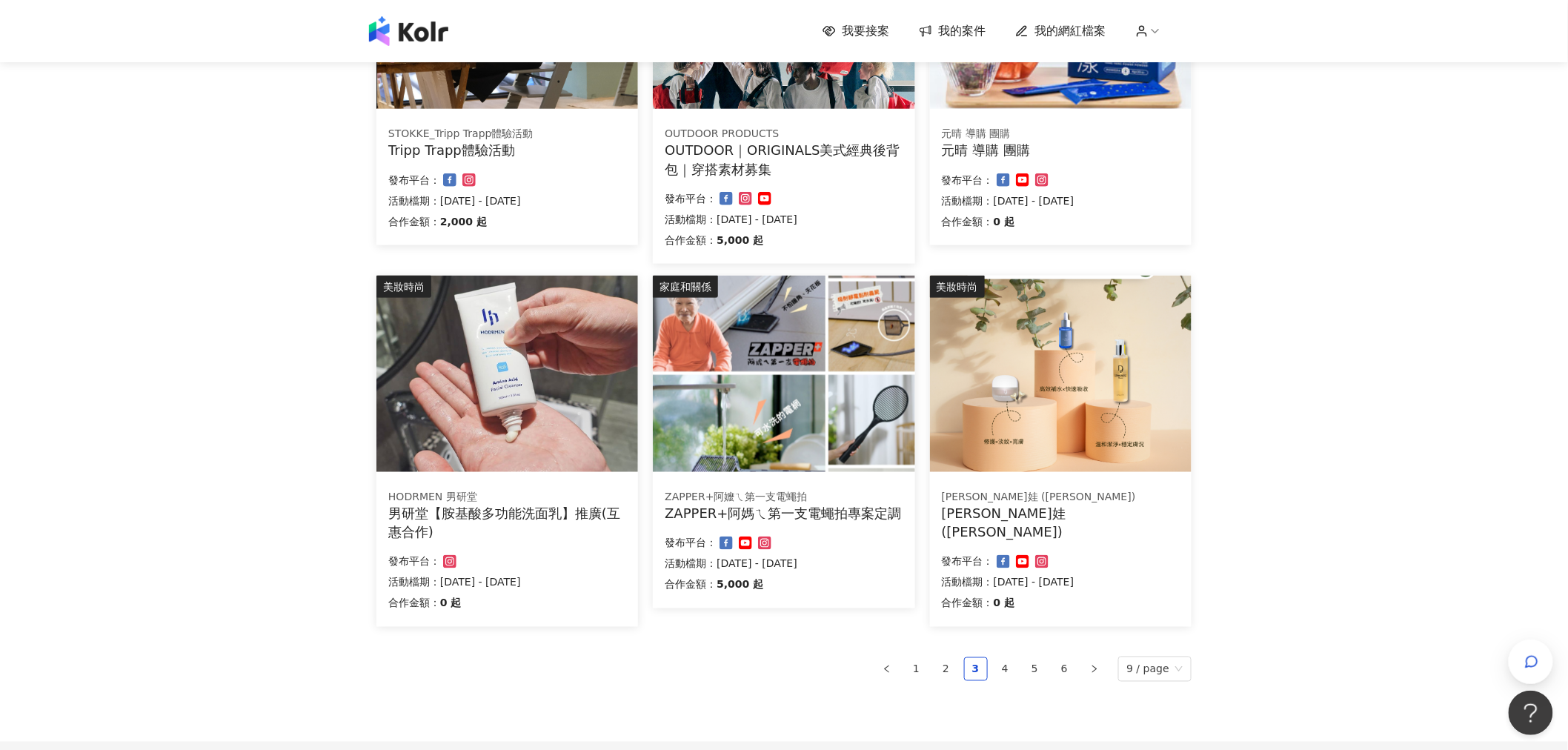
scroll to position [813, 0]
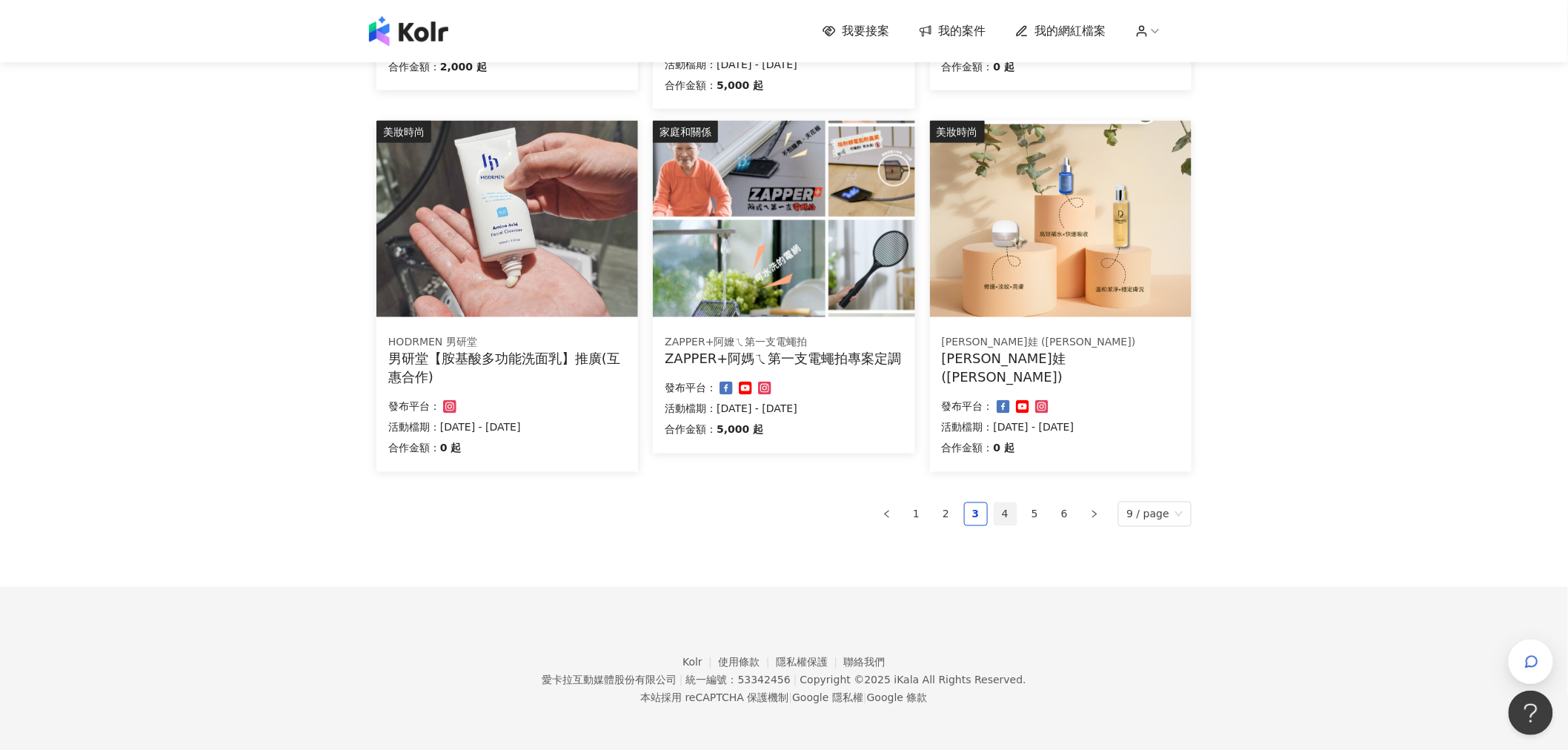
click at [1000, 517] on link "4" at bounding box center [1005, 514] width 22 height 22
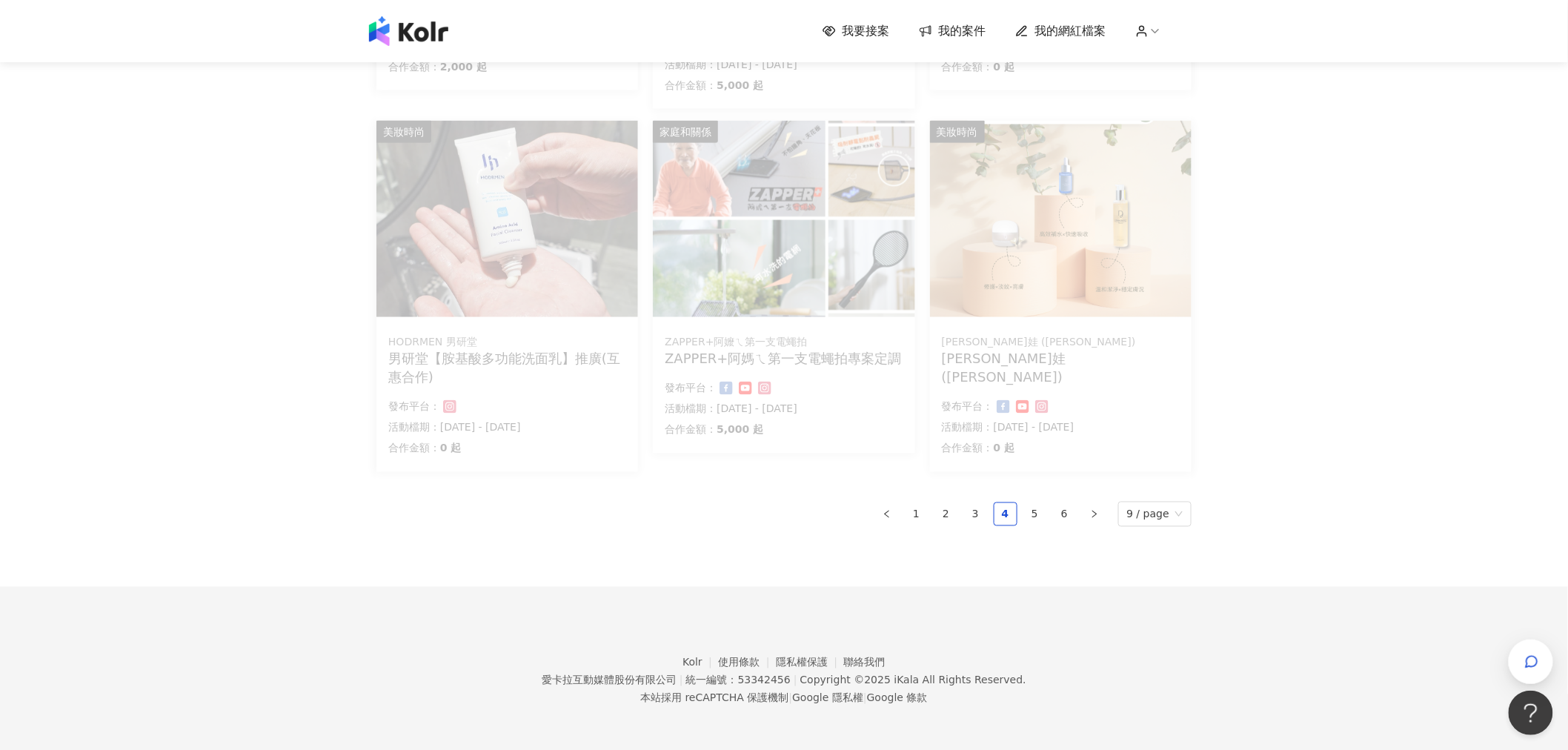
scroll to position [831, 0]
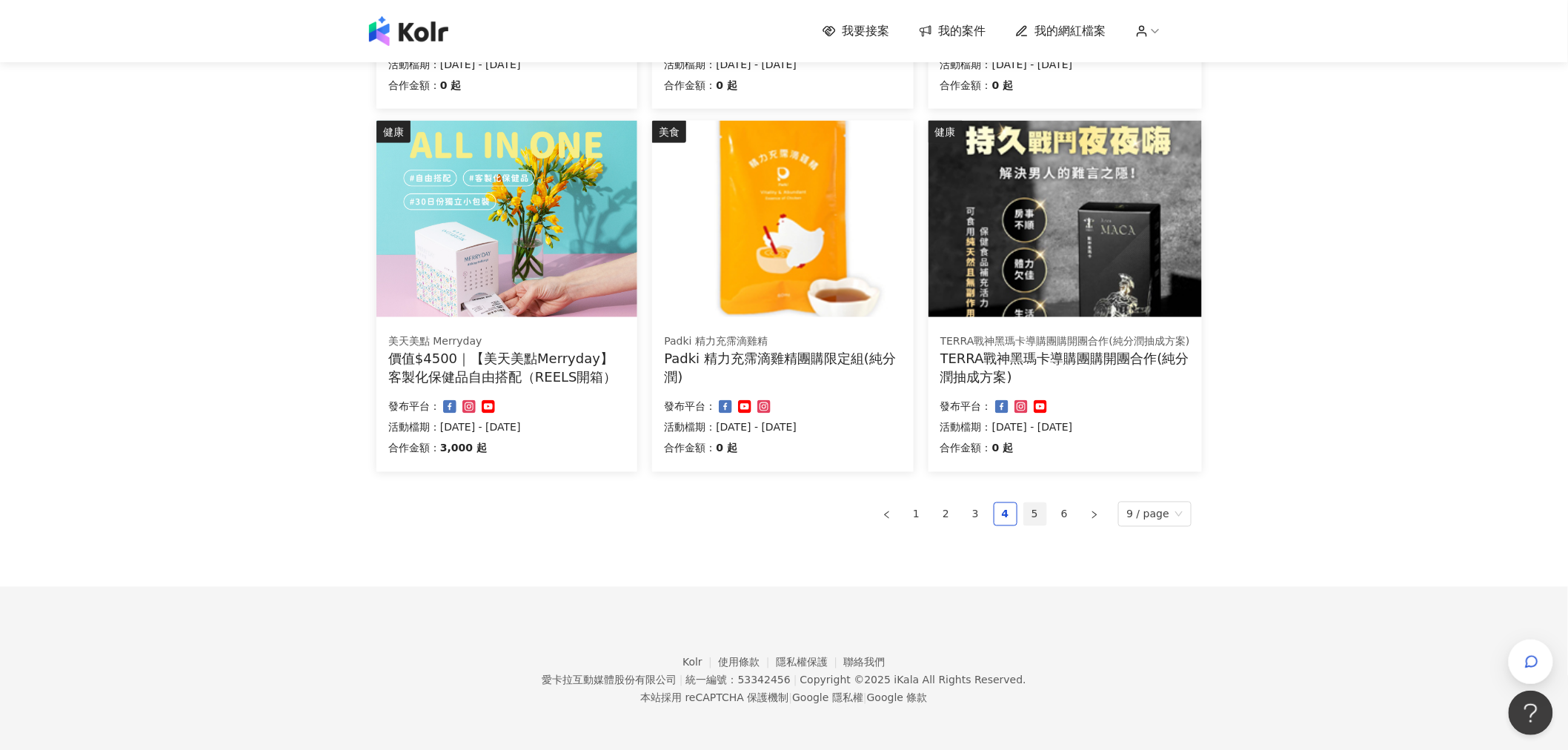
click at [1036, 521] on link "5" at bounding box center [1034, 514] width 22 height 22
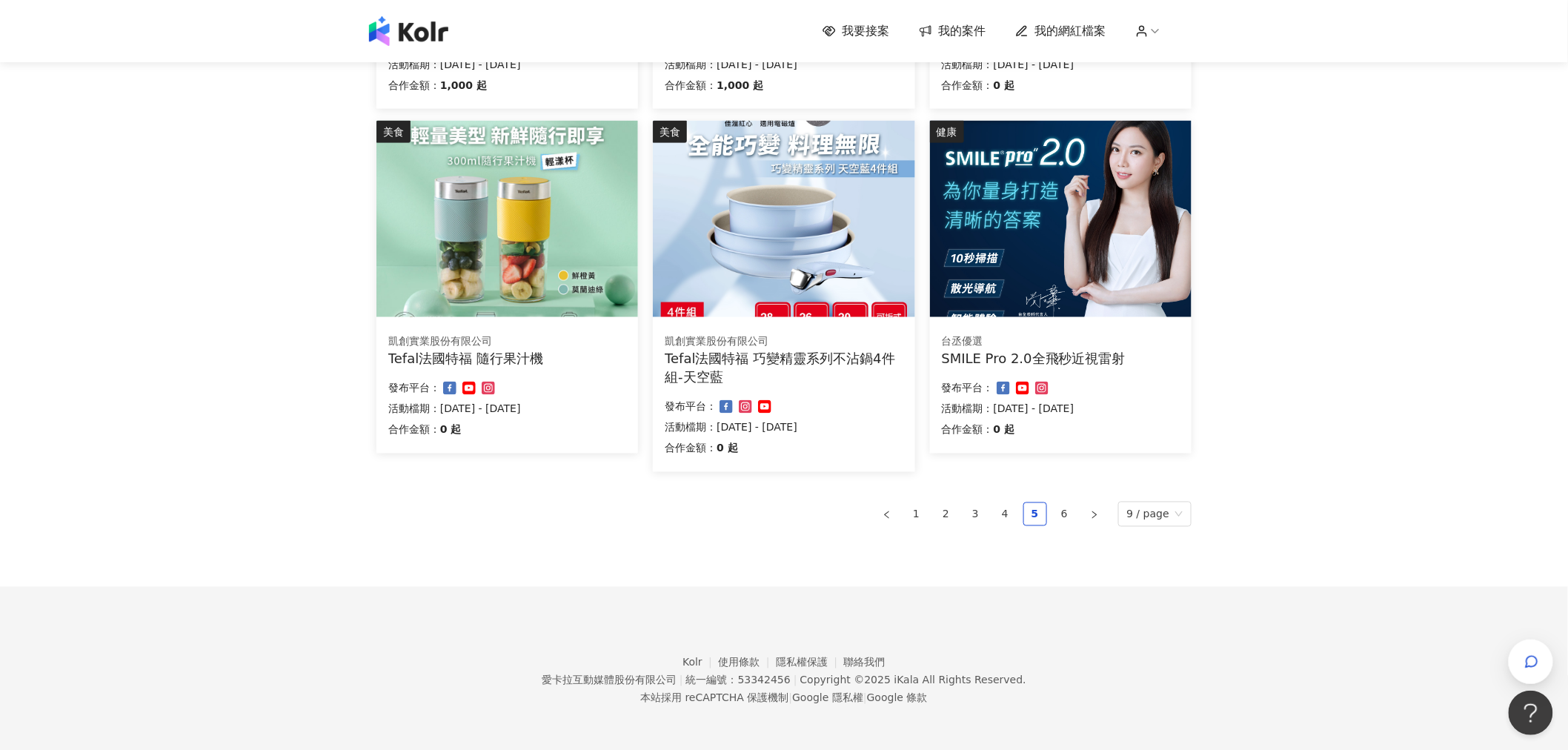
click at [838, 322] on div "美食 凱創實業股份有限公司 Tefal法國特福 巧變精靈系列不沾鍋4件組-天空藍 合作金額： 0 起 發布平台： 活動檔期：[DATE] - [DATE]" at bounding box center [783, 296] width 261 height 351
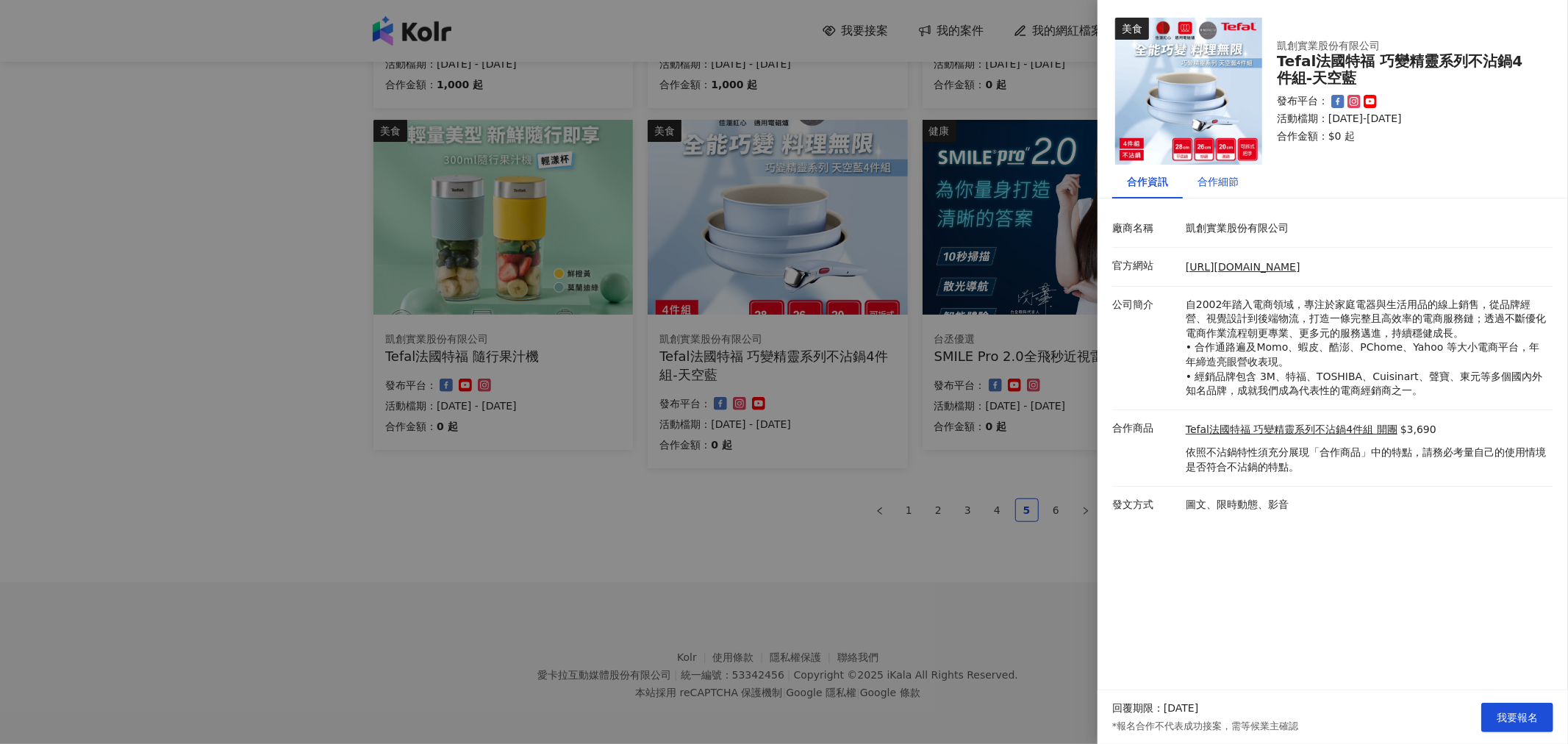
click at [1233, 173] on div "合作細節" at bounding box center [1218, 181] width 42 height 16
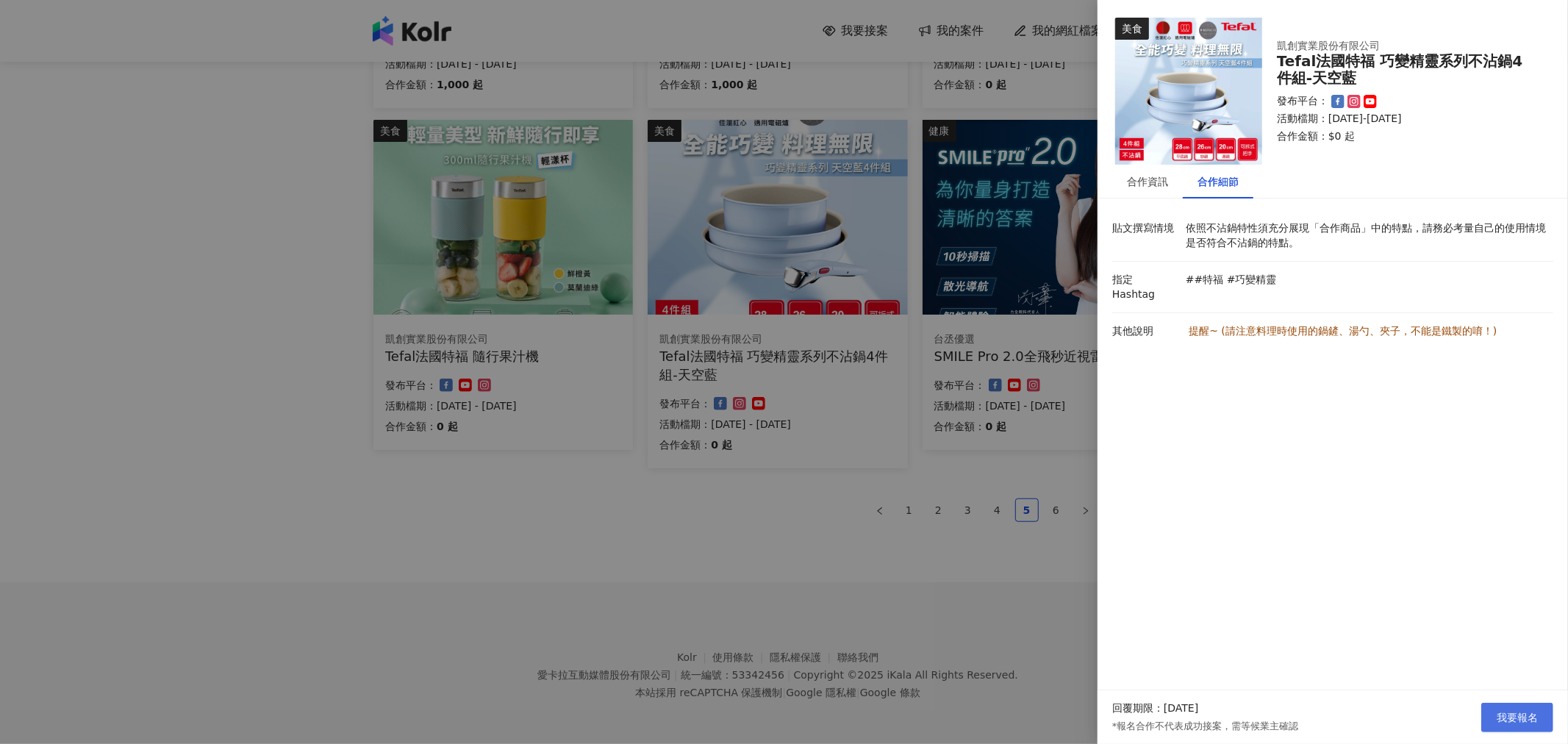
click at [1514, 717] on span "我要報名" at bounding box center [1517, 717] width 42 height 12
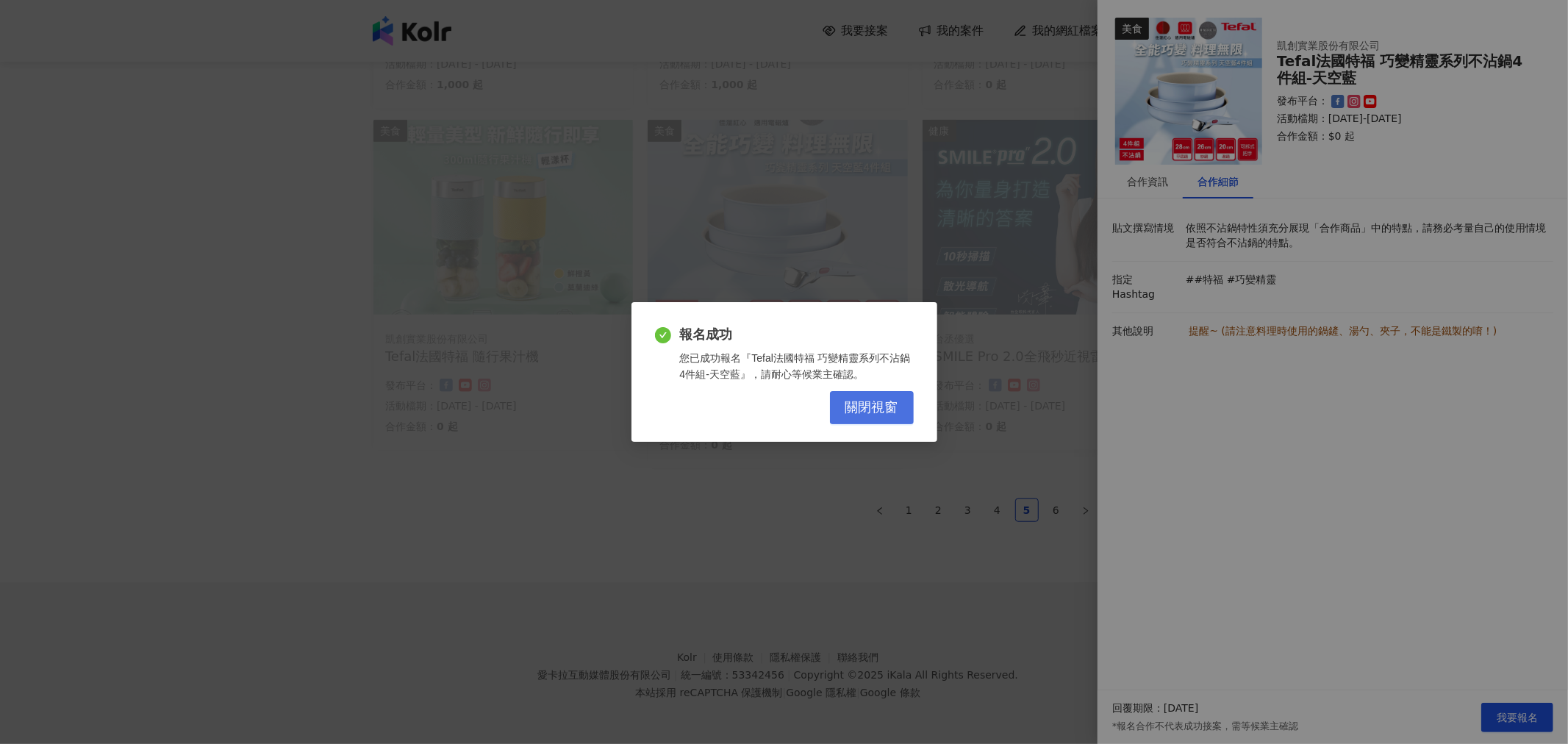
click at [886, 415] on span "關閉視窗" at bounding box center [872, 408] width 53 height 16
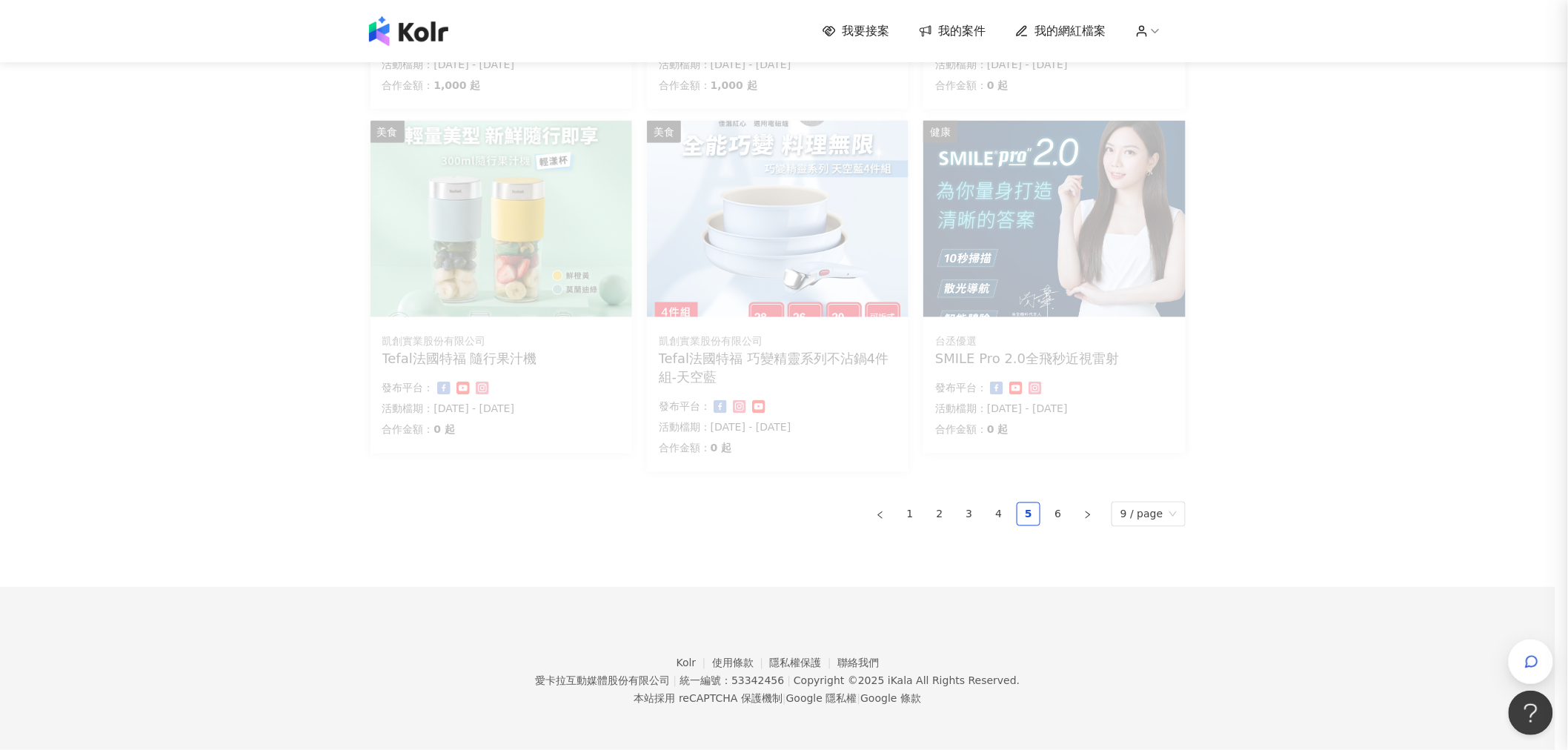
scroll to position [813, 0]
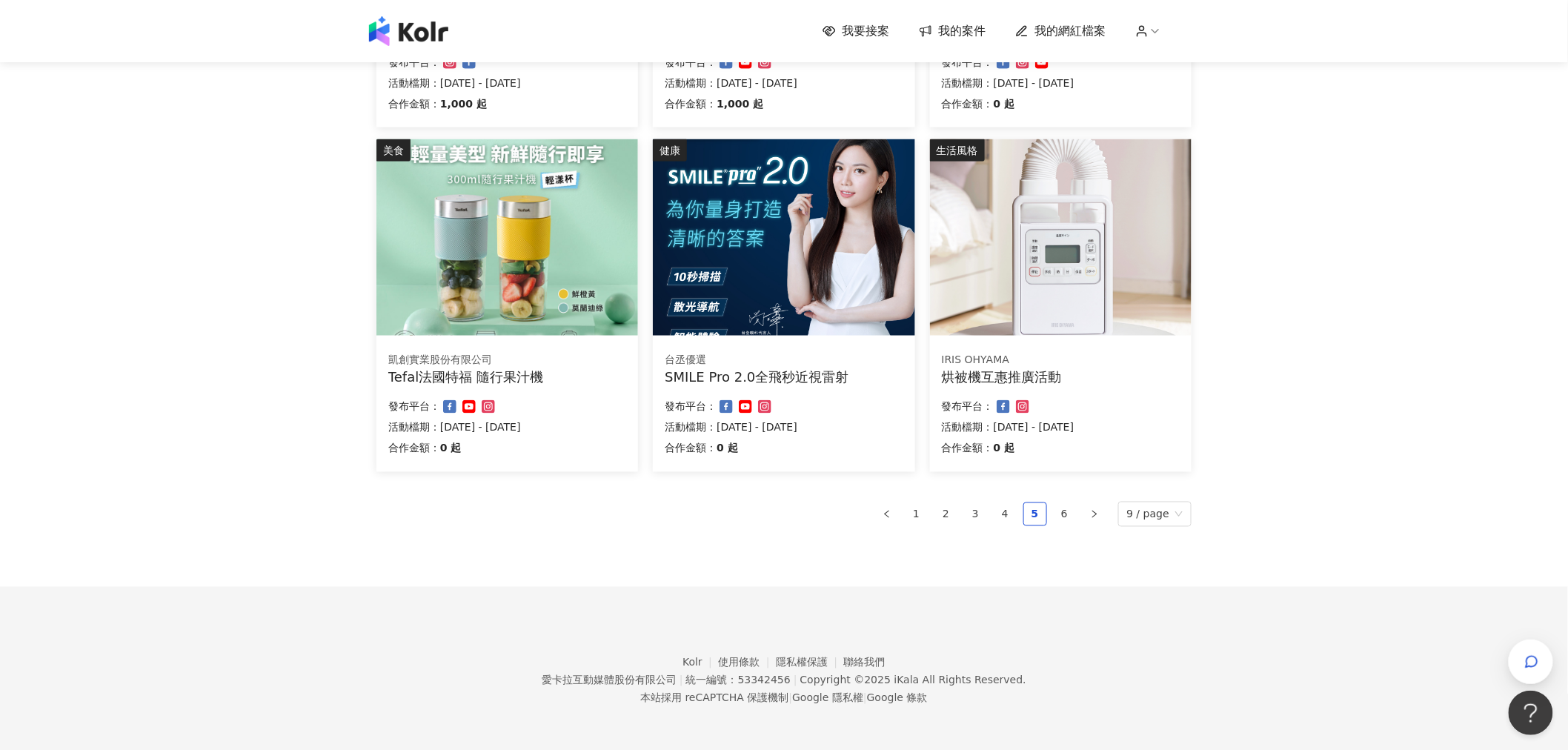
click at [554, 288] on img at bounding box center [506, 237] width 261 height 196
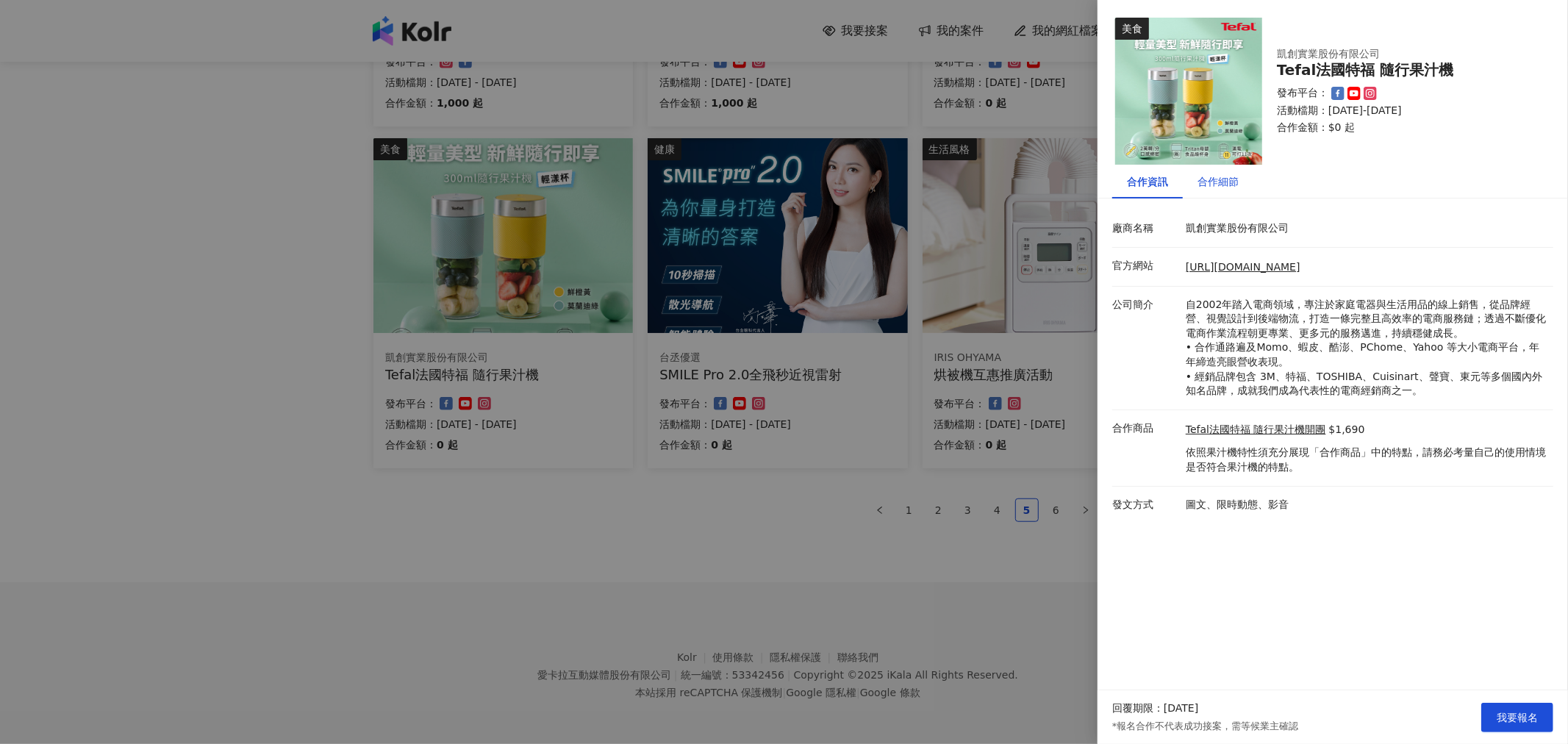
click at [1230, 180] on div "合作細節" at bounding box center [1218, 181] width 42 height 16
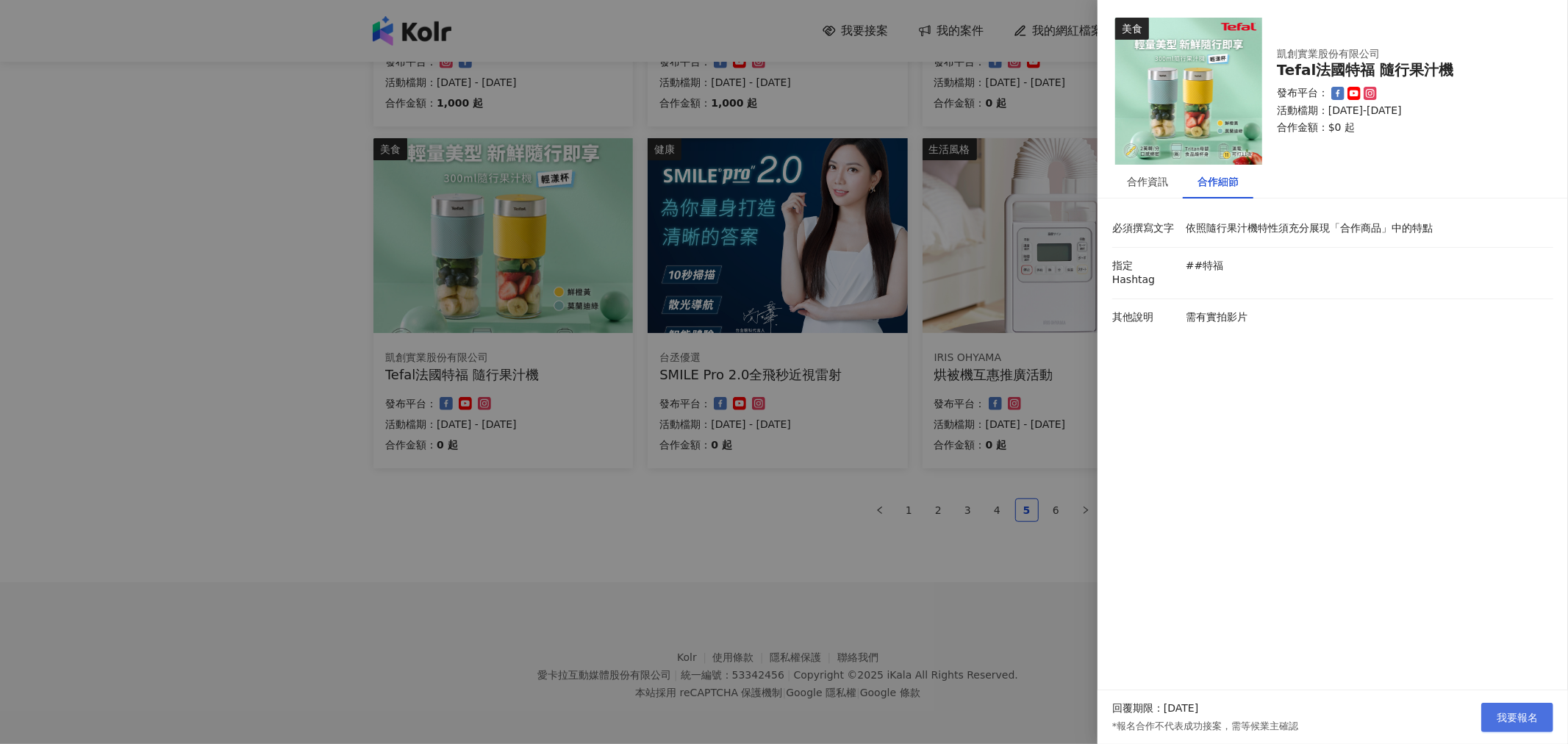
click at [1512, 715] on span "我要報名" at bounding box center [1517, 717] width 42 height 12
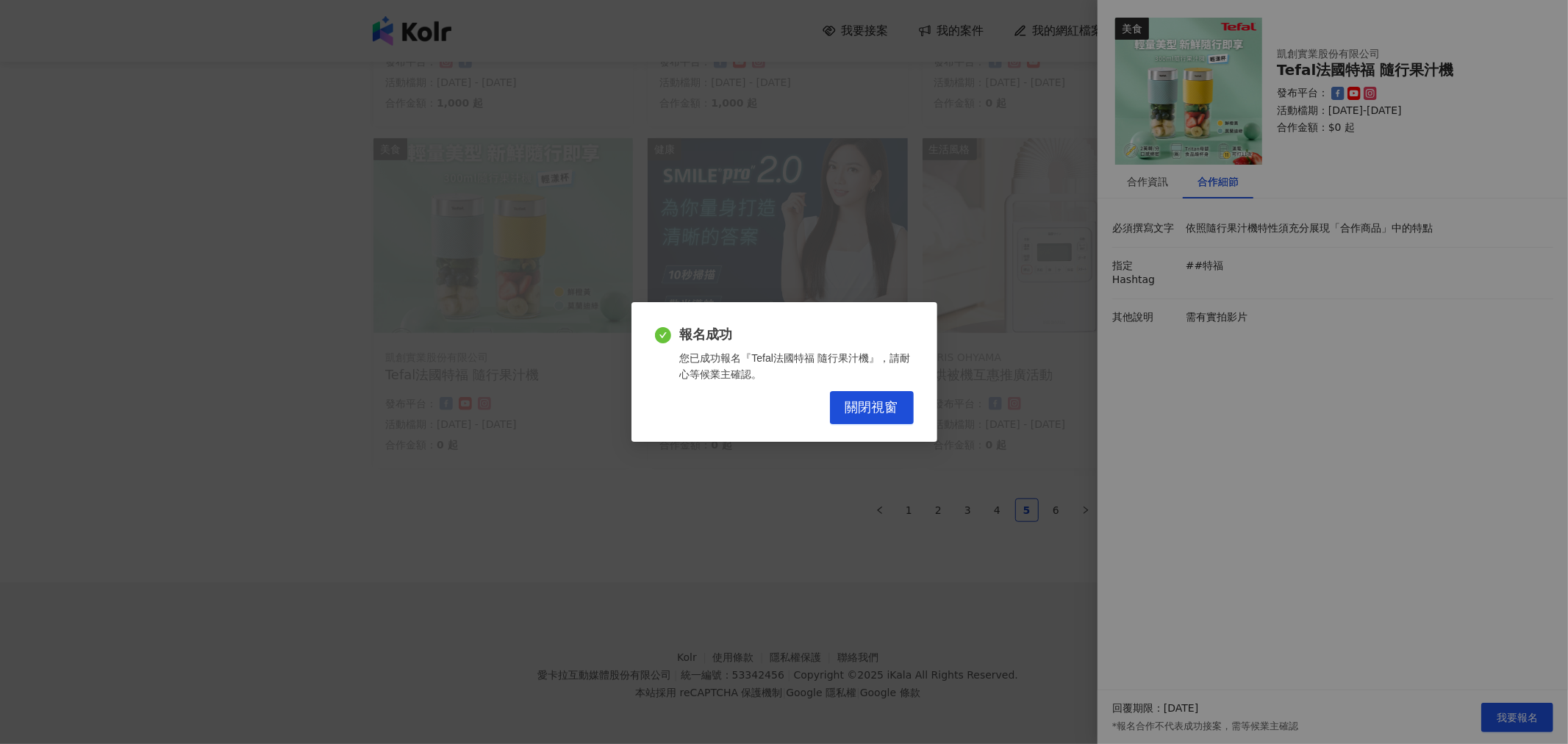
click at [823, 415] on div "關閉視窗" at bounding box center [784, 407] width 259 height 33
click at [838, 408] on button "關閉視窗" at bounding box center [872, 407] width 84 height 33
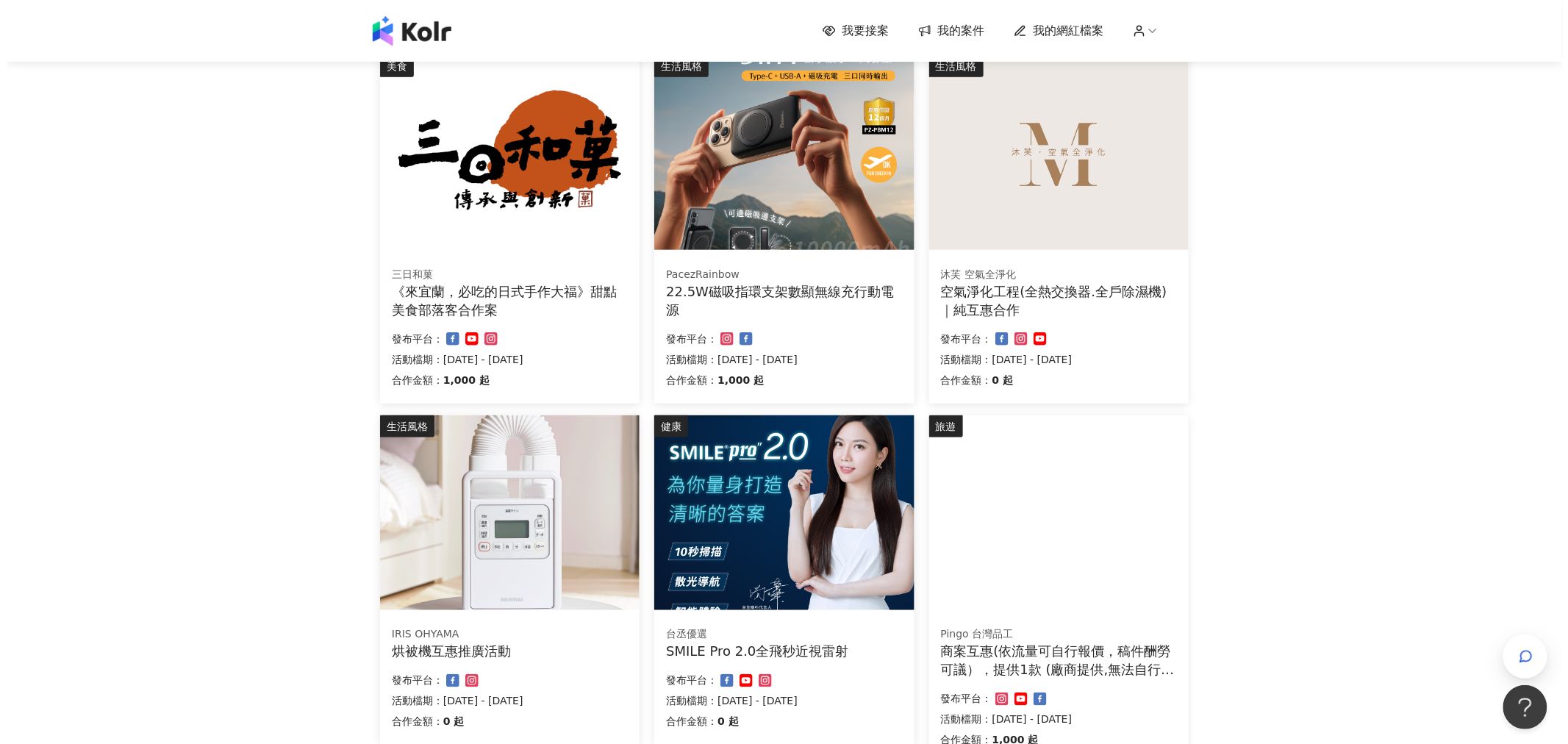
scroll to position [480, 0]
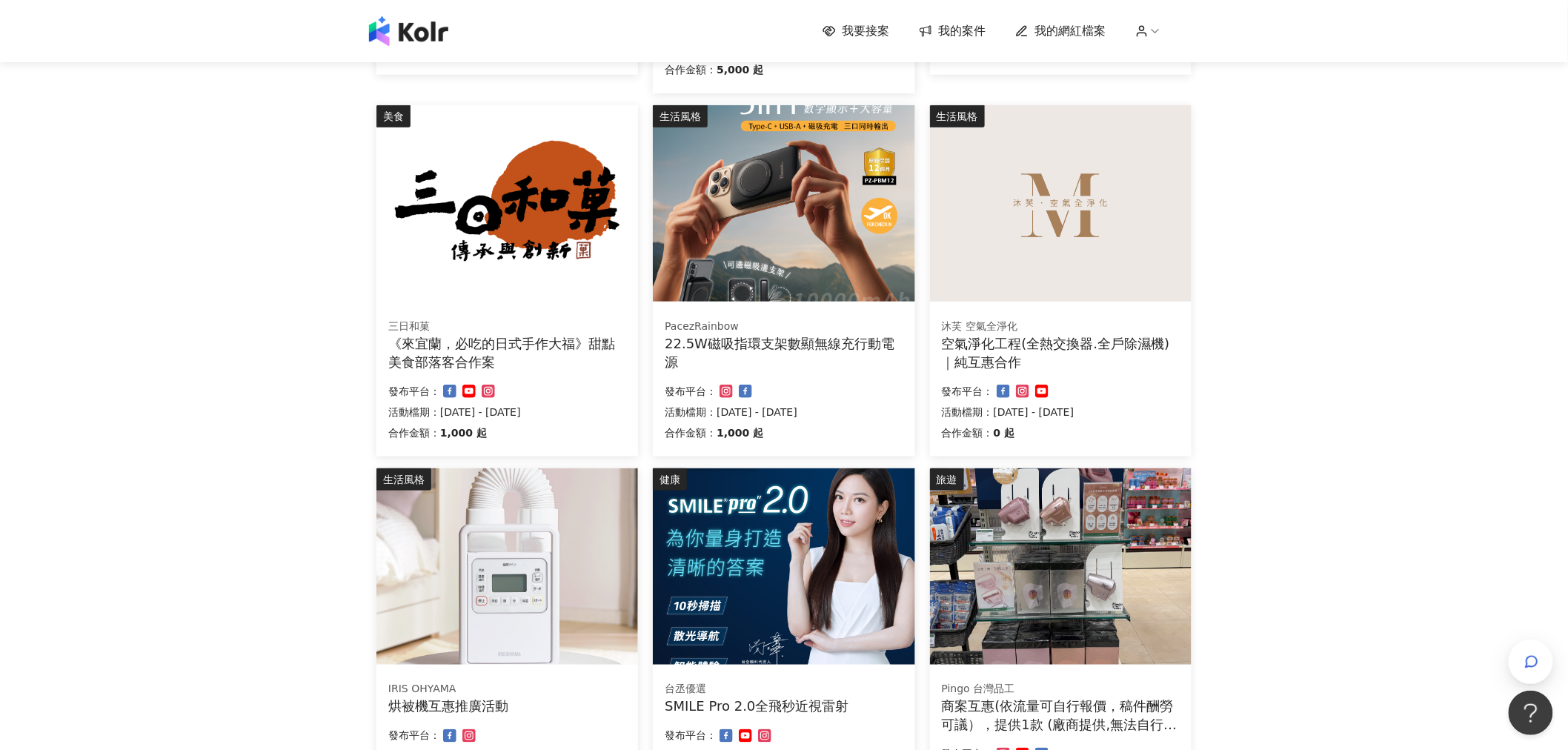
click at [795, 241] on img at bounding box center [783, 203] width 261 height 196
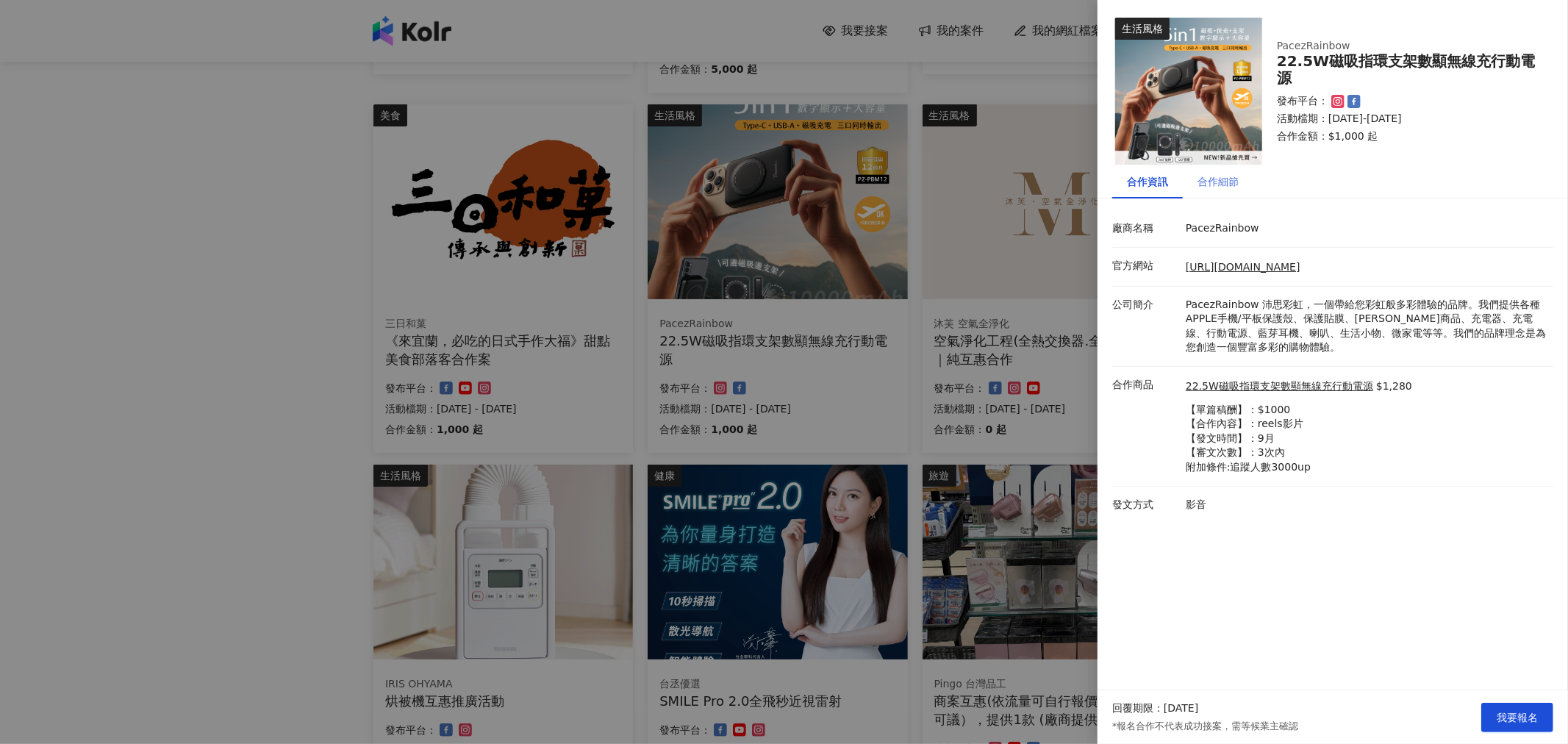
click at [1226, 169] on div "合作細節" at bounding box center [1218, 182] width 71 height 34
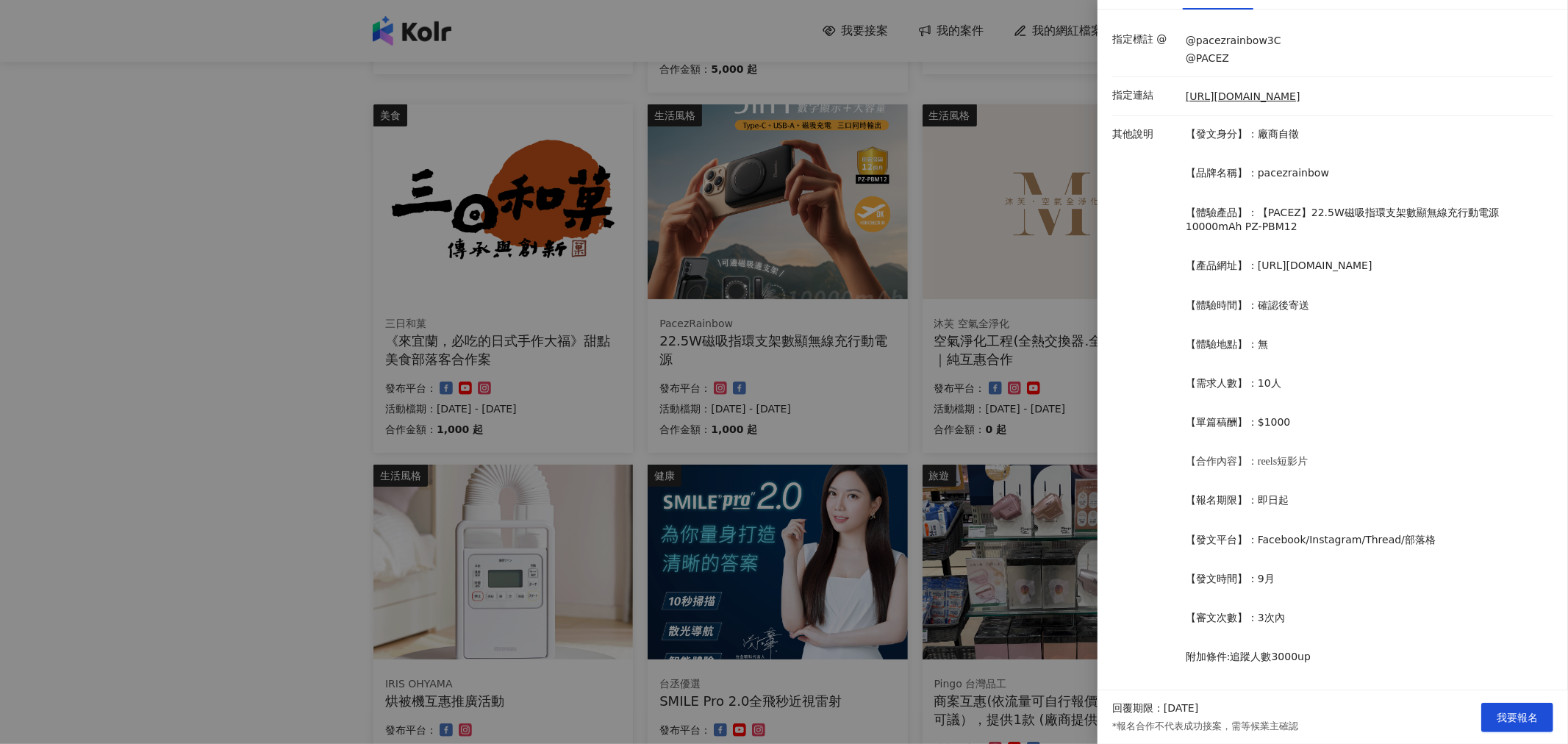
scroll to position [199, 0]
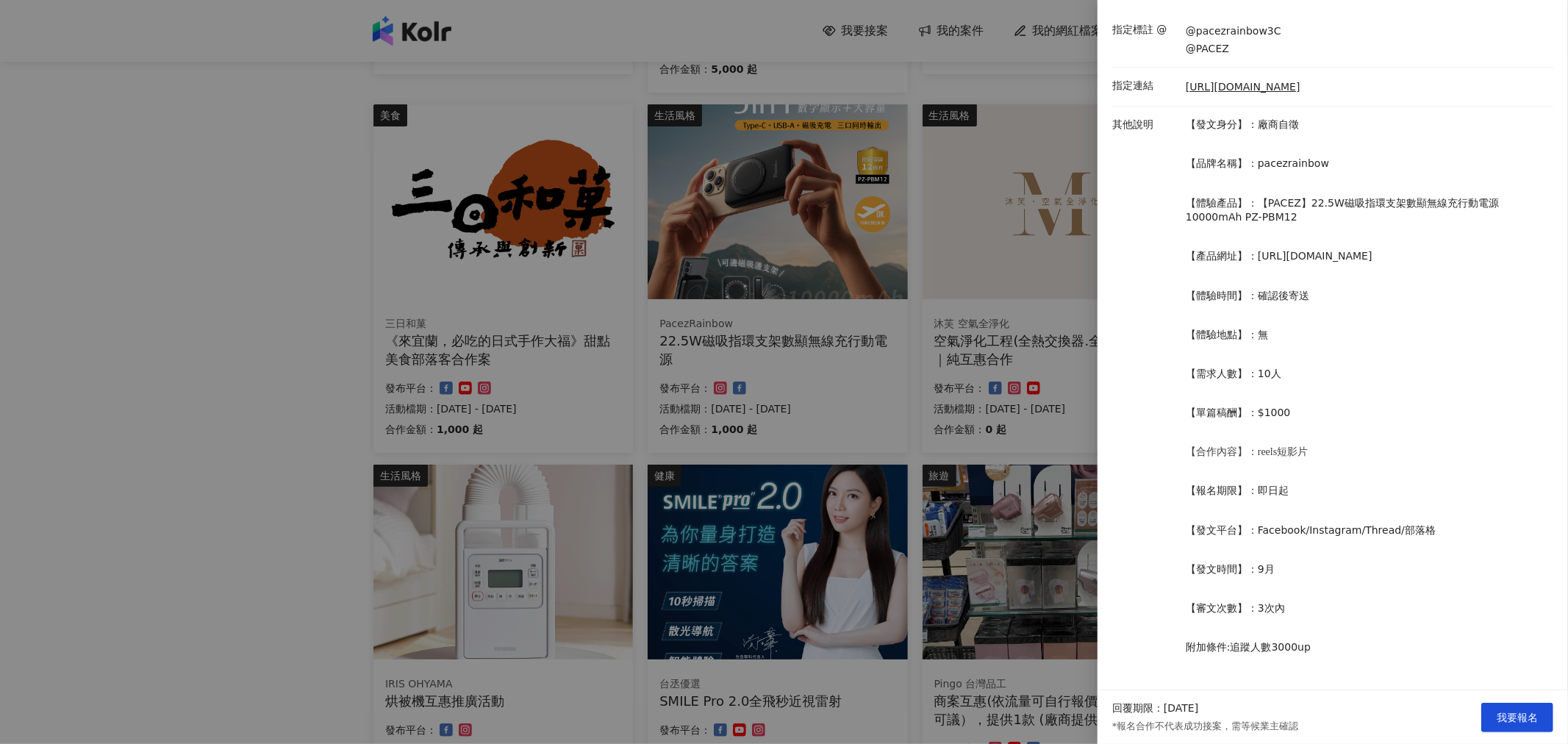
click at [700, 501] on div at bounding box center [784, 372] width 1568 height 744
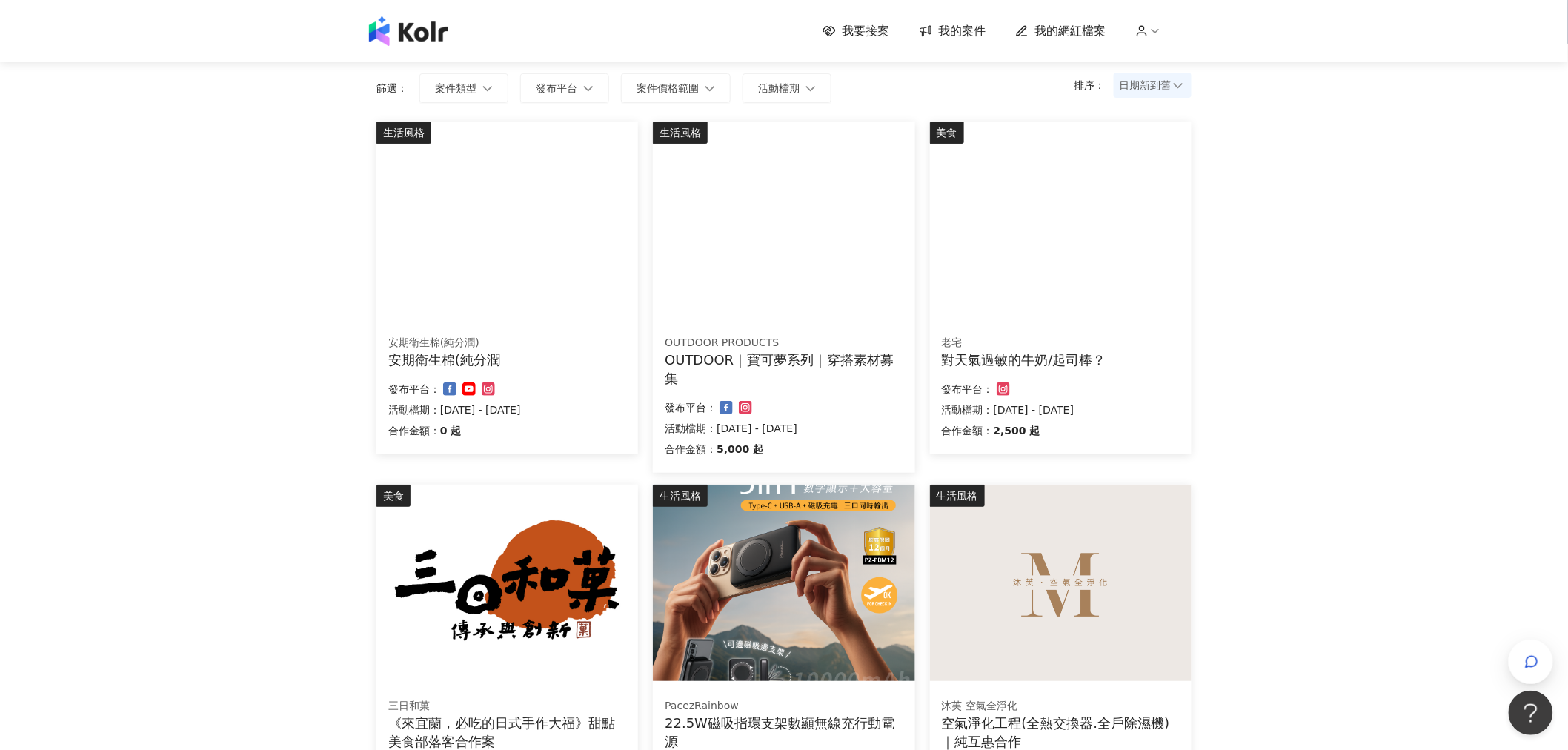
scroll to position [72, 0]
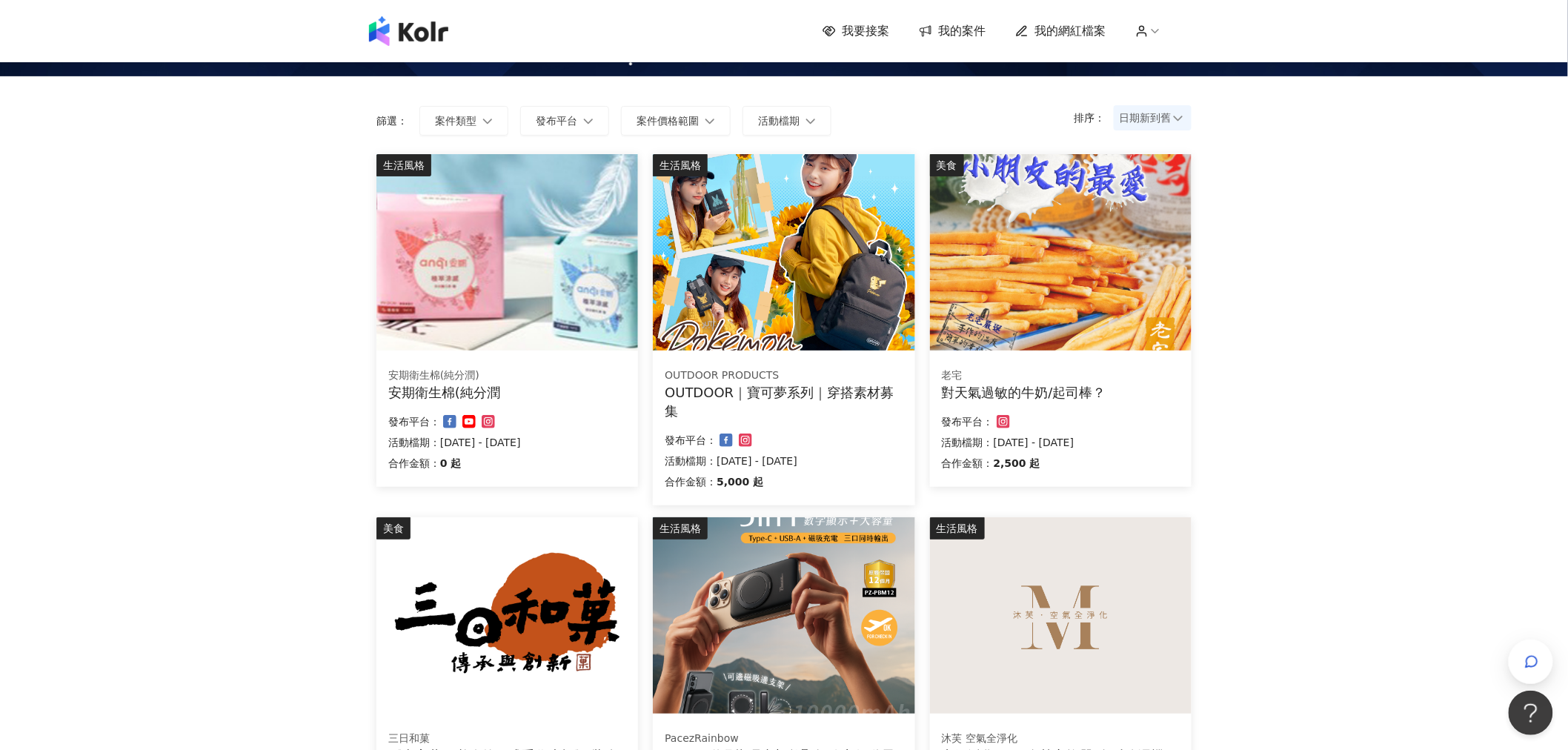
click at [624, 407] on div "安期衛生棉([PERSON_NAME]) 安期衛生棉(純分潤 合作金額： 0 起 發布平台： 活動檔期：[DATE] - [DATE]" at bounding box center [506, 422] width 261 height 130
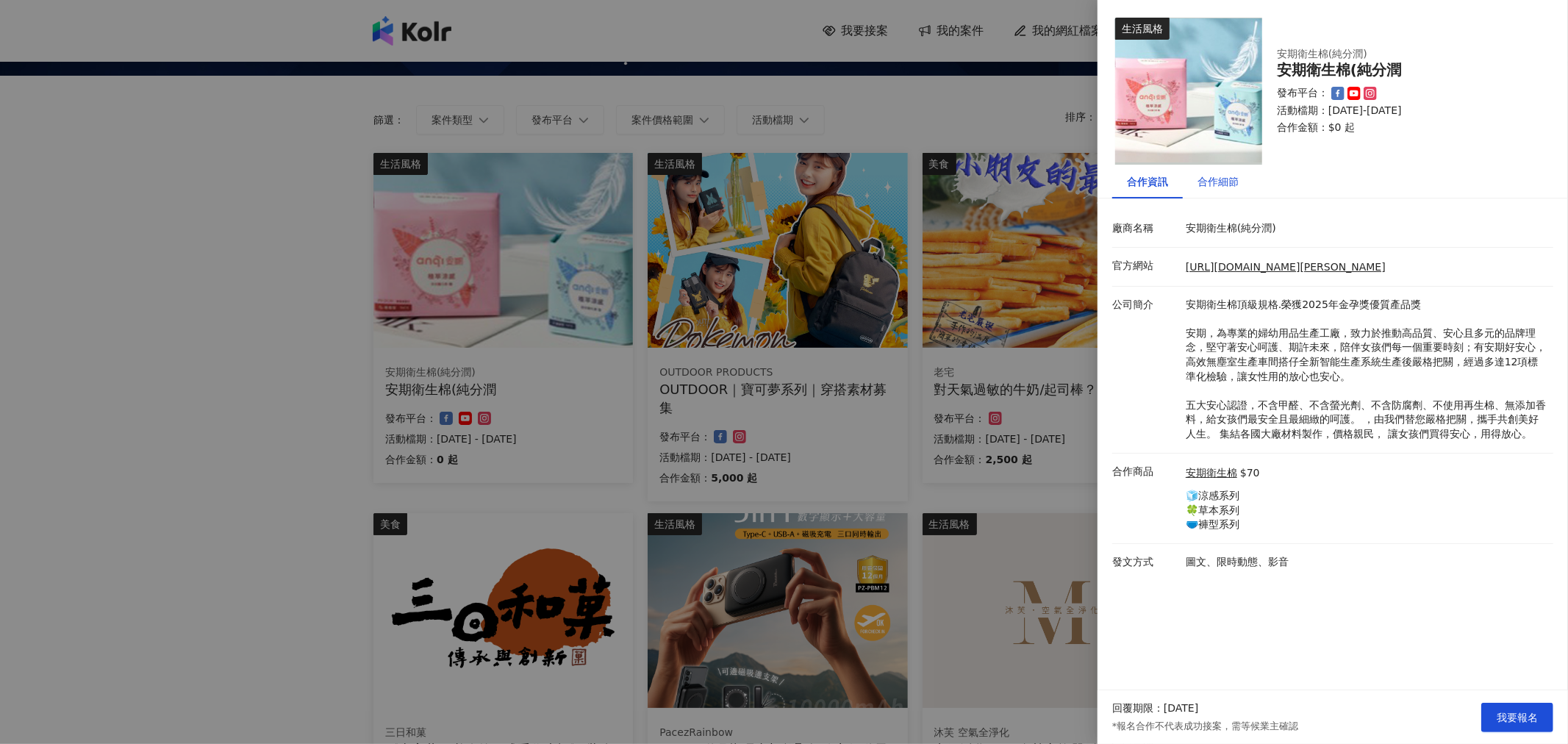
click at [1222, 182] on div "合作細節" at bounding box center [1218, 181] width 42 height 16
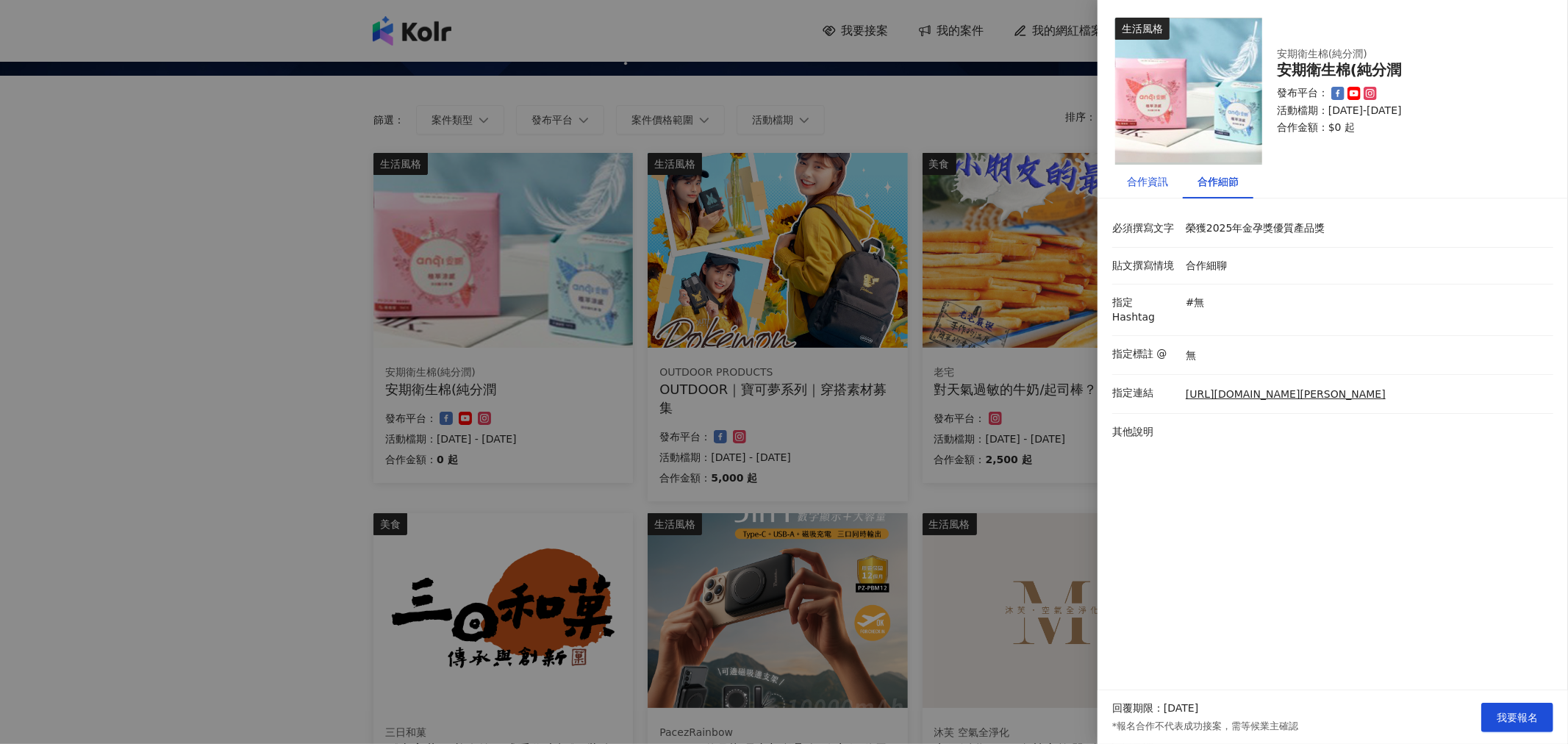
click at [1139, 182] on div "合作資訊" at bounding box center [1148, 181] width 42 height 16
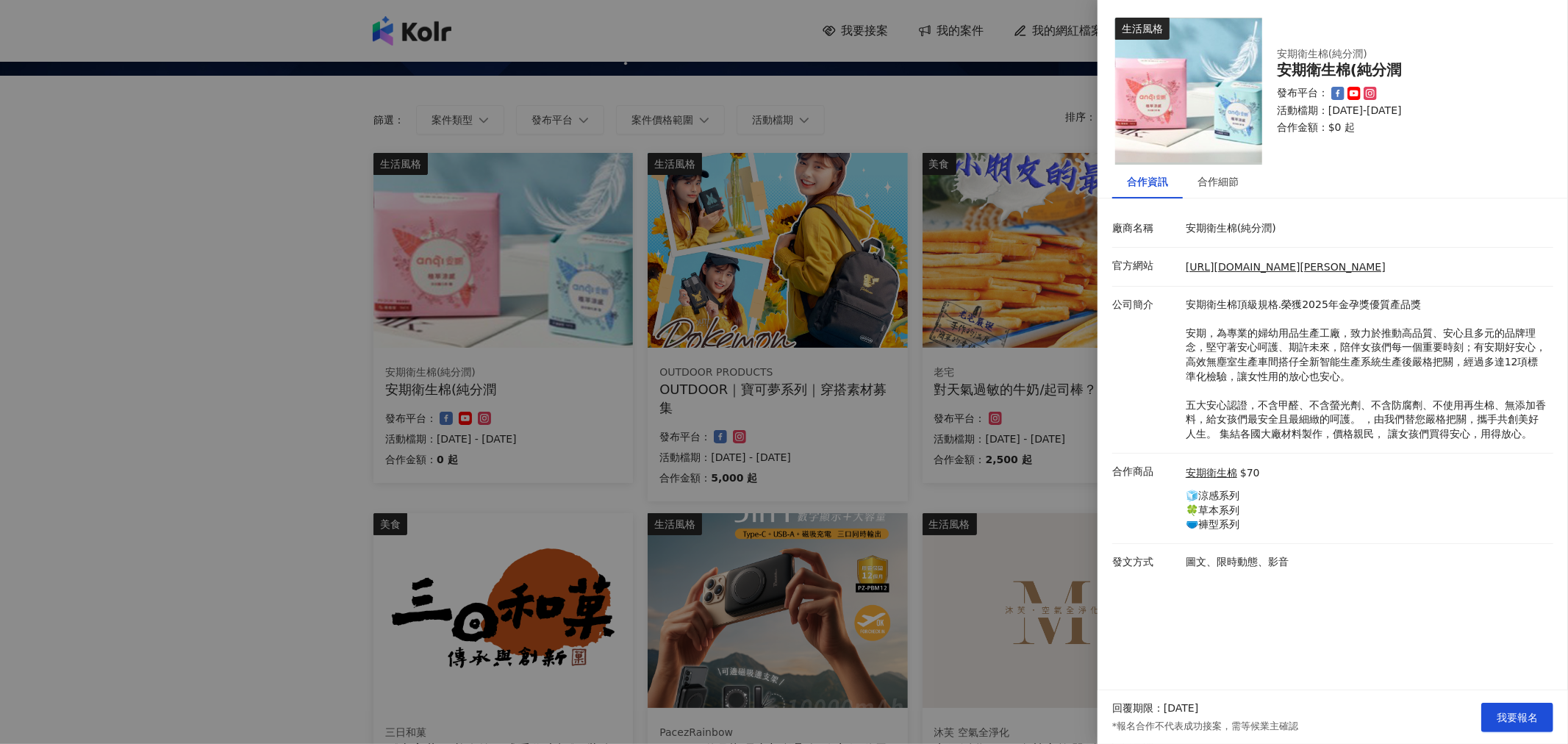
click at [869, 470] on div at bounding box center [784, 372] width 1568 height 744
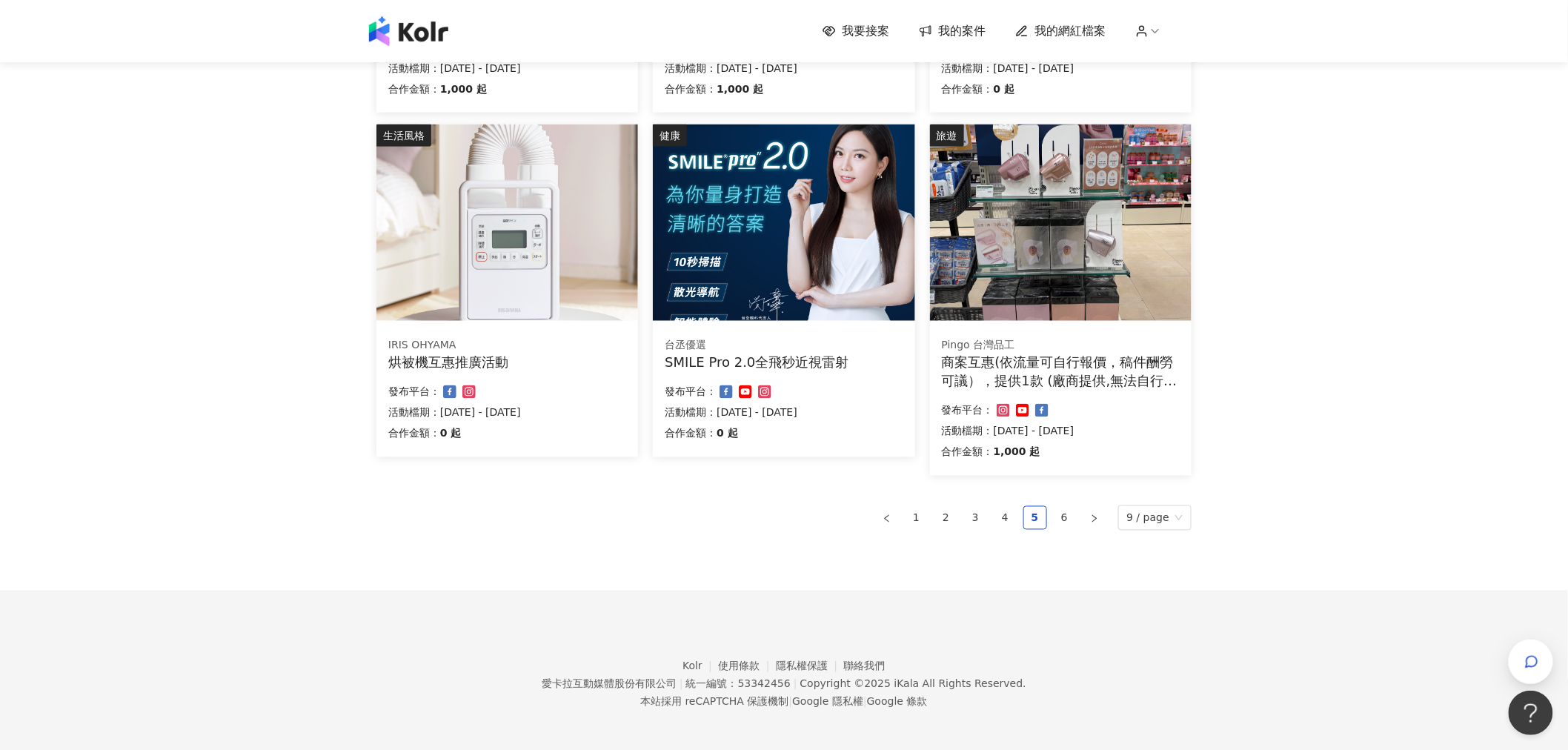
scroll to position [832, 0]
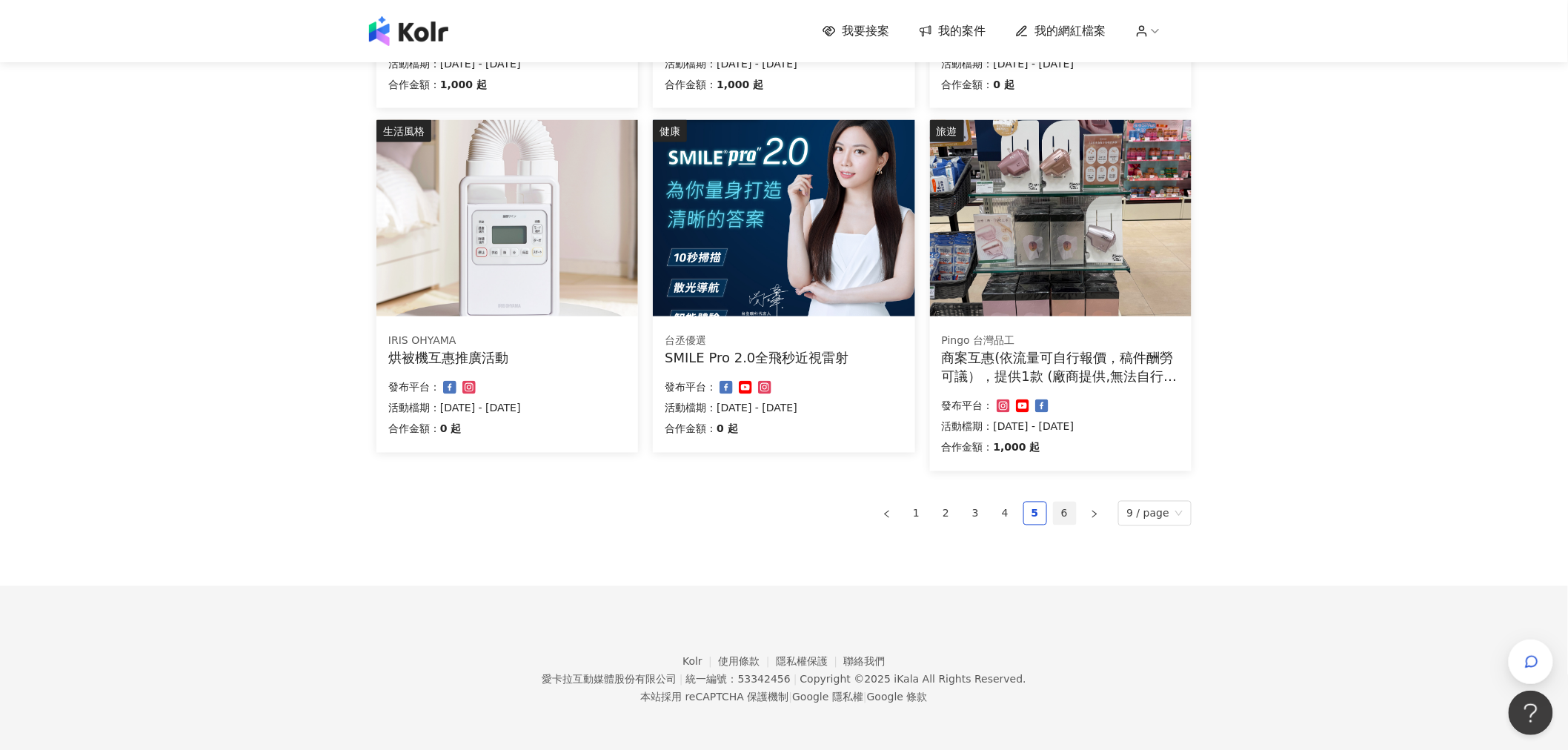
click at [1064, 510] on link "6" at bounding box center [1065, 513] width 22 height 22
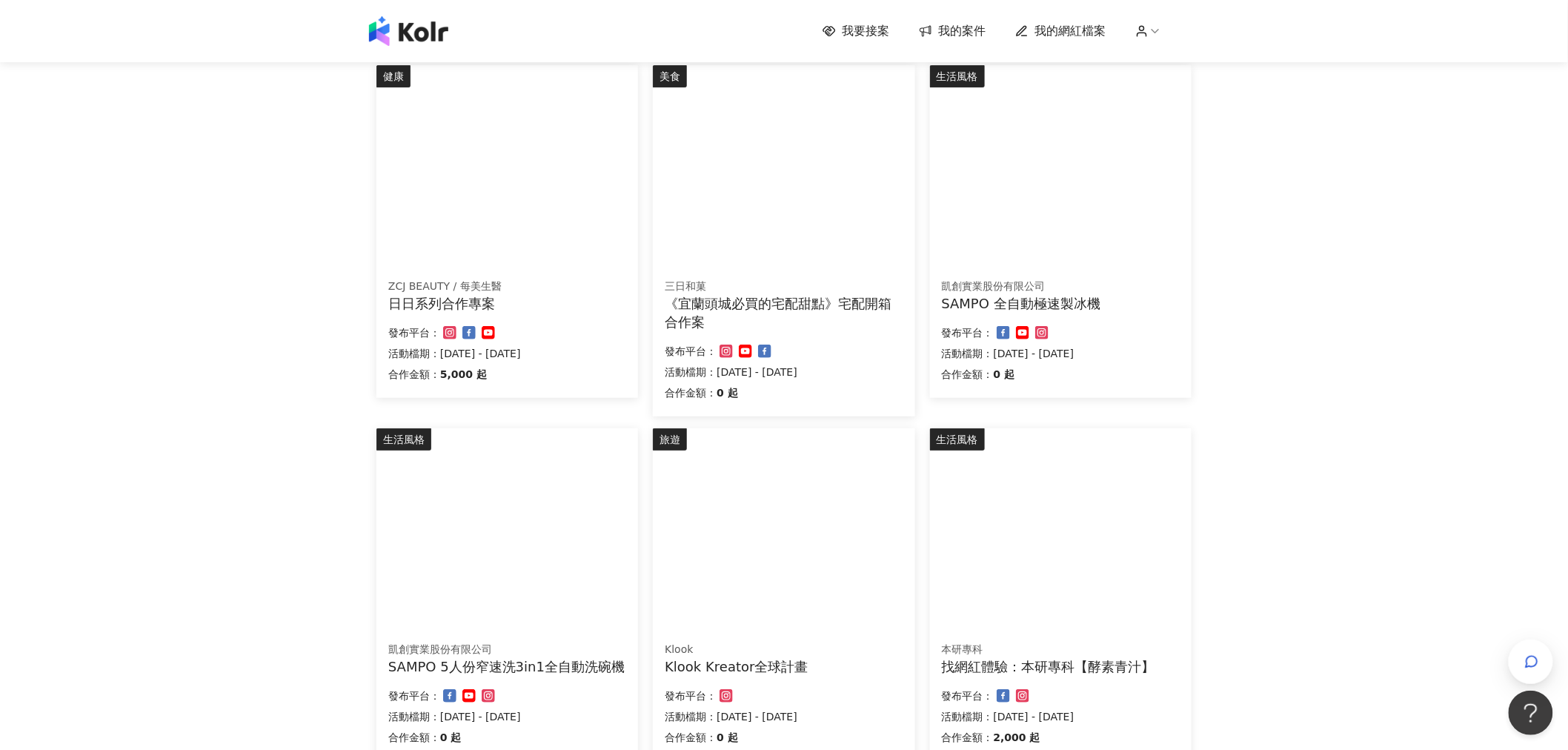
scroll to position [0, 0]
